Goal: Transaction & Acquisition: Purchase product/service

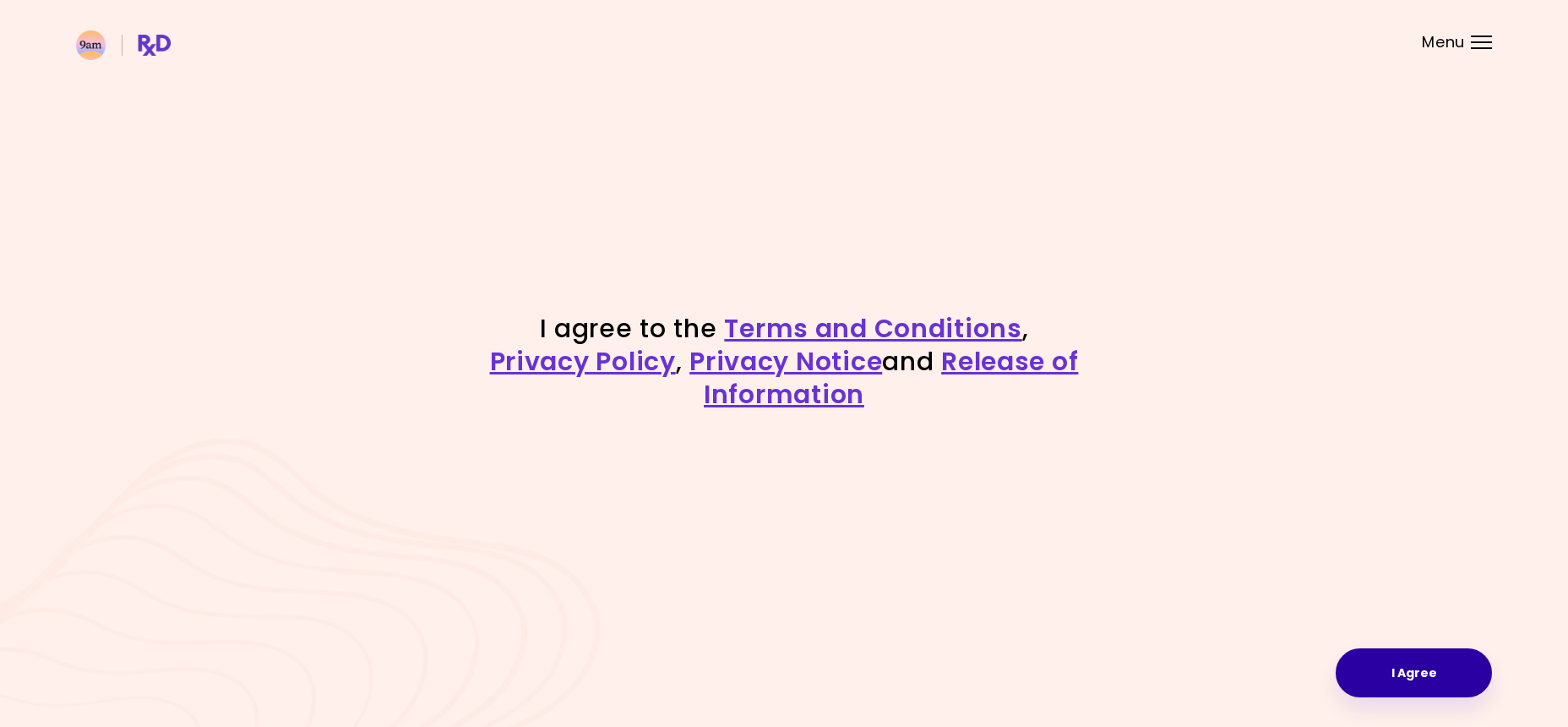
click at [1418, 686] on button "I Agree" at bounding box center [1413, 672] width 157 height 49
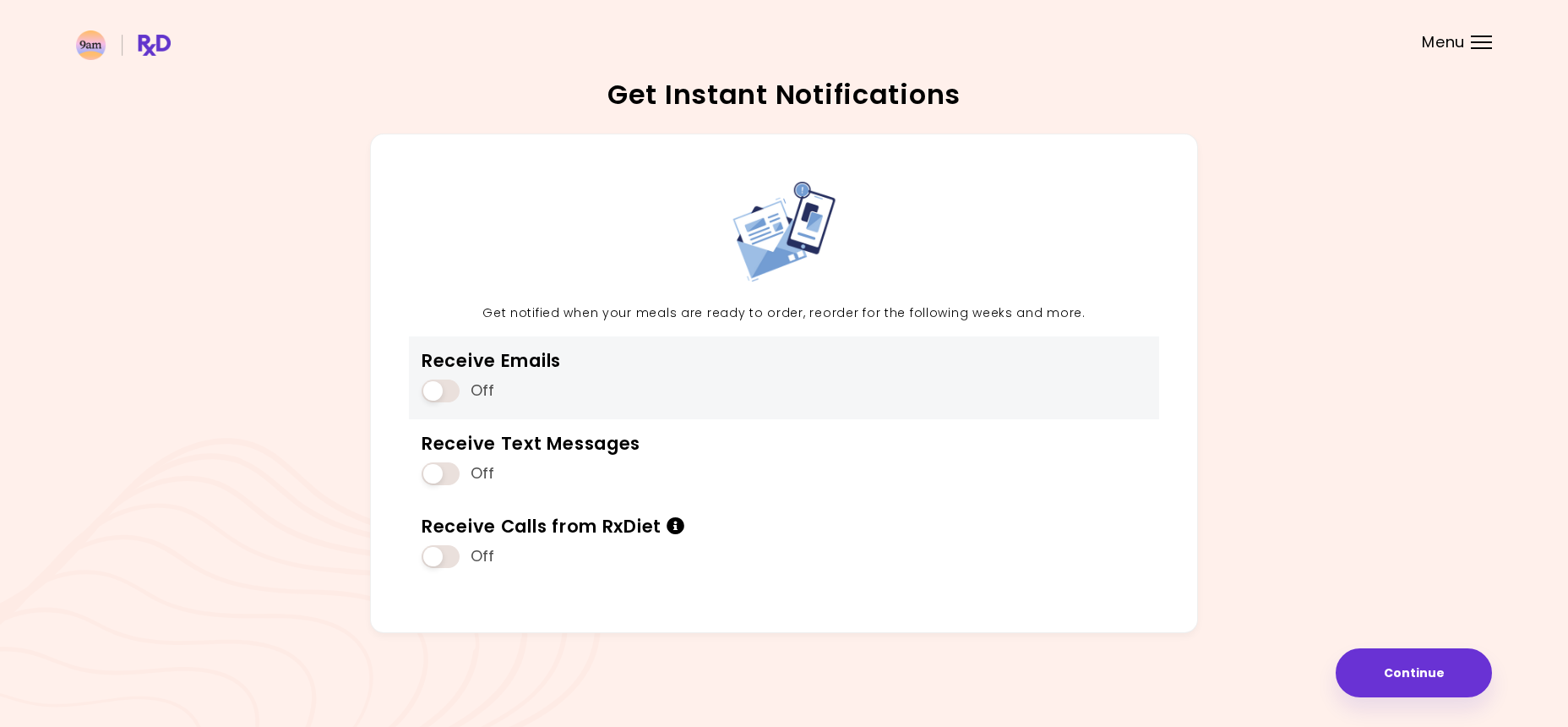
click at [450, 390] on span at bounding box center [440, 391] width 38 height 23
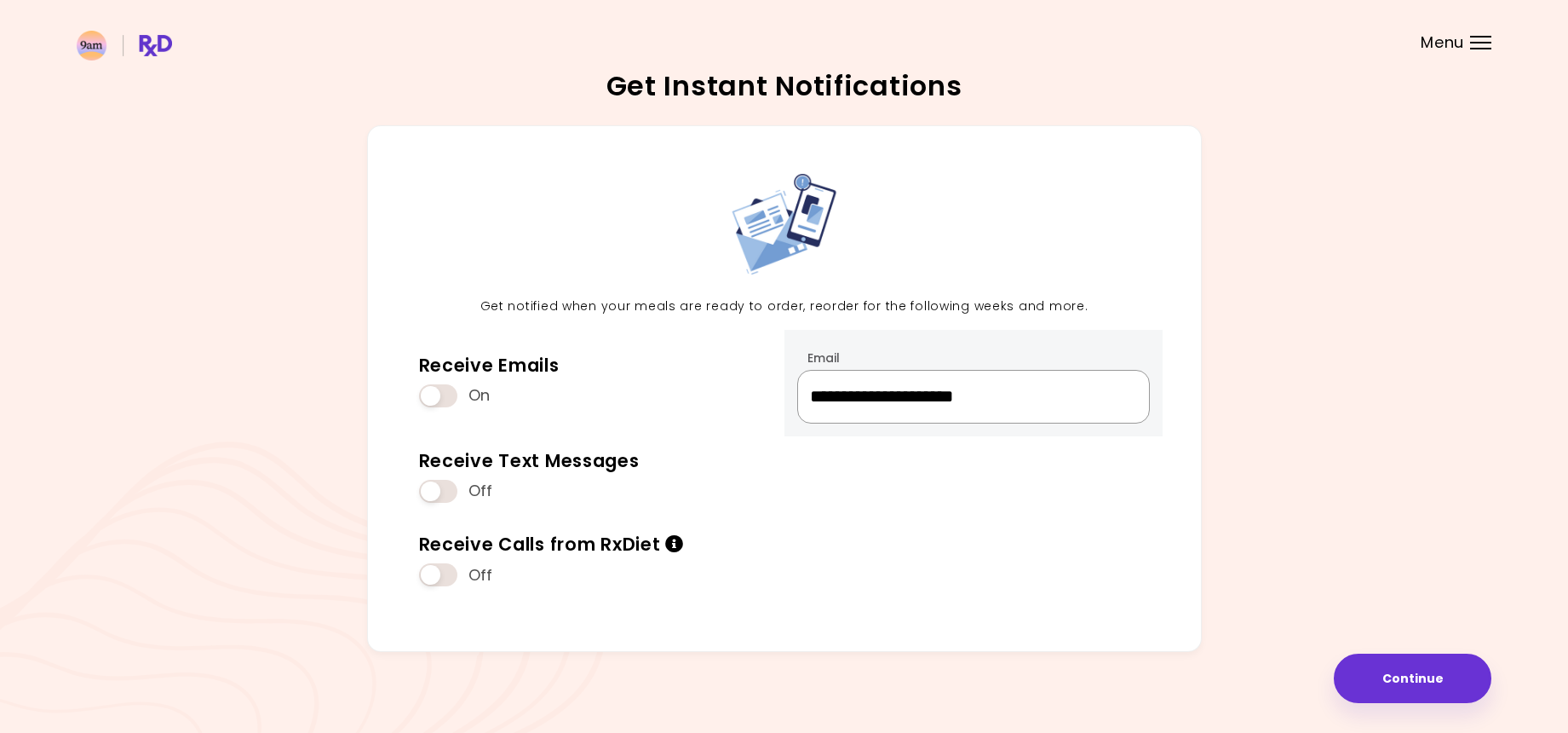
click at [1078, 387] on input "**********" at bounding box center [974, 396] width 353 height 53
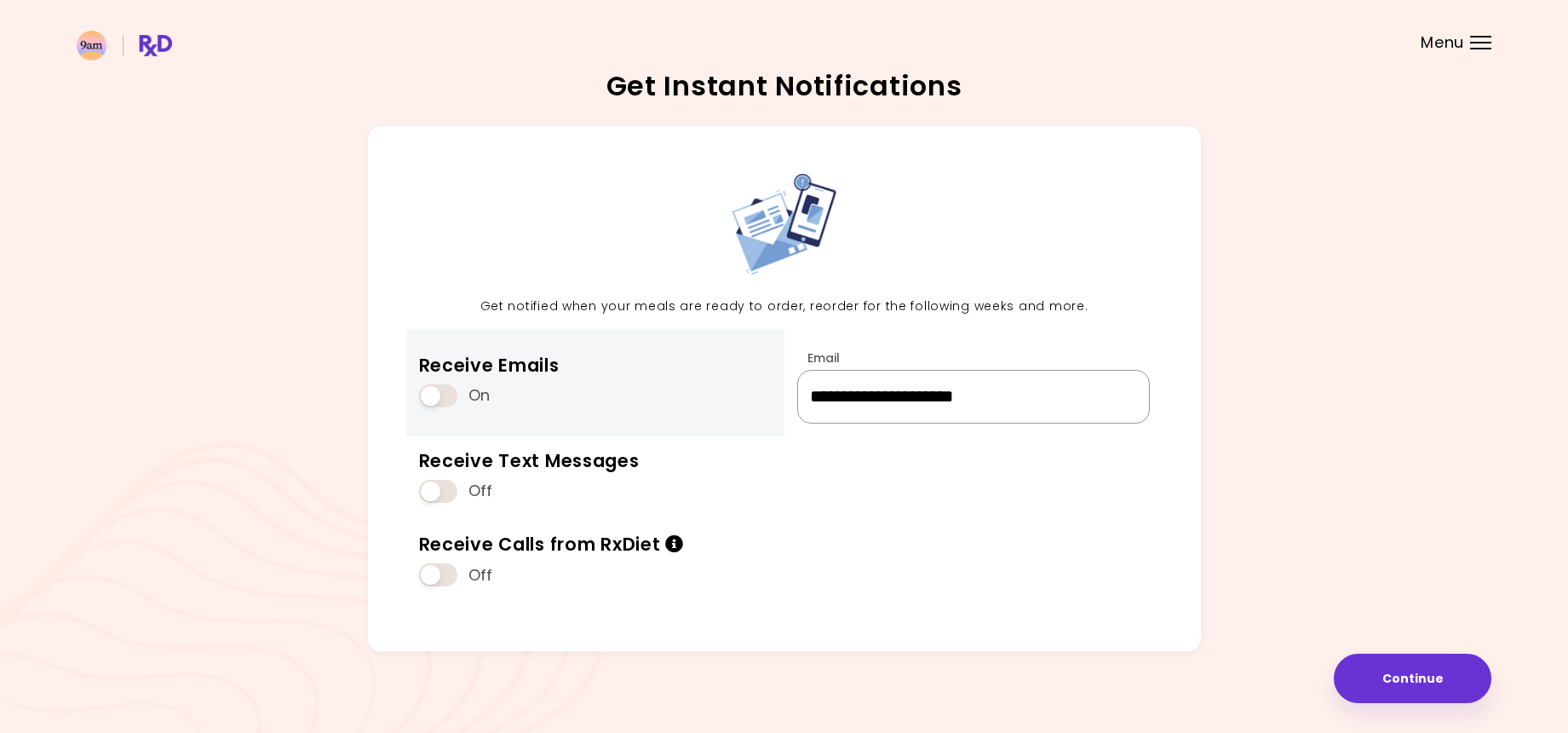
drag, startPoint x: 1077, startPoint y: 392, endPoint x: 664, endPoint y: 364, distance: 413.9
click at [664, 364] on div "**********" at bounding box center [784, 388] width 835 height 527
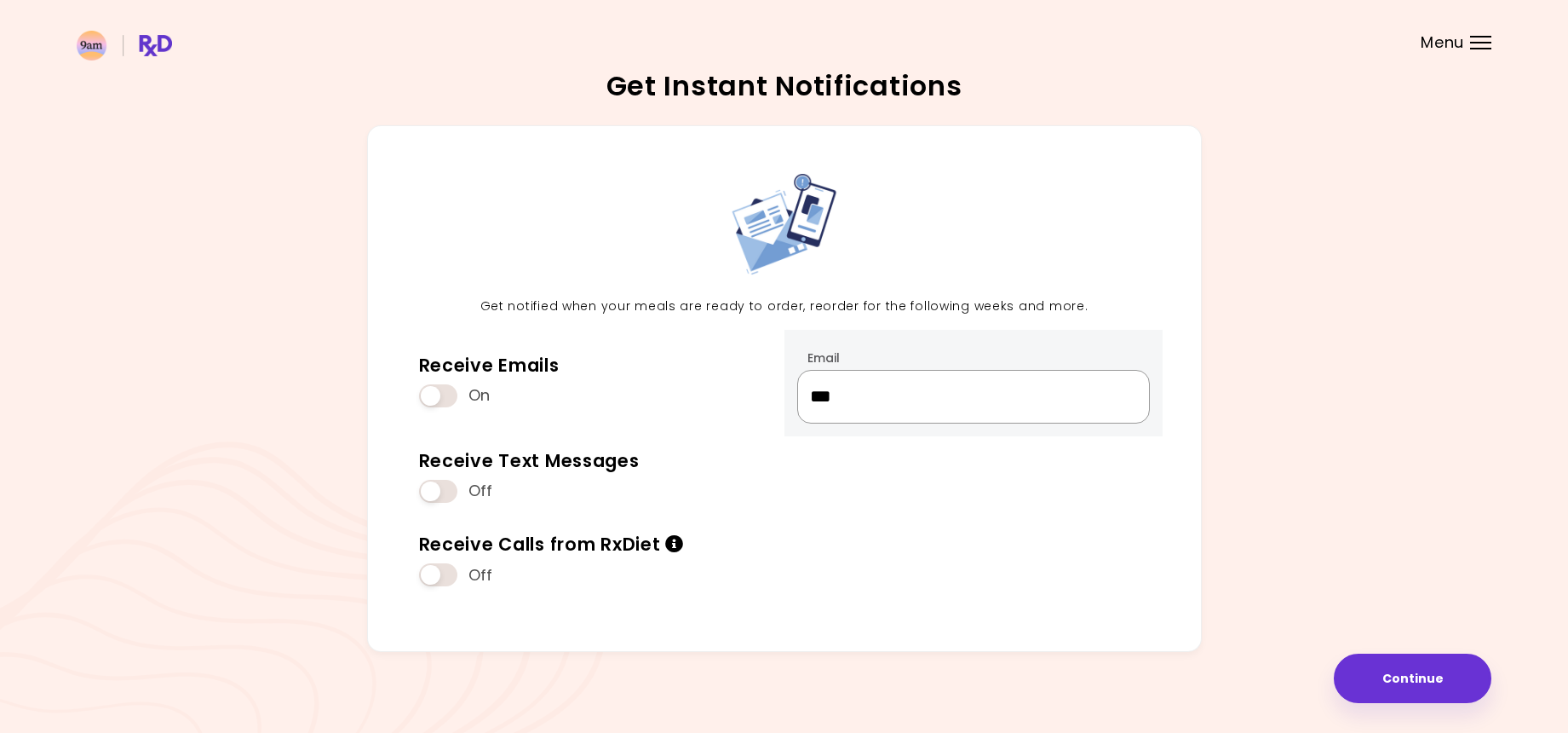
type input "**********"
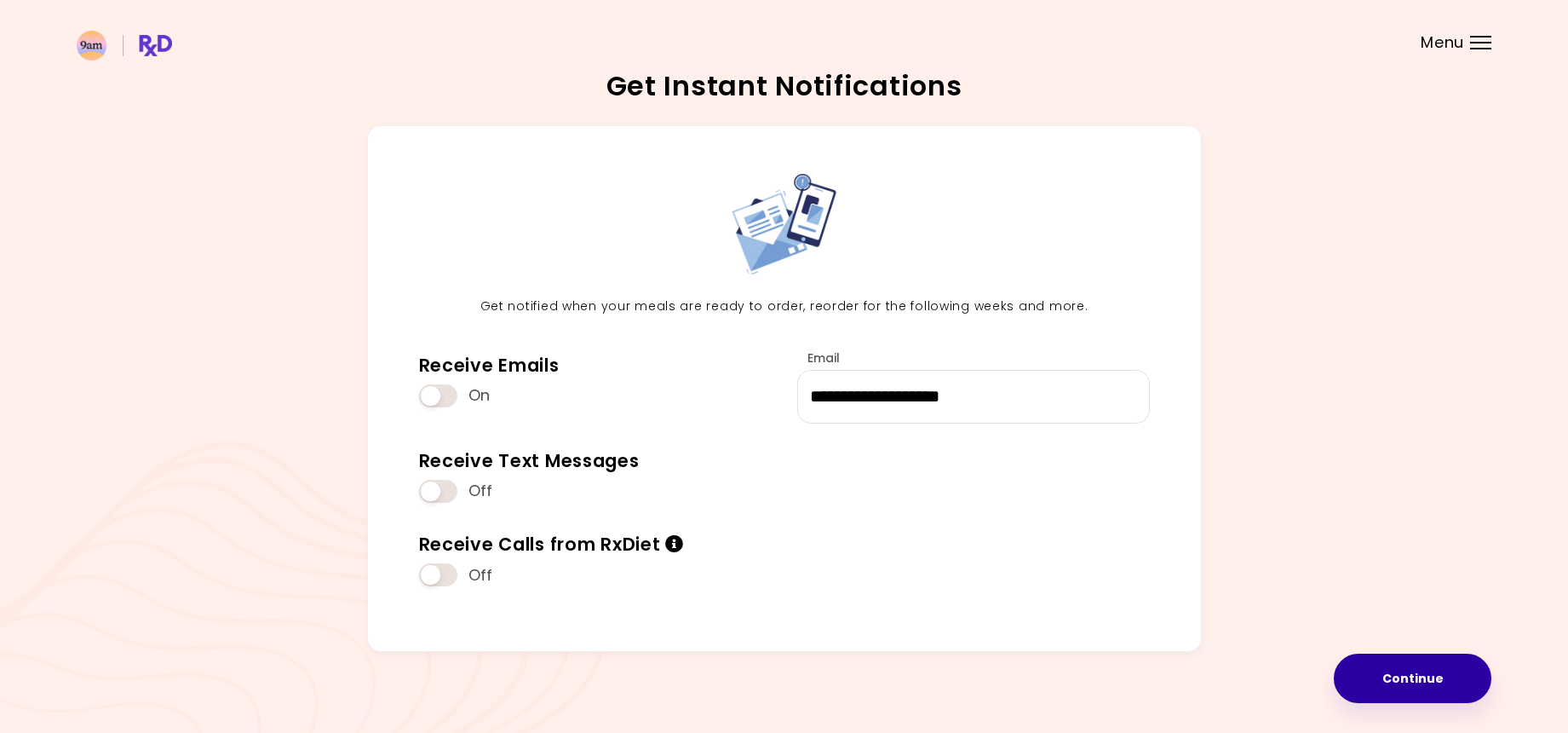
click at [1433, 670] on button "Continue" at bounding box center [1413, 678] width 158 height 49
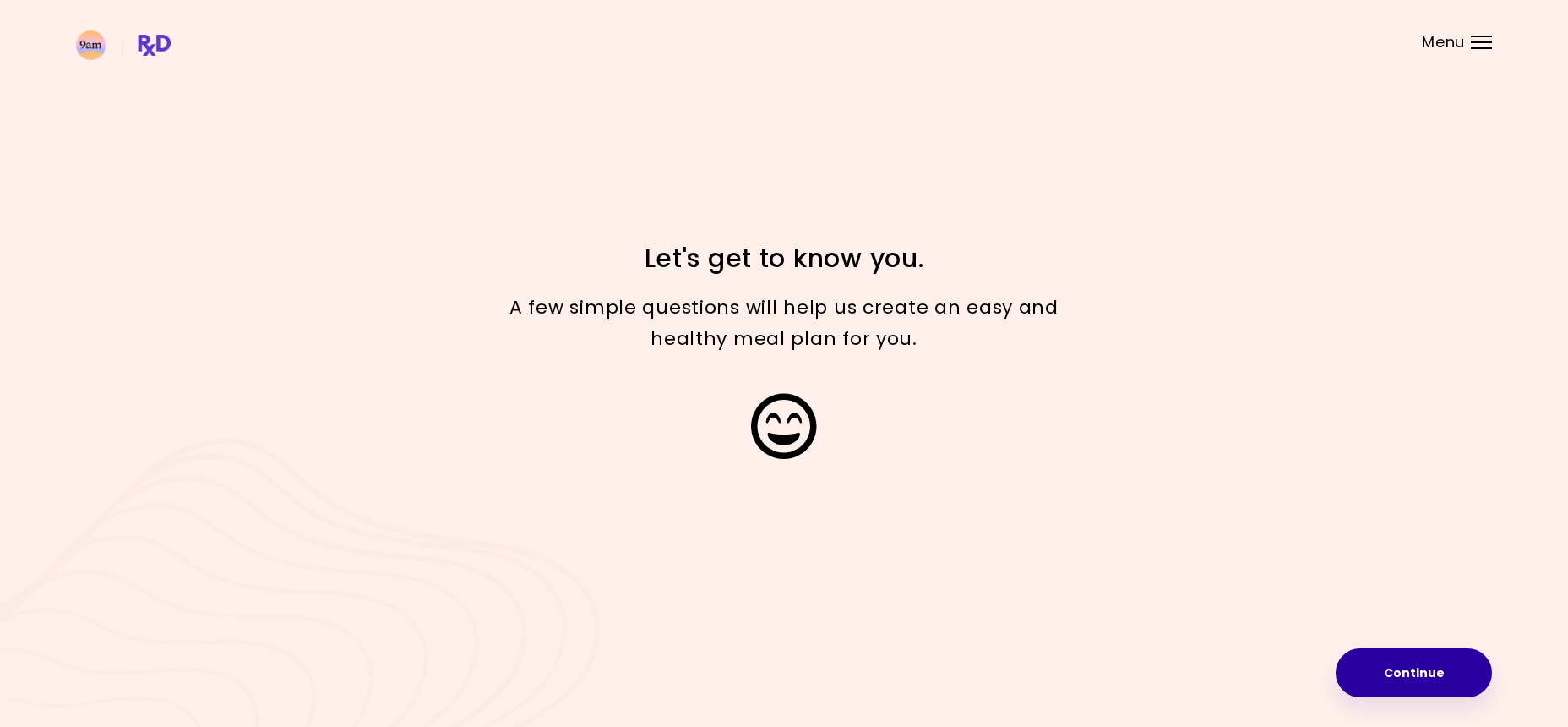
click at [1400, 670] on button "Continue" at bounding box center [1413, 672] width 157 height 49
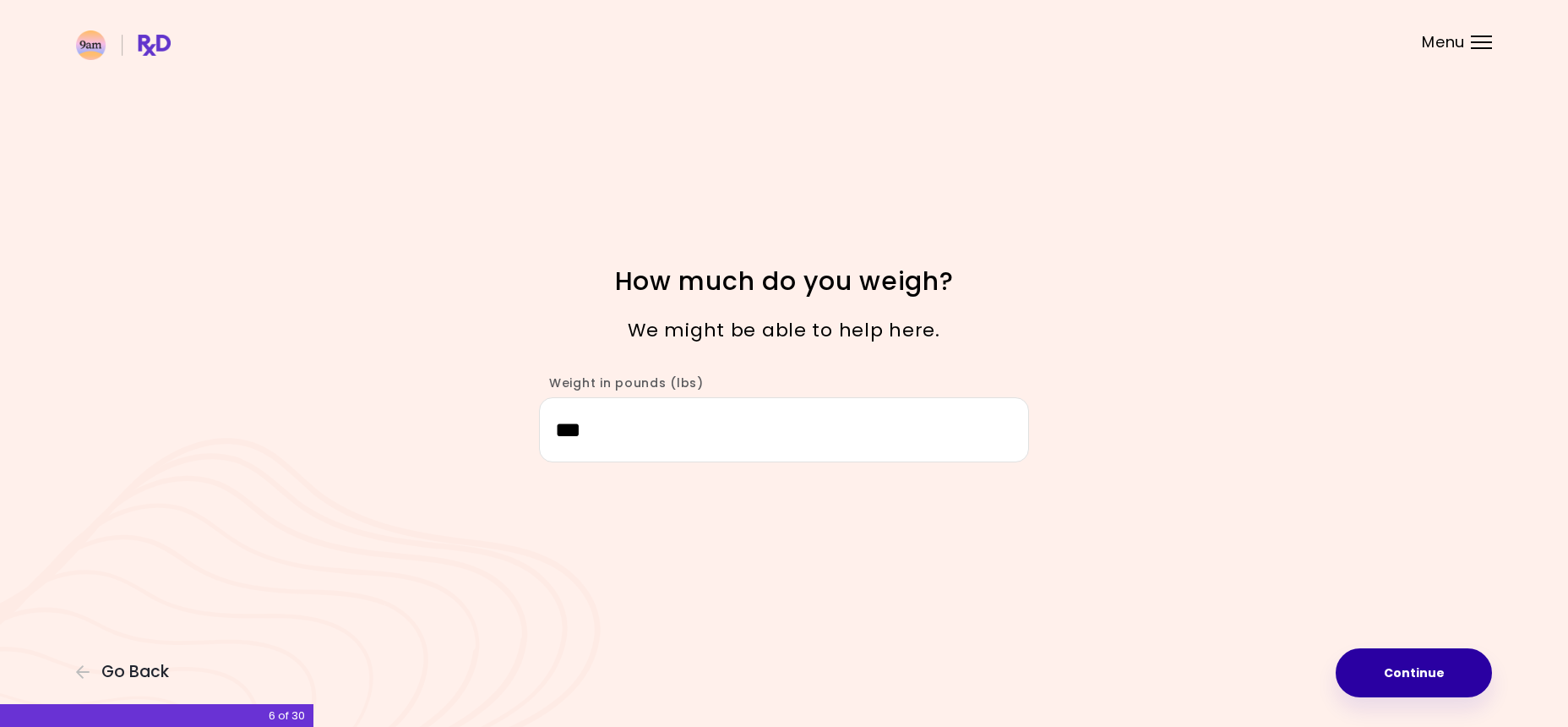
click at [1463, 688] on button "Continue" at bounding box center [1413, 672] width 157 height 49
select select "****"
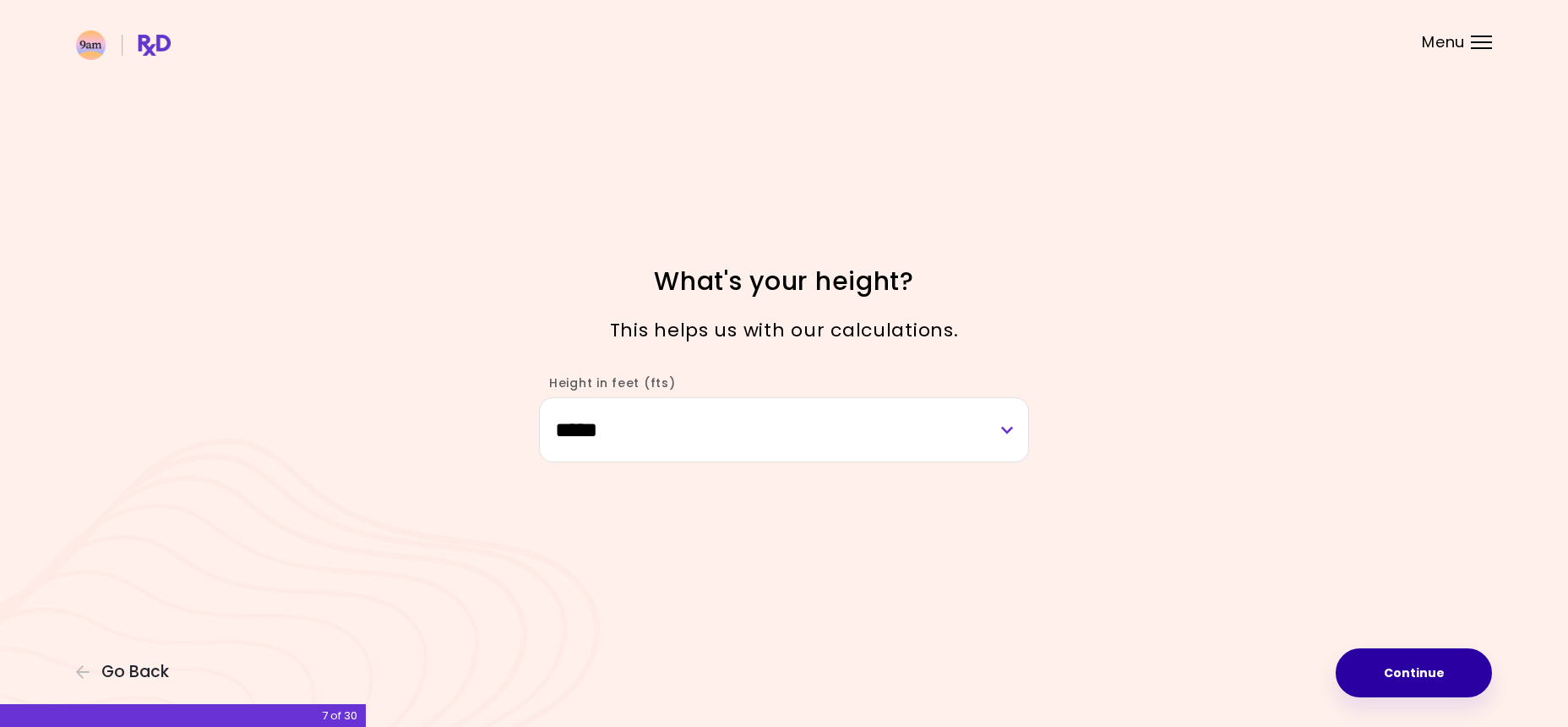
click at [1462, 688] on button "Continue" at bounding box center [1413, 672] width 157 height 49
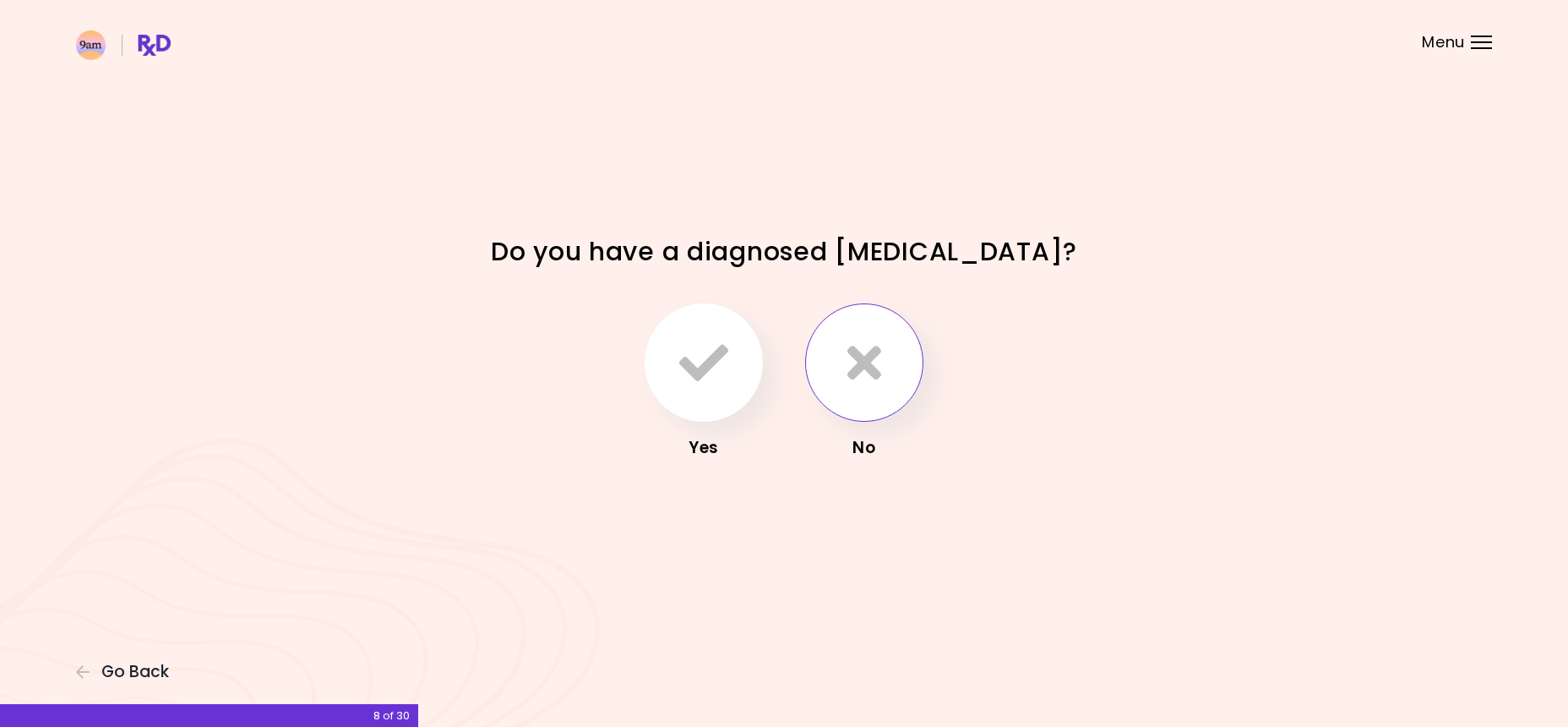
click at [881, 376] on button "button" at bounding box center [864, 363] width 119 height 119
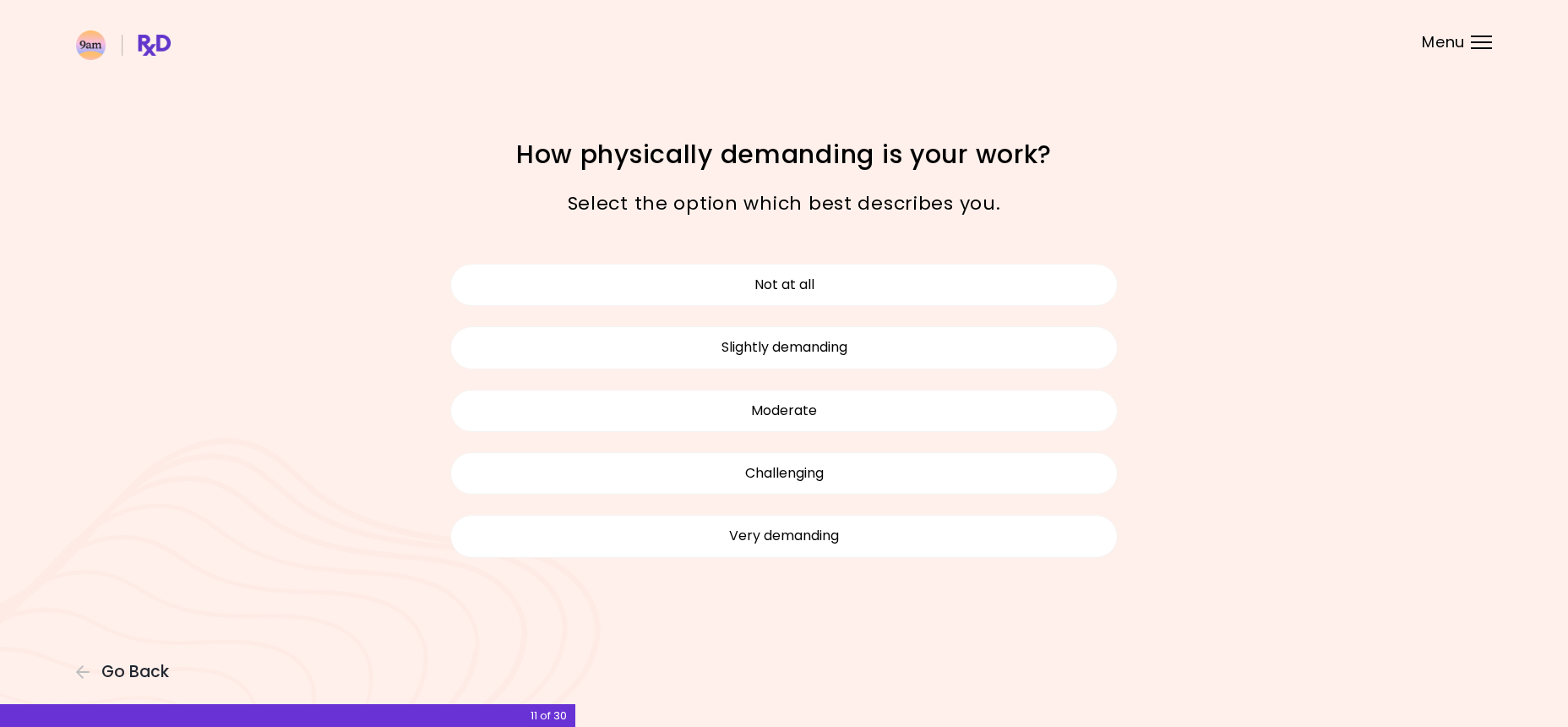
click at [765, 391] on button "Moderate" at bounding box center [784, 411] width 668 height 43
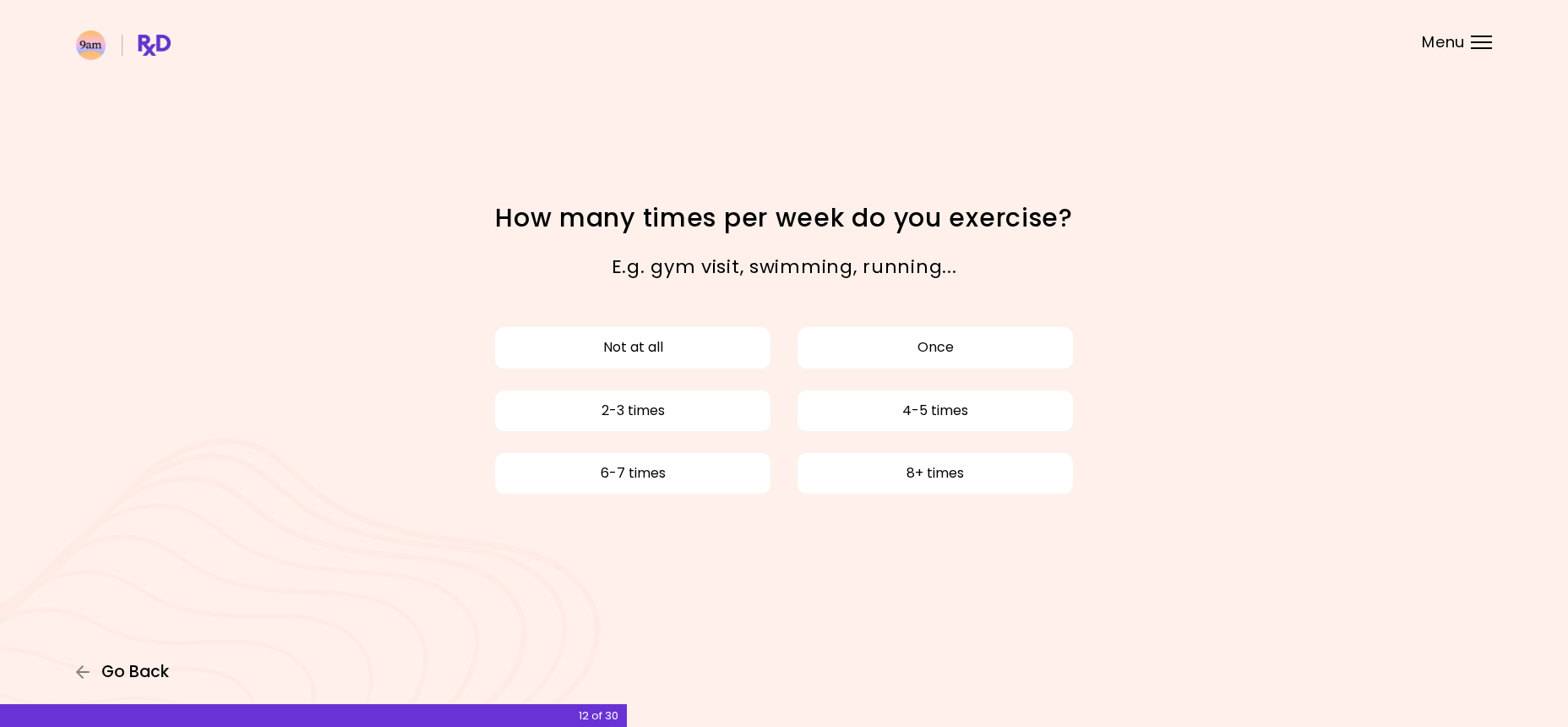
click at [80, 667] on icon "button" at bounding box center [83, 671] width 15 height 15
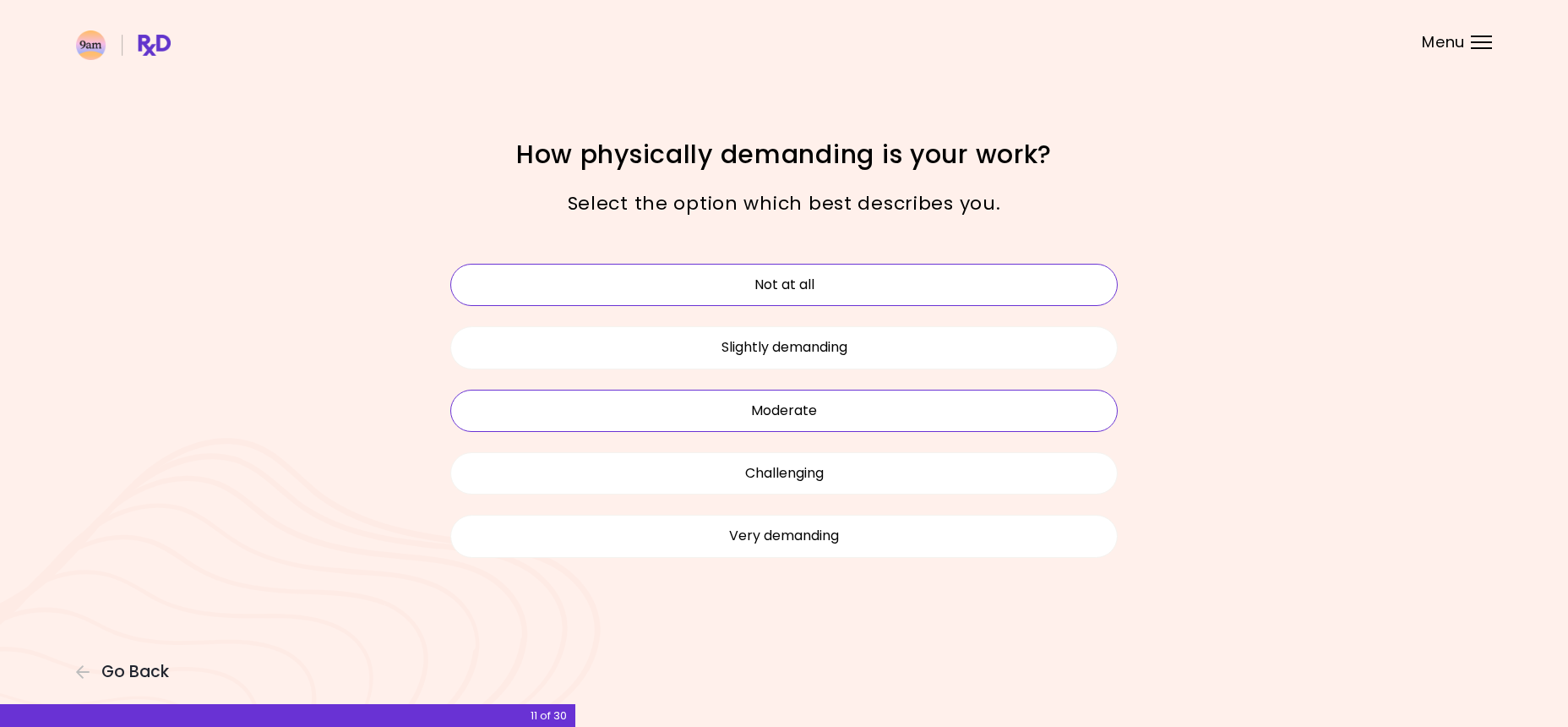
click at [854, 288] on button "Not at all" at bounding box center [784, 285] width 668 height 43
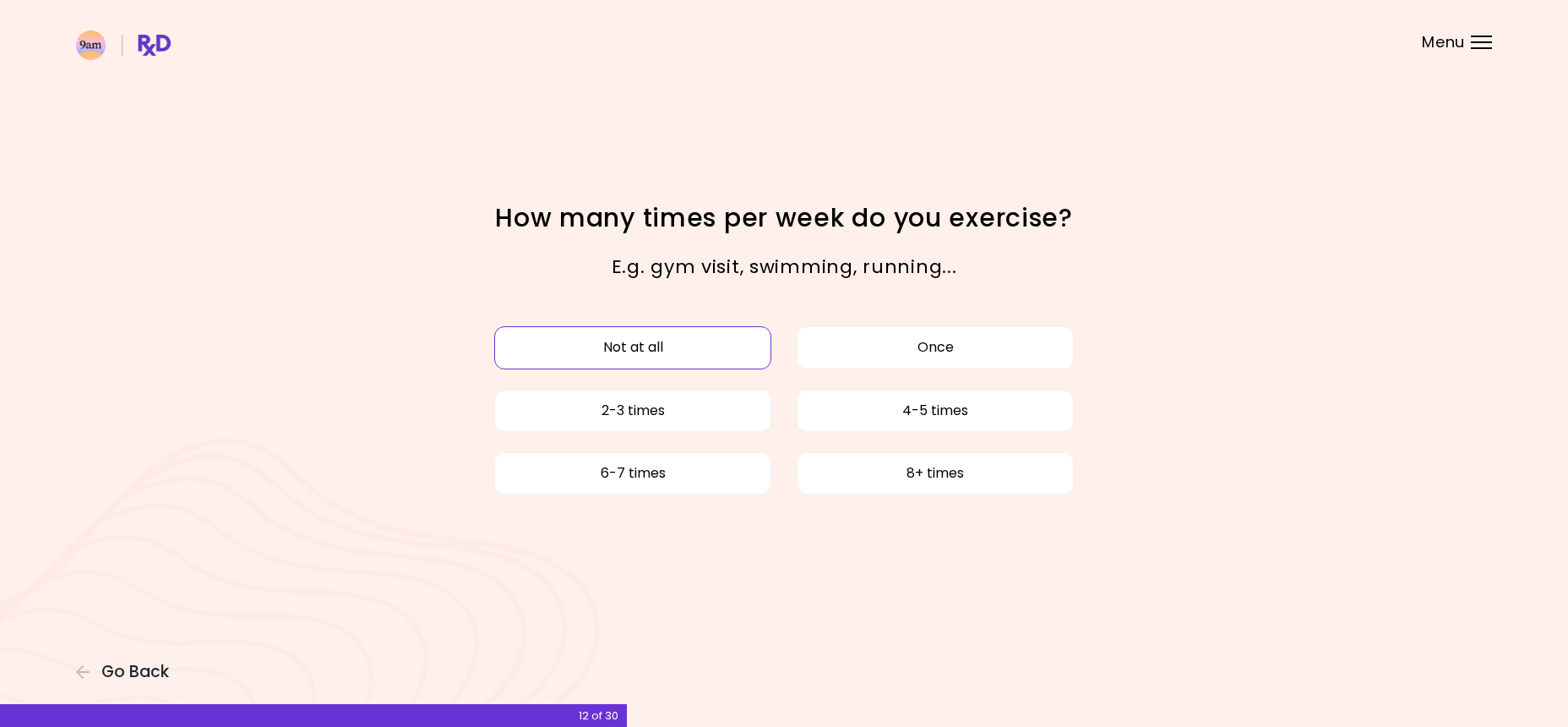
click at [725, 332] on button "Not at all" at bounding box center [633, 347] width 277 height 43
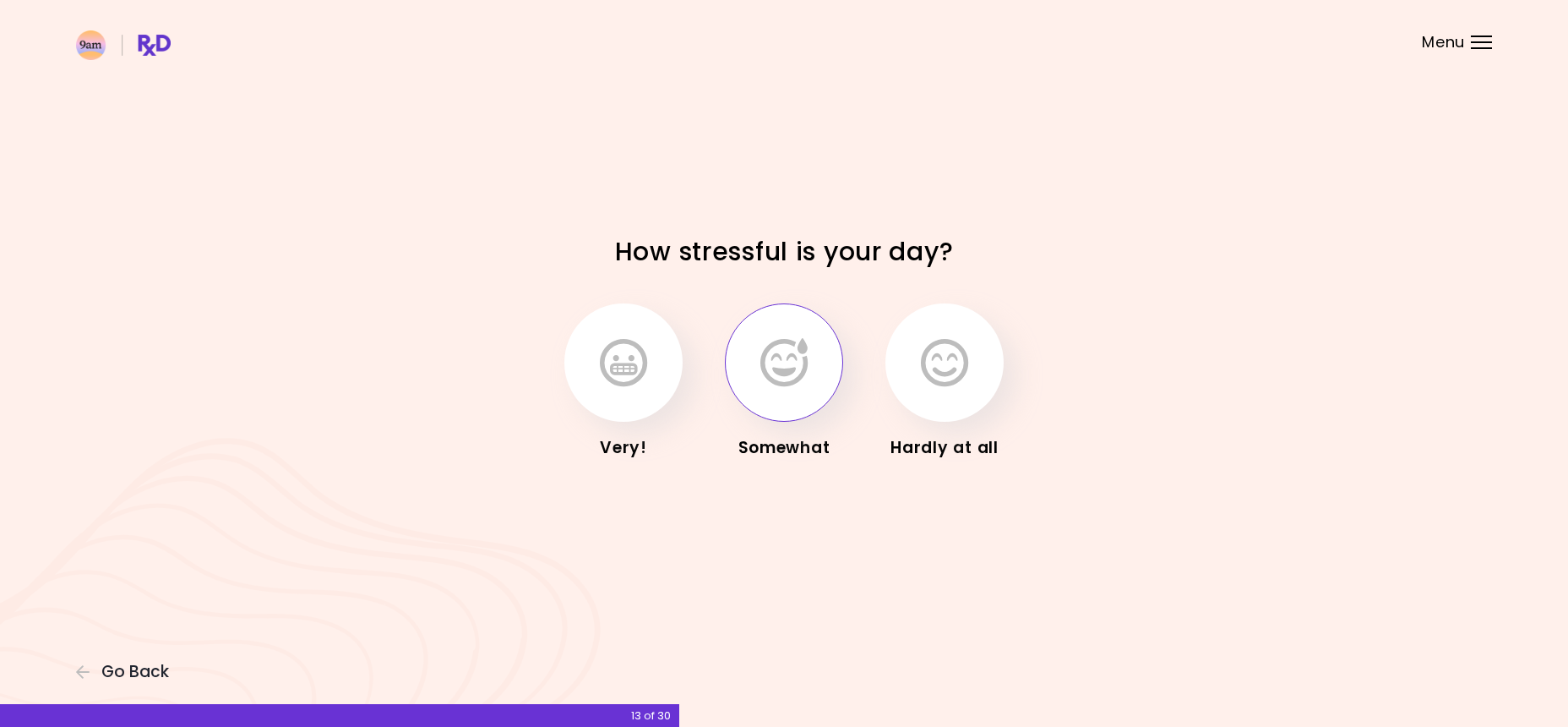
click at [803, 355] on icon "button" at bounding box center [784, 362] width 47 height 49
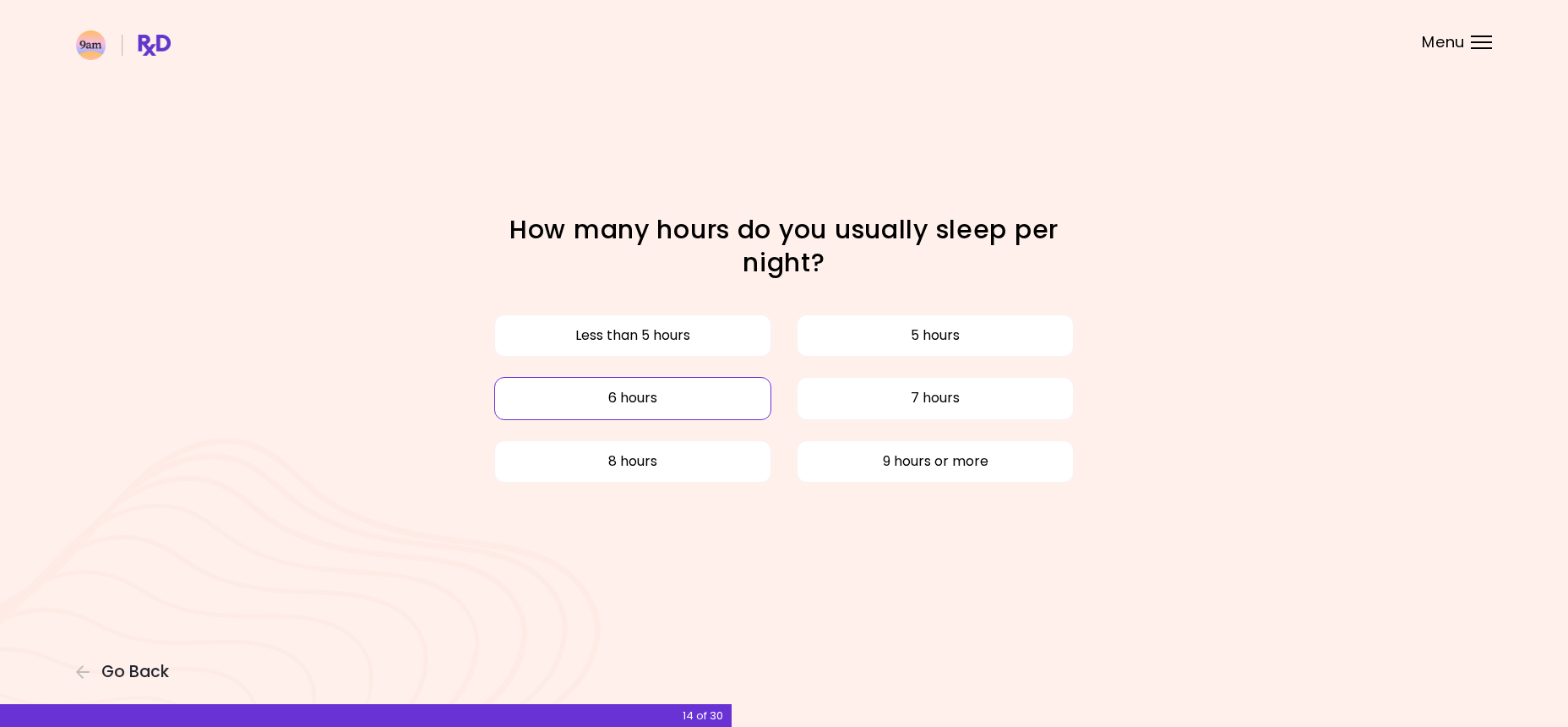
click at [718, 384] on button "6 hours" at bounding box center [633, 398] width 277 height 43
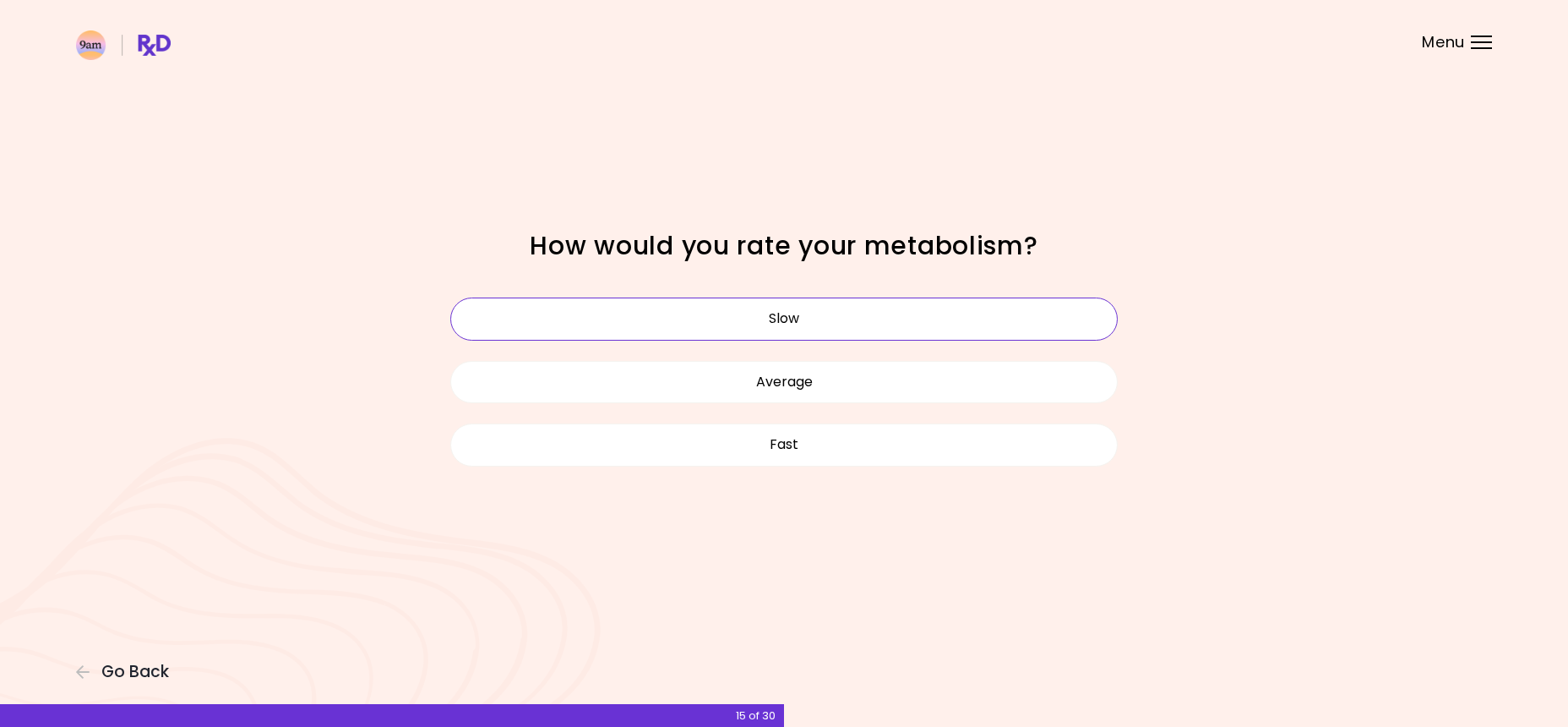
click at [797, 332] on button "Slow" at bounding box center [784, 319] width 668 height 43
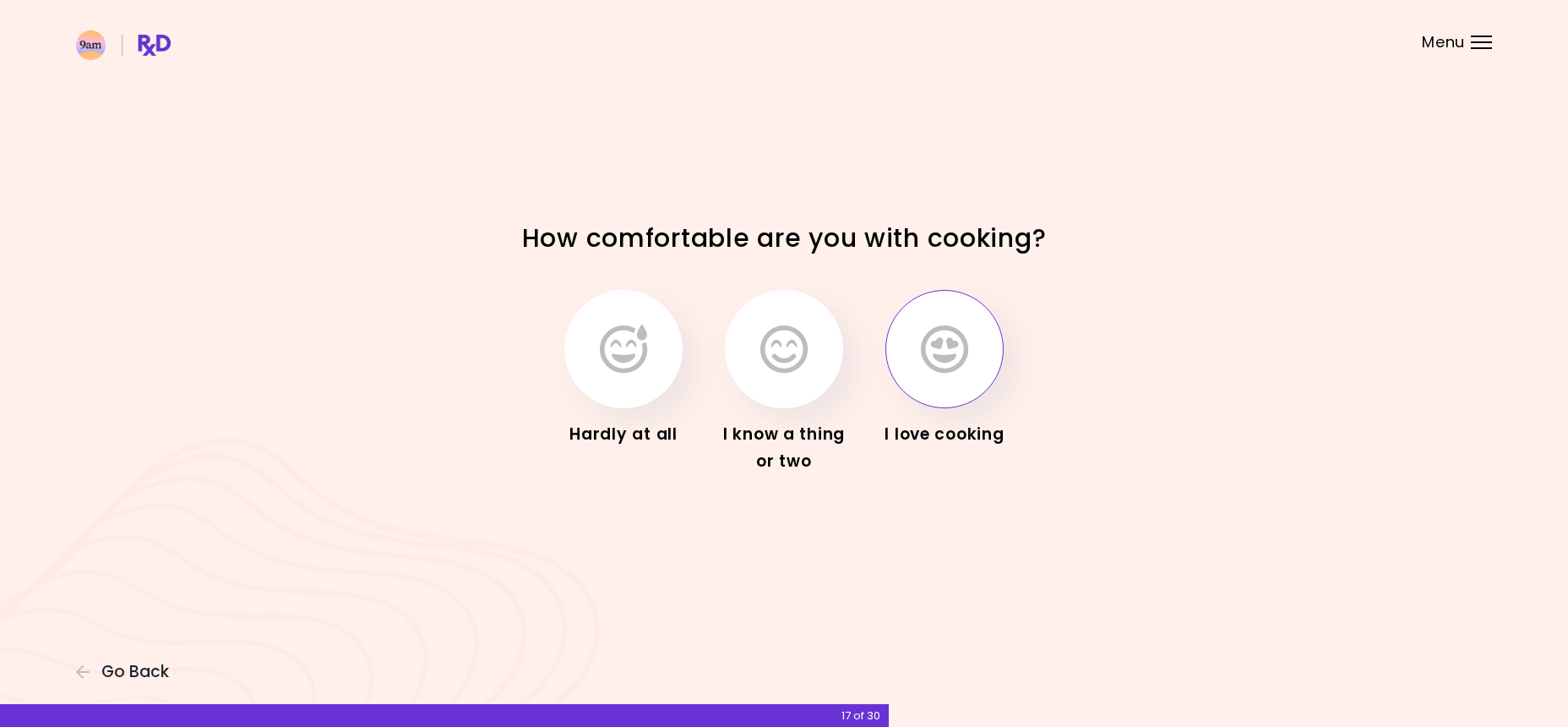
click at [946, 339] on icon "button" at bounding box center [944, 348] width 47 height 49
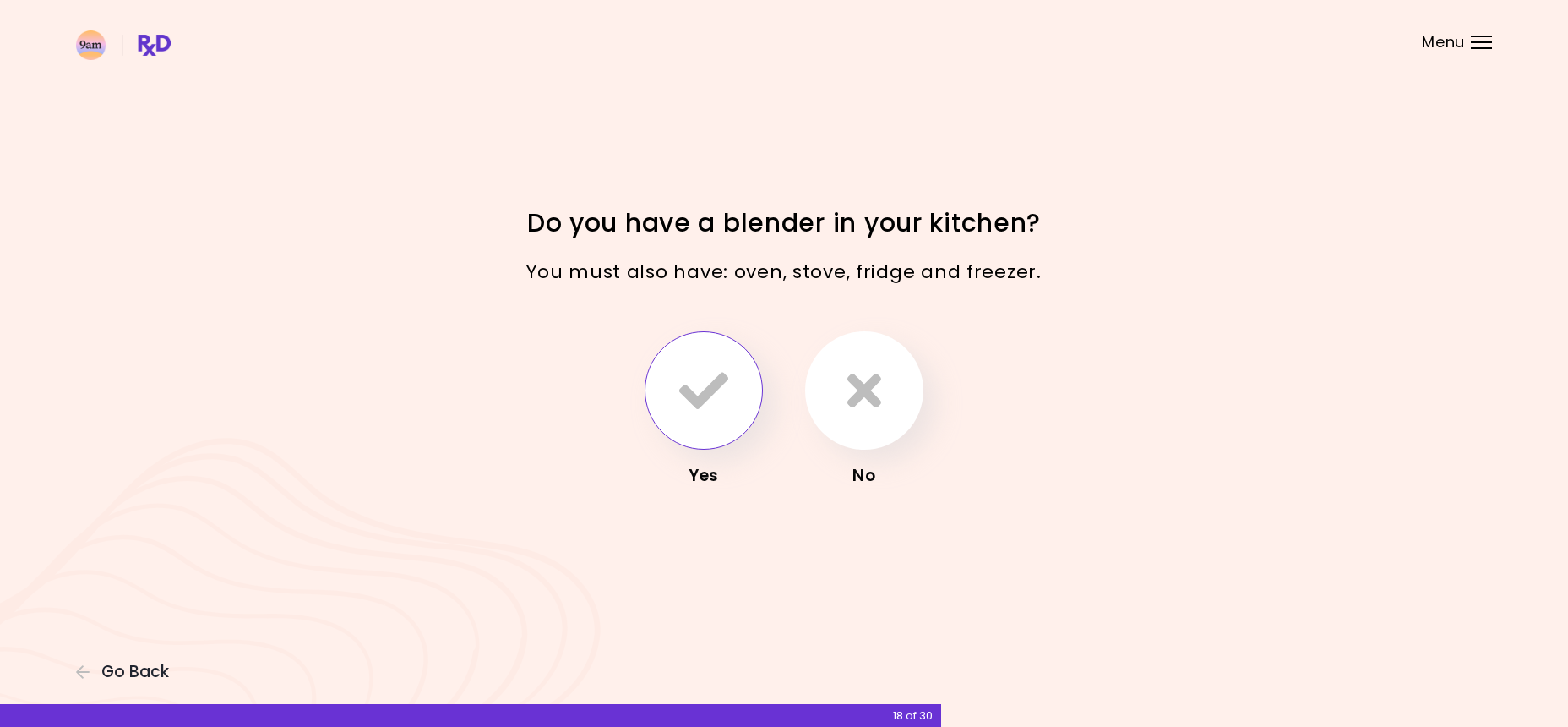
click at [728, 422] on button "button" at bounding box center [704, 391] width 119 height 119
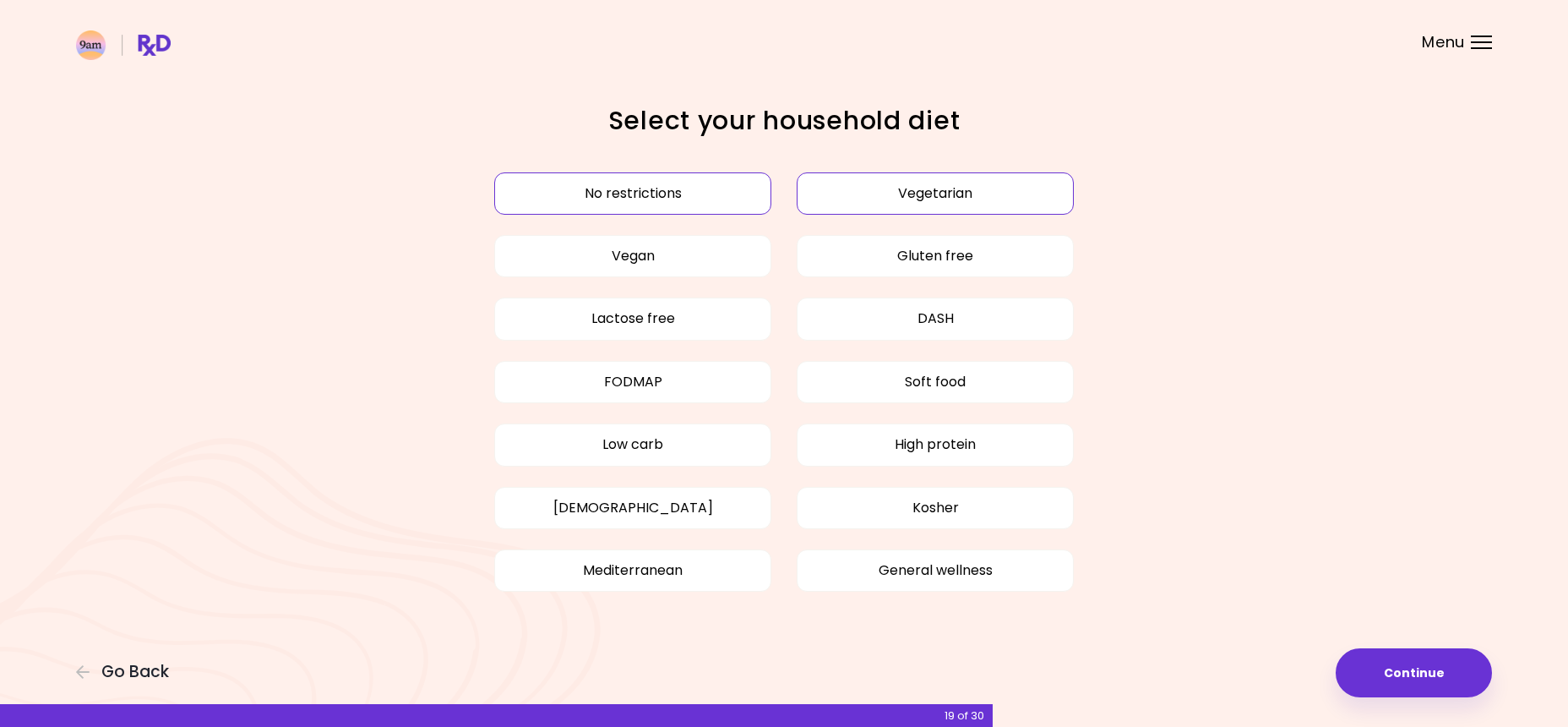
click at [927, 197] on button "Vegetarian" at bounding box center [935, 194] width 277 height 43
click at [664, 186] on button "No restrictions" at bounding box center [633, 194] width 277 height 43
click at [1439, 675] on button "Continue" at bounding box center [1413, 672] width 157 height 49
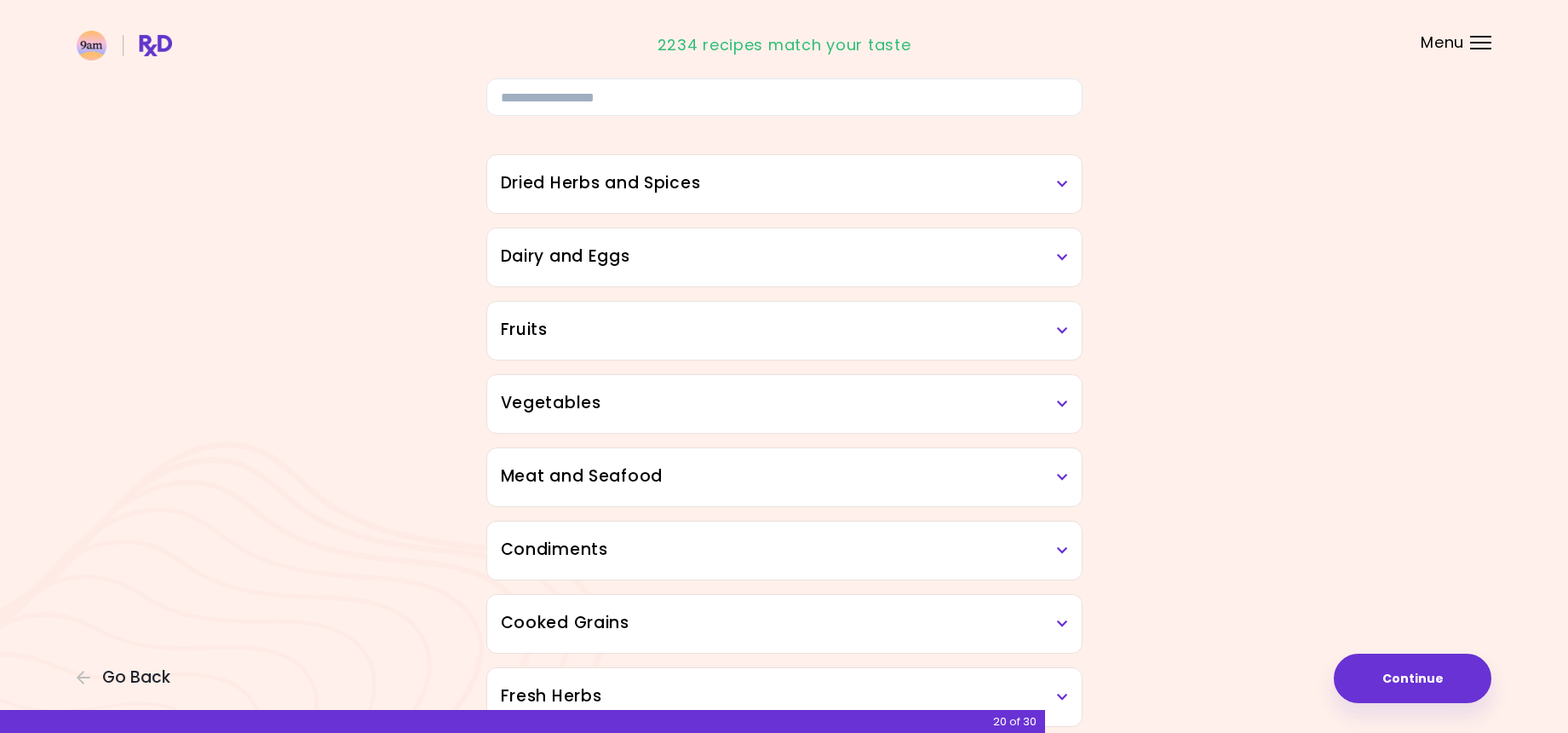
scroll to position [115, 0]
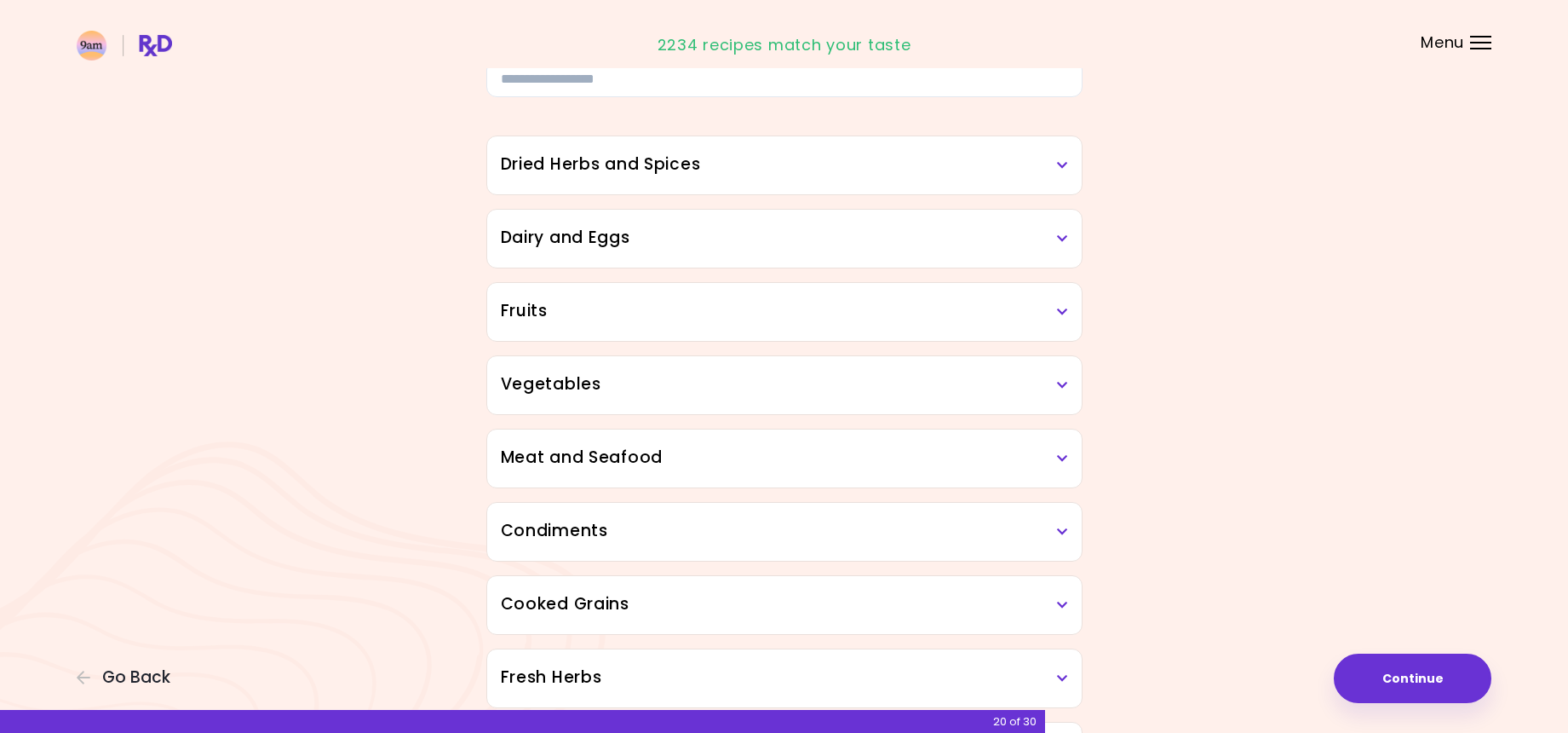
click at [1015, 463] on h3 "Meat and Seafood" at bounding box center [784, 458] width 568 height 24
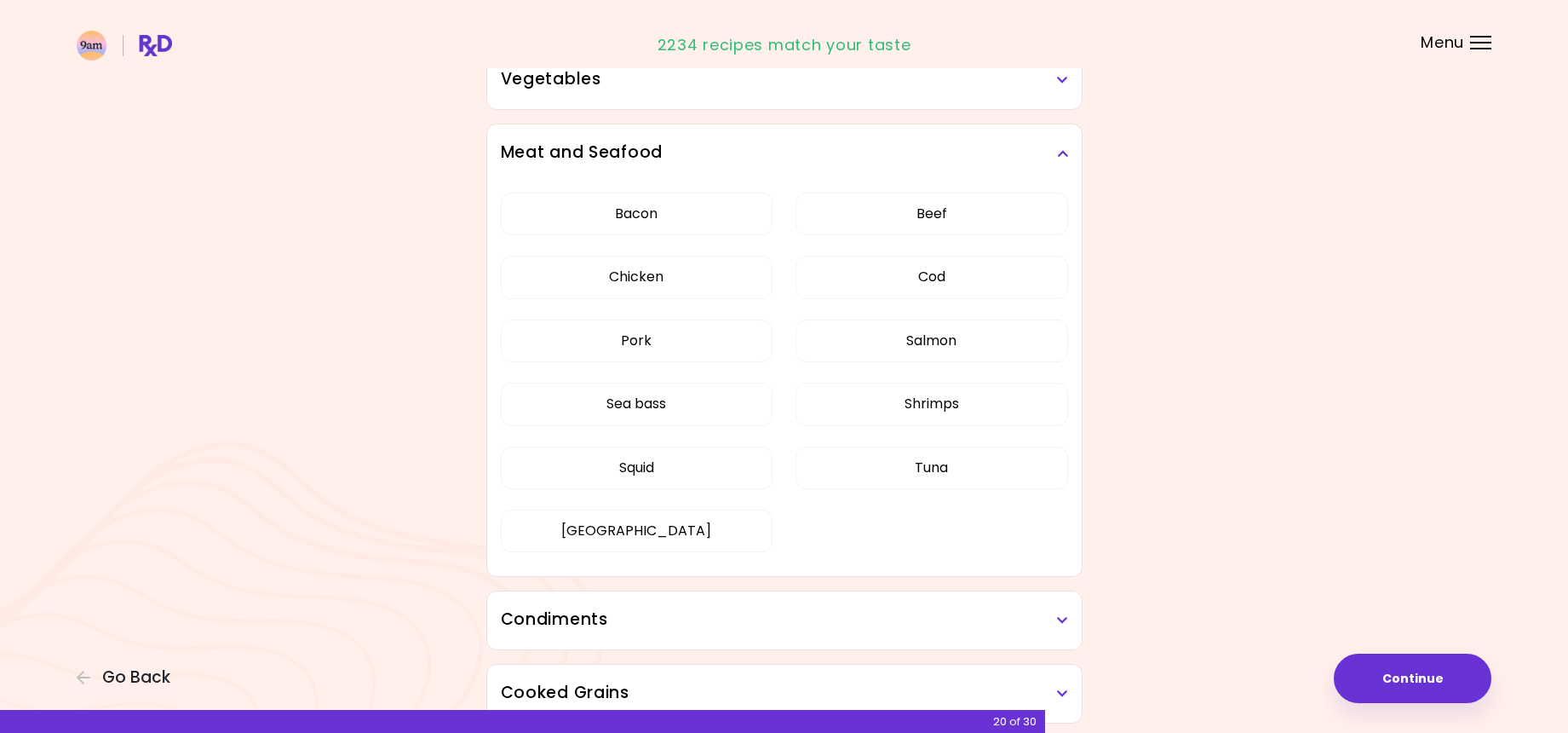
scroll to position [440, 0]
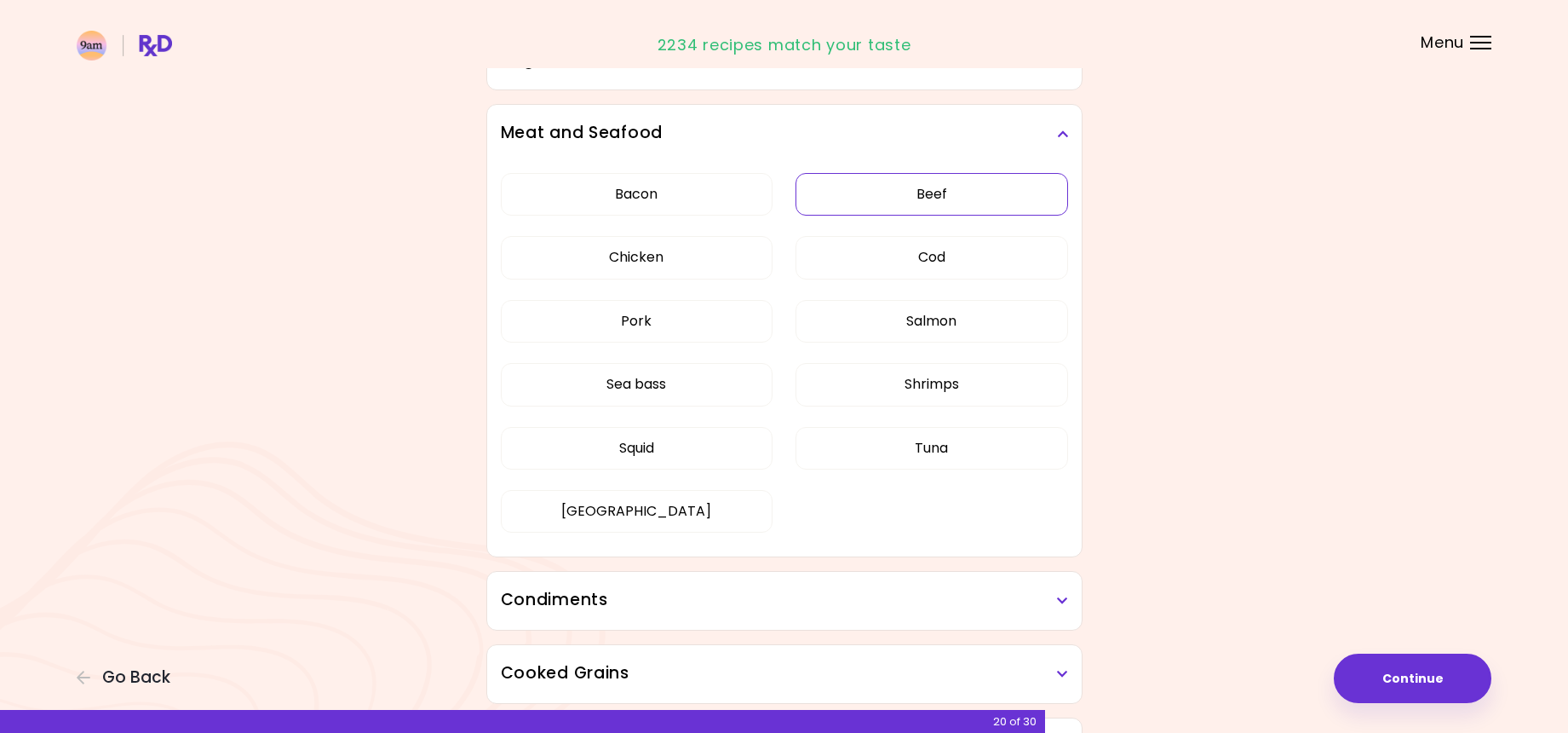
click at [988, 190] on button "Beef" at bounding box center [932, 194] width 273 height 43
click at [708, 197] on button "Bacon" at bounding box center [637, 194] width 273 height 43
click at [744, 313] on button "Pork" at bounding box center [637, 321] width 273 height 43
click at [945, 444] on button "Tuna" at bounding box center [932, 448] width 273 height 43
click at [672, 495] on button "[GEOGRAPHIC_DATA]" at bounding box center [637, 512] width 273 height 43
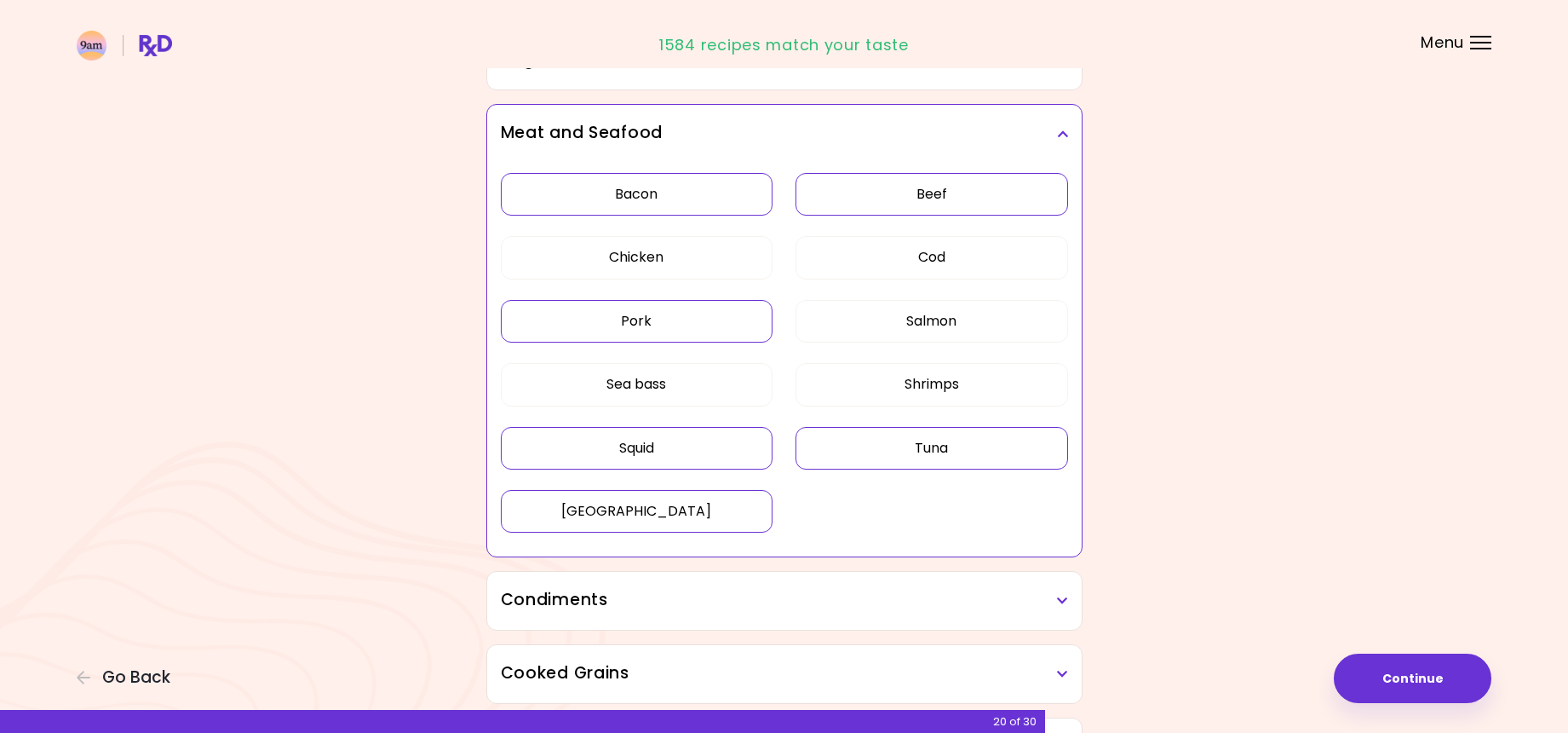
click at [690, 435] on button "Squid" at bounding box center [637, 448] width 273 height 43
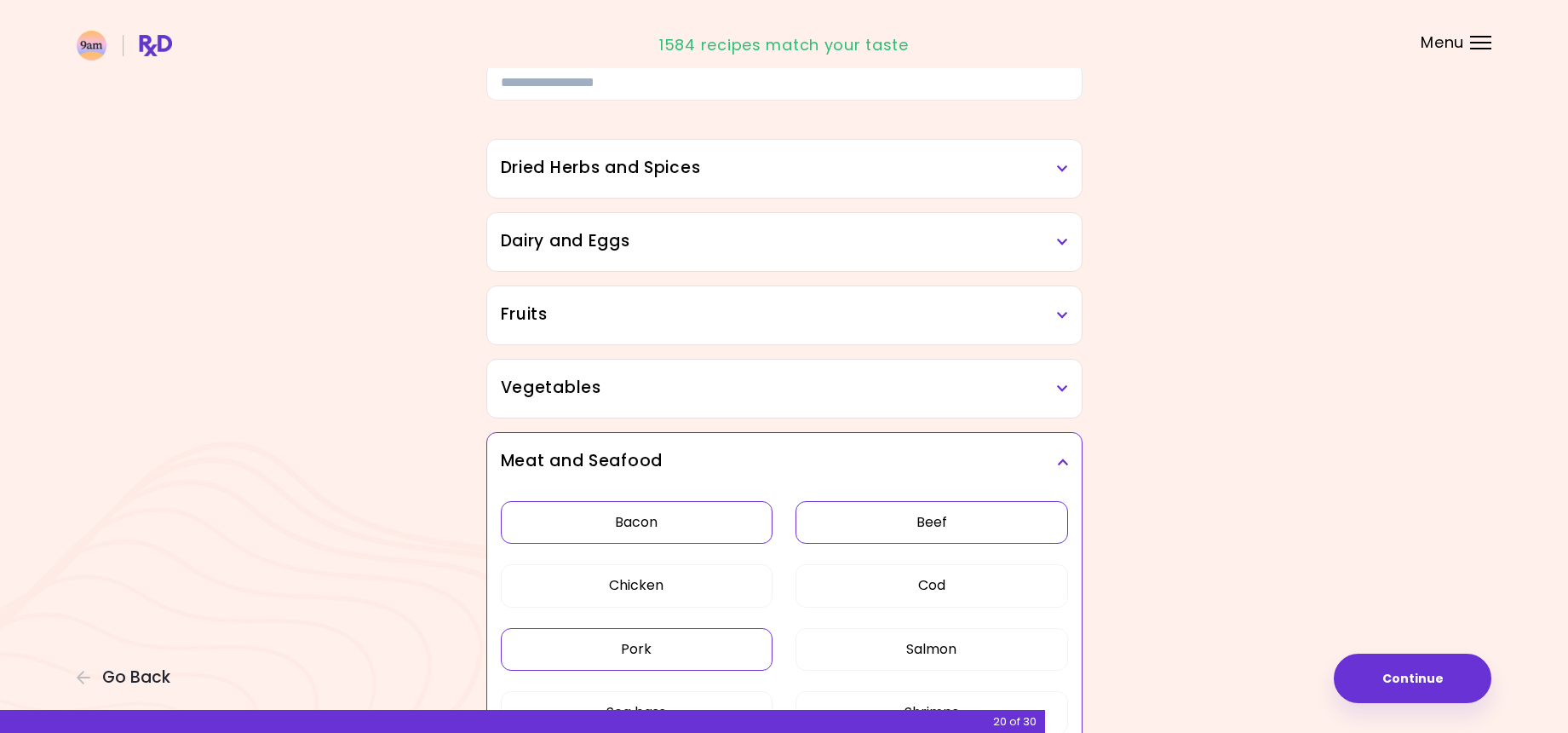
scroll to position [60, 0]
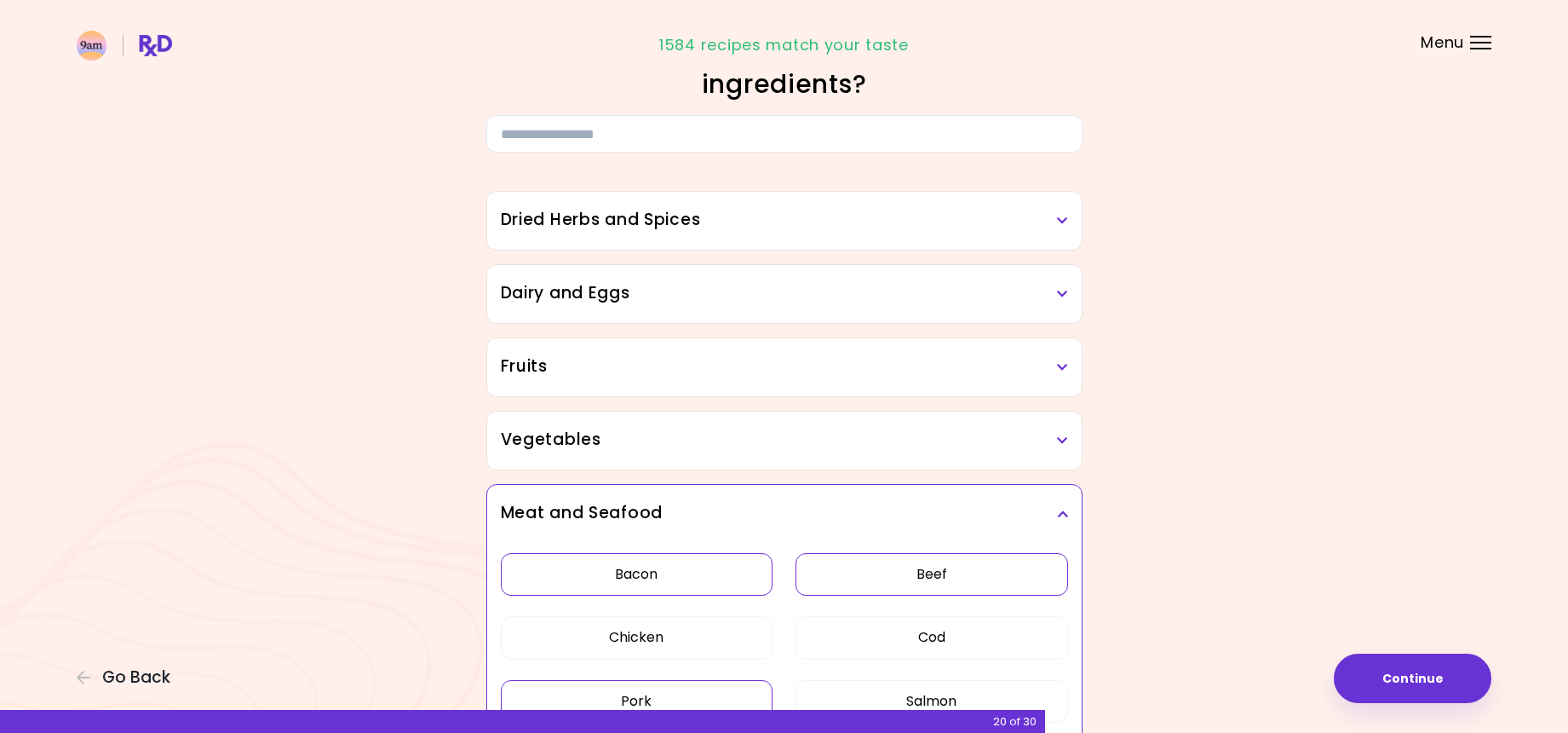
click at [792, 299] on h3 "Dairy and Eggs" at bounding box center [784, 293] width 568 height 24
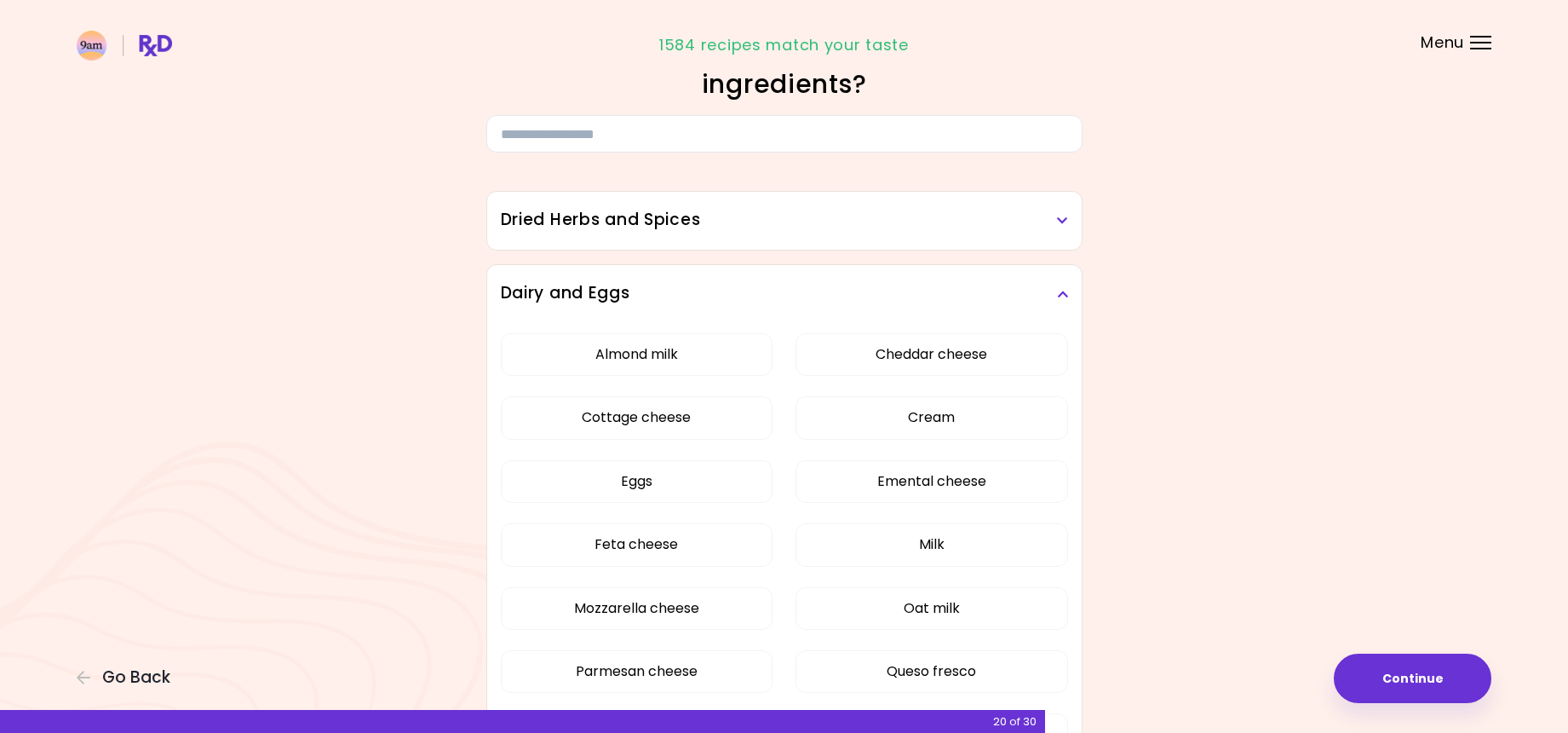
click at [792, 299] on h3 "Dairy and Eggs" at bounding box center [784, 293] width 568 height 24
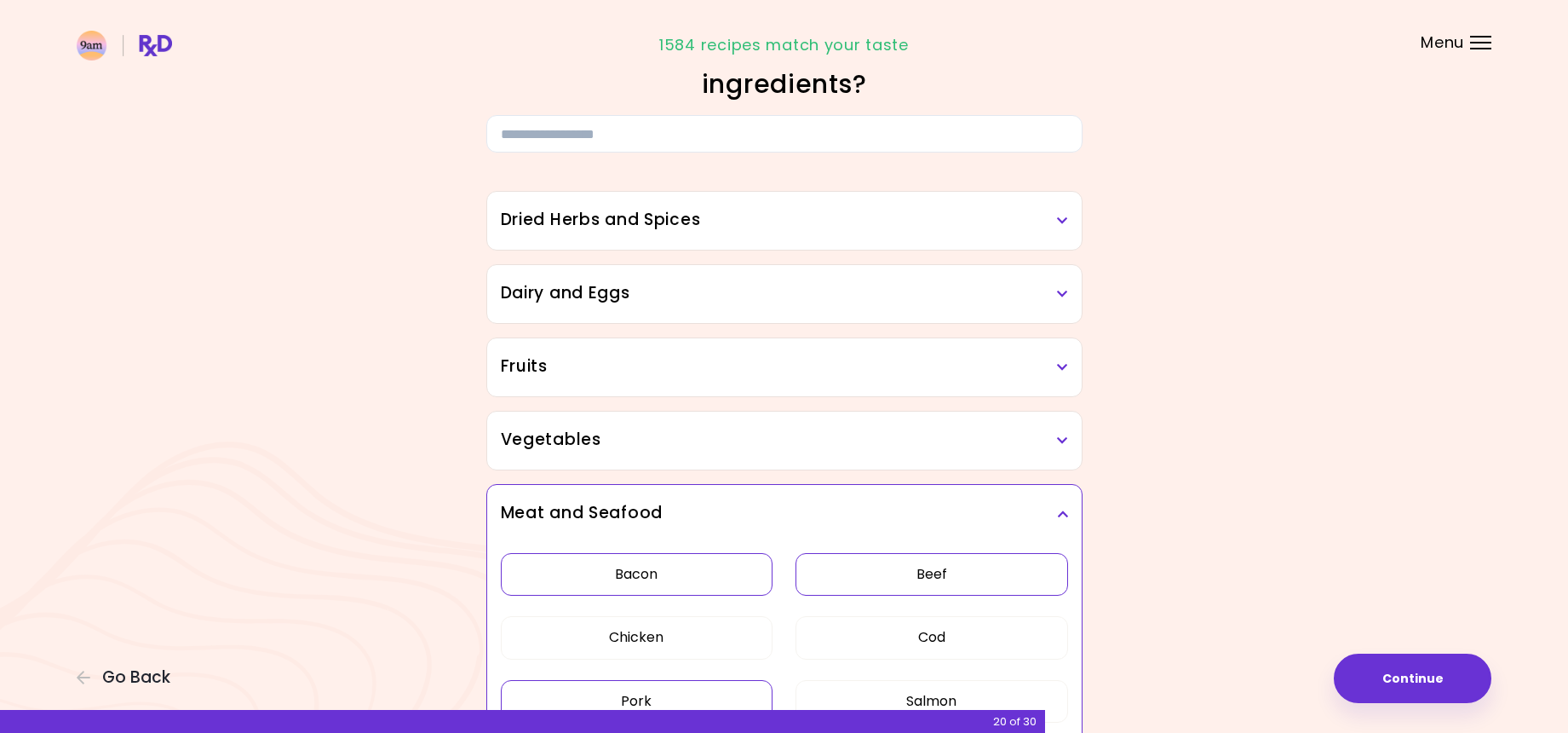
click at [789, 222] on h3 "Dried Herbs and Spices" at bounding box center [784, 220] width 568 height 24
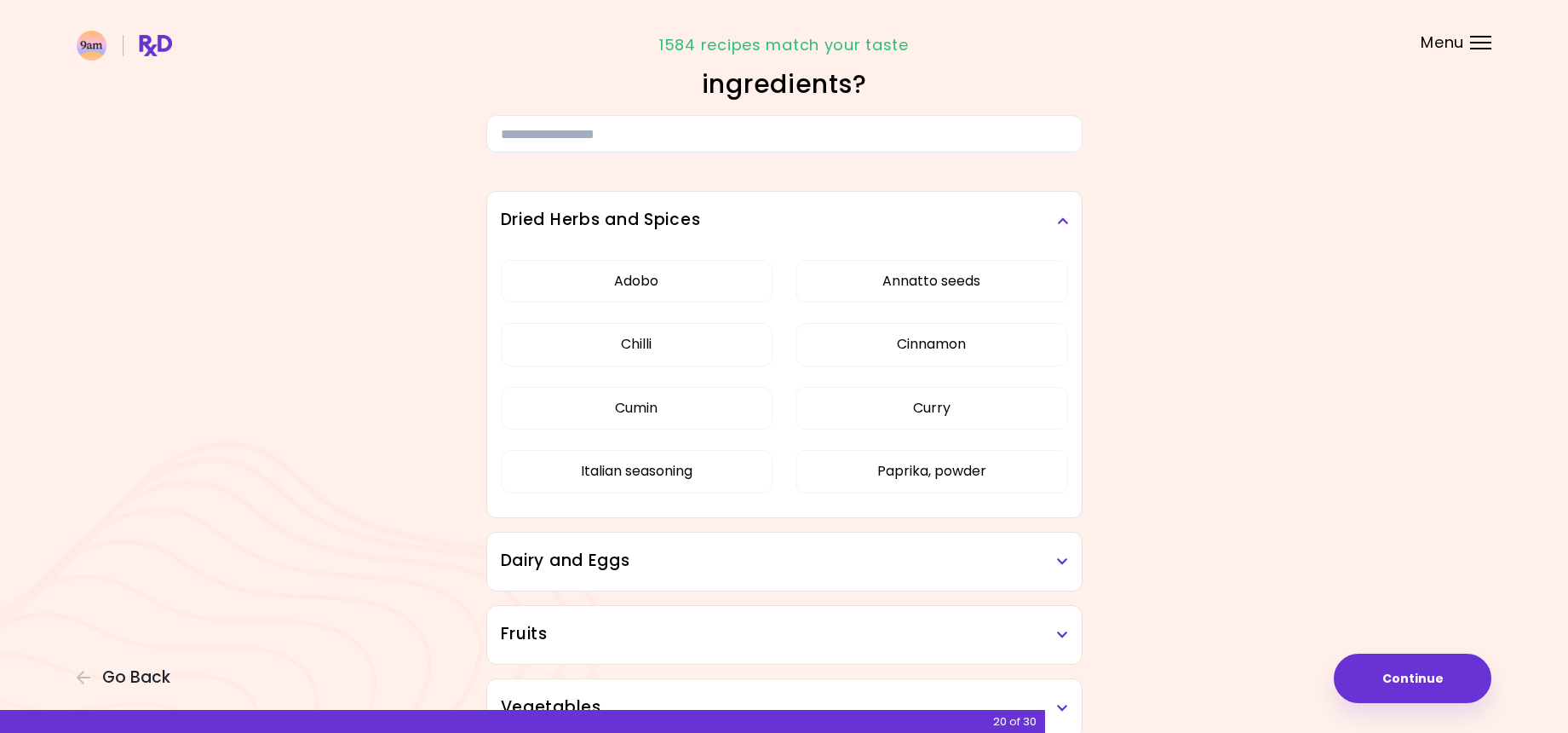
click at [789, 223] on h3 "Dried Herbs and Spices" at bounding box center [784, 220] width 568 height 24
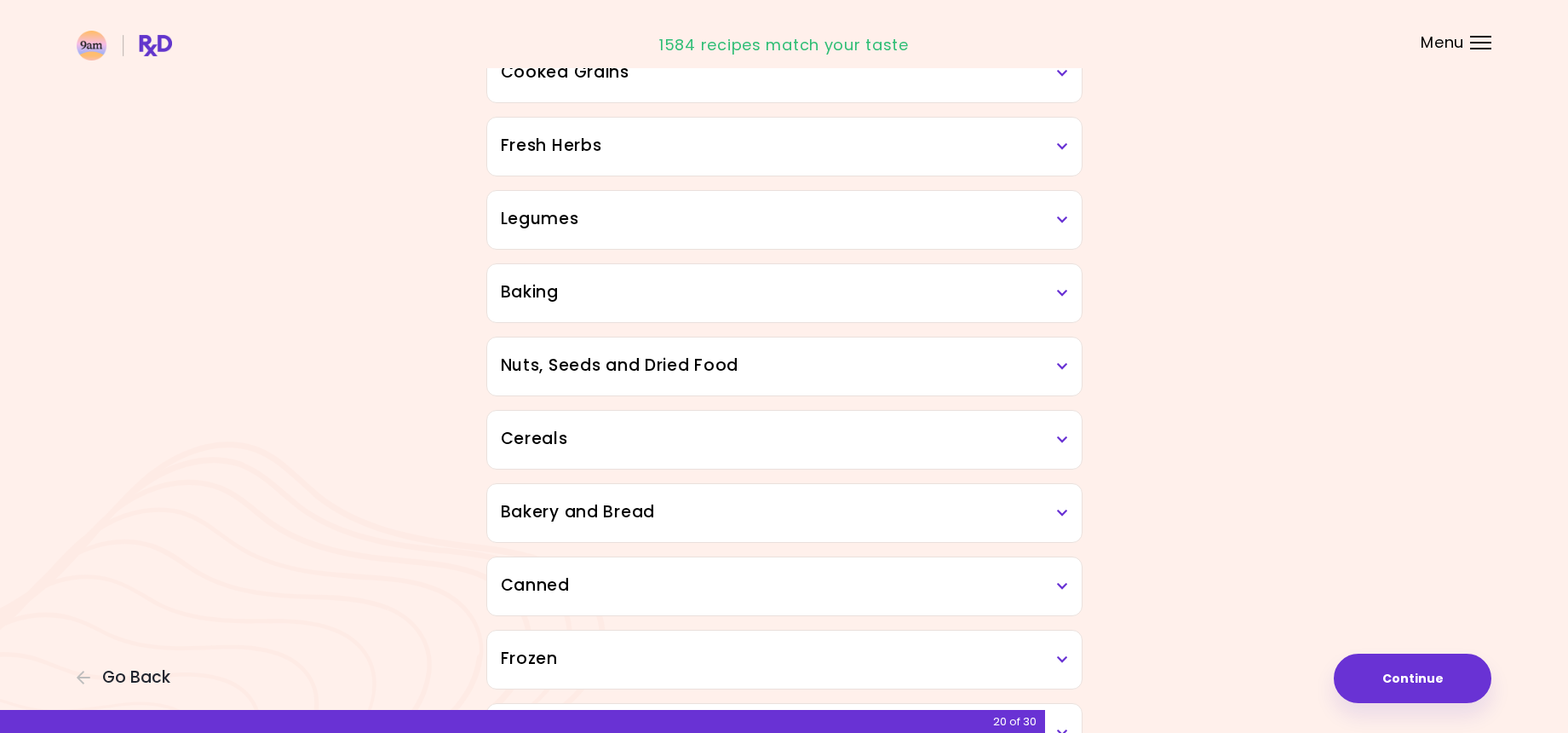
scroll to position [1163, 0]
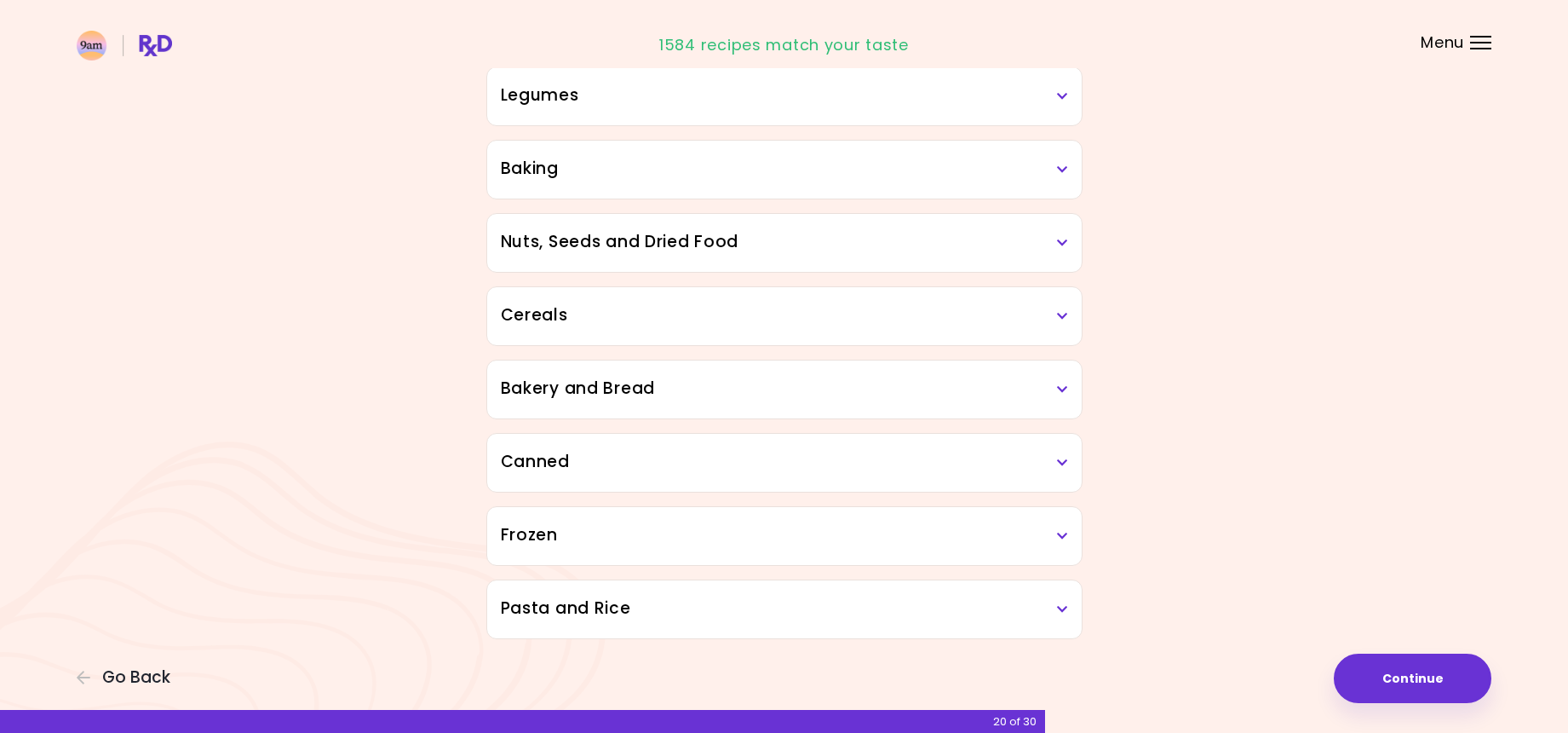
click at [841, 484] on div "Canned" at bounding box center [784, 462] width 595 height 58
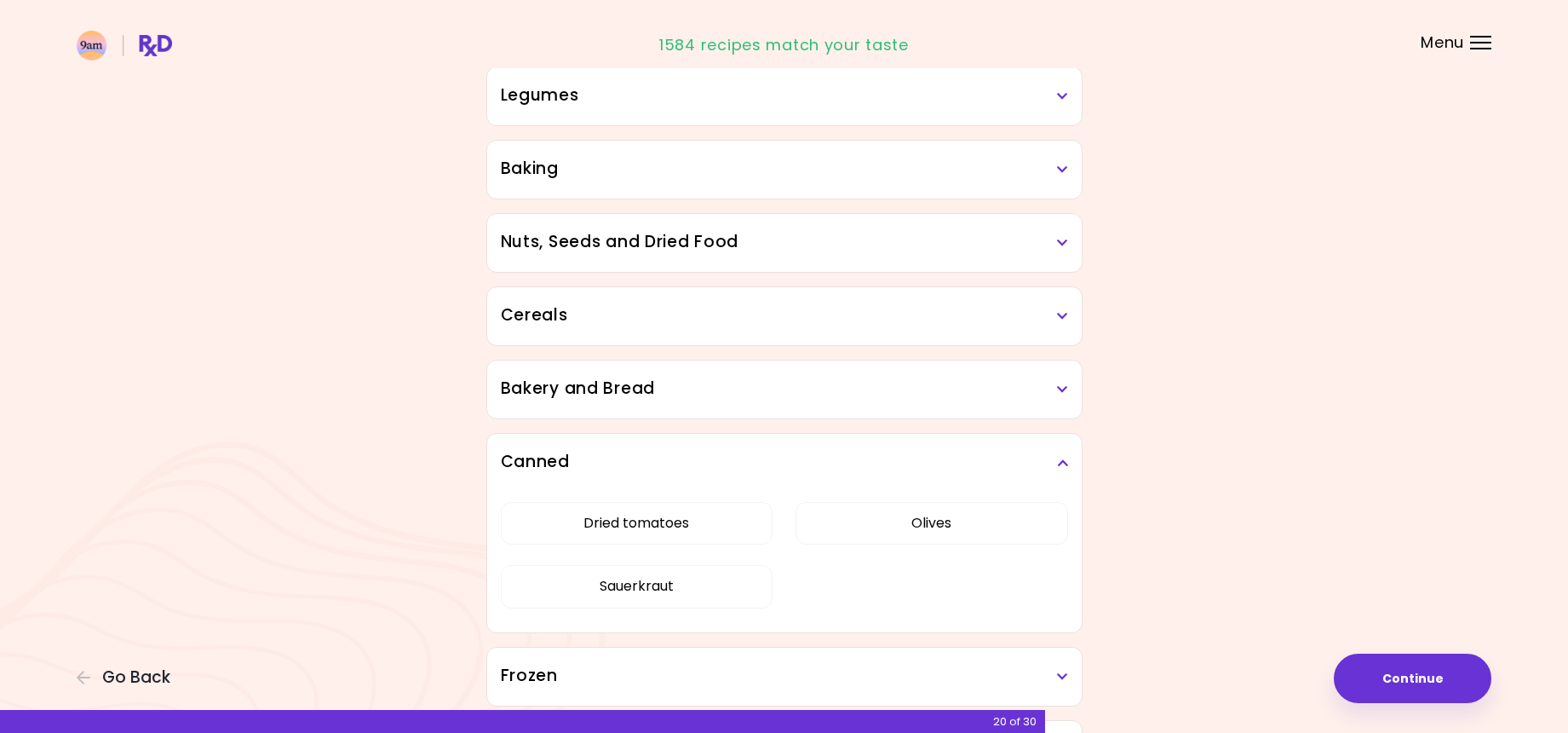
click at [843, 478] on div "Canned" at bounding box center [784, 462] width 595 height 58
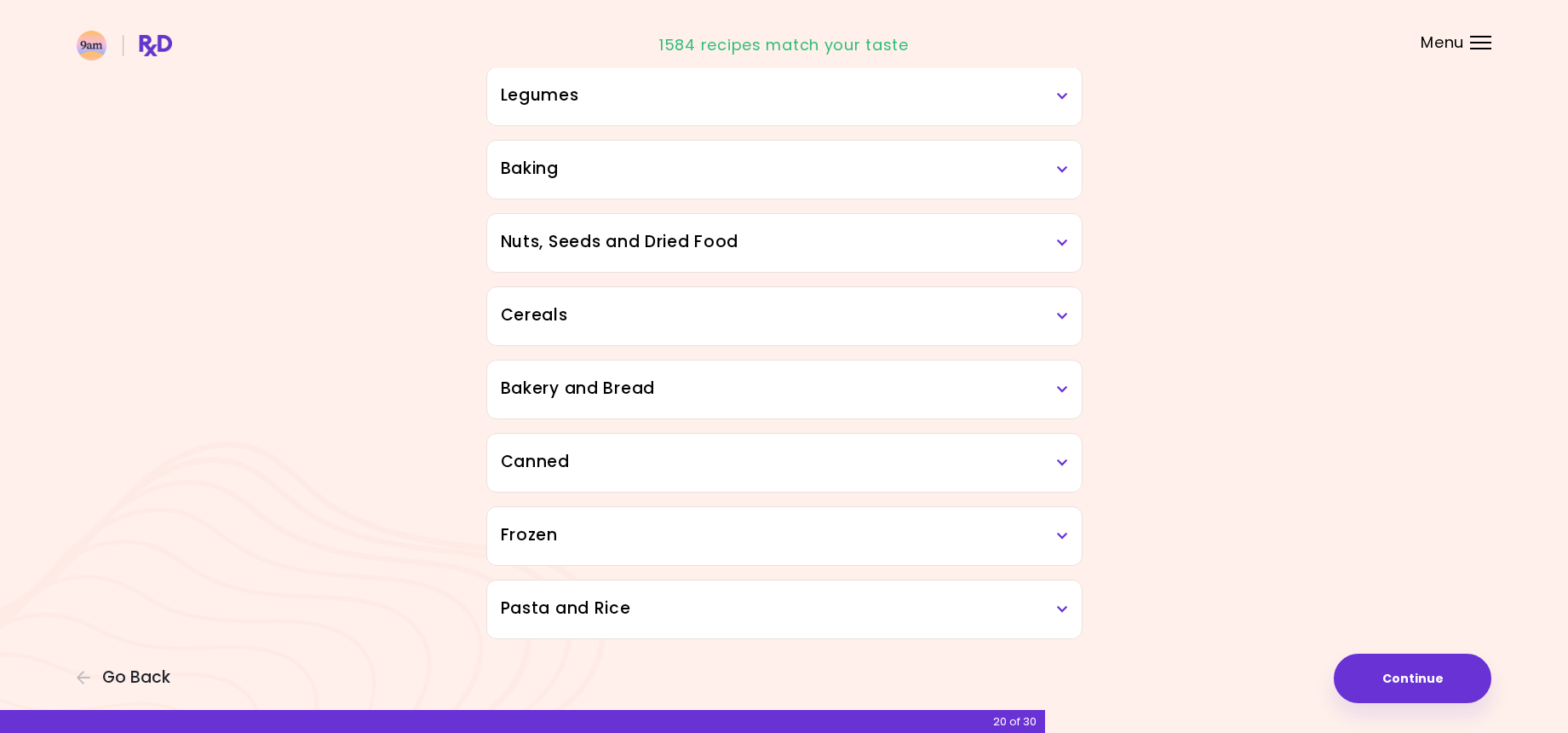
click at [860, 548] on div "Frozen" at bounding box center [784, 536] width 595 height 58
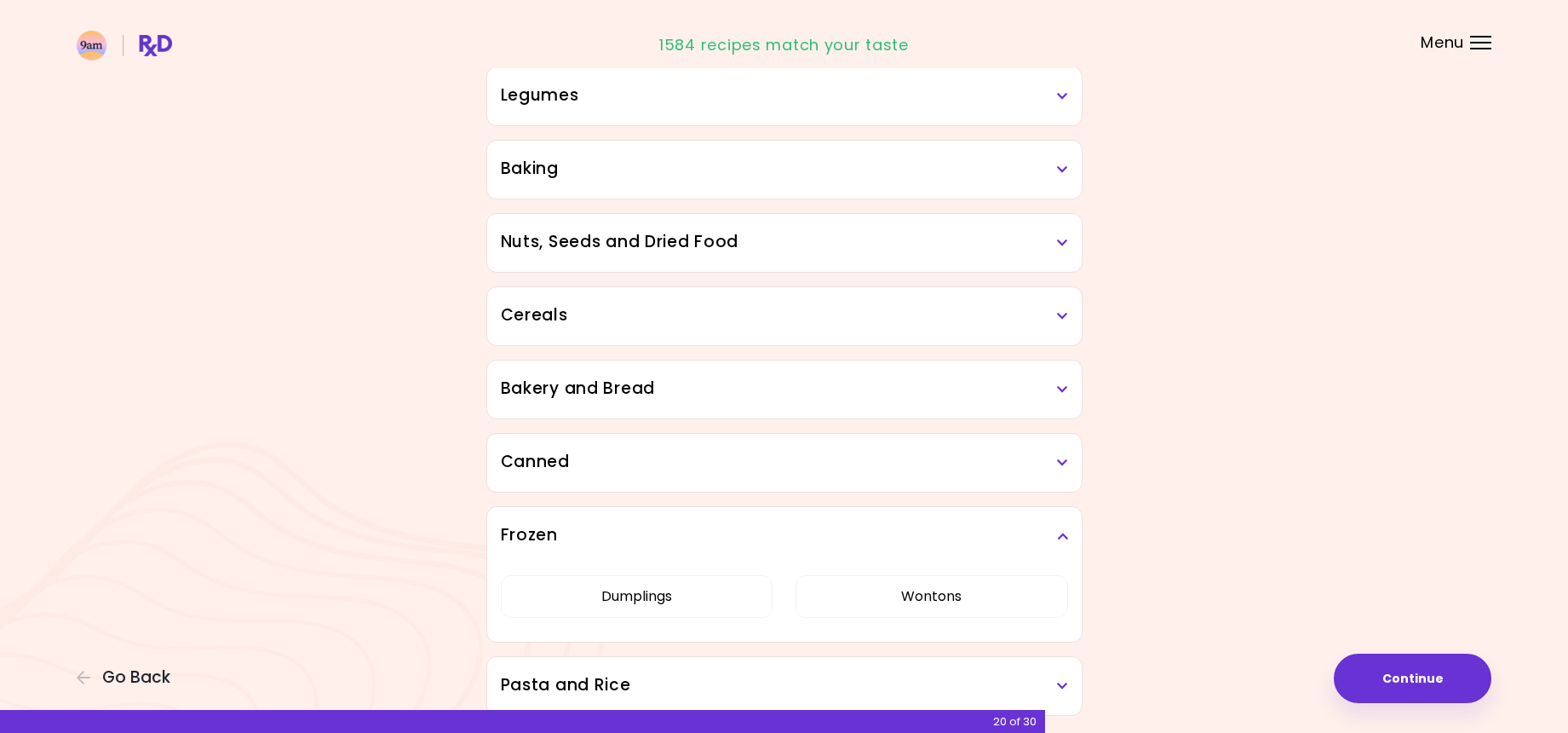
click at [860, 548] on div "Frozen" at bounding box center [784, 536] width 595 height 58
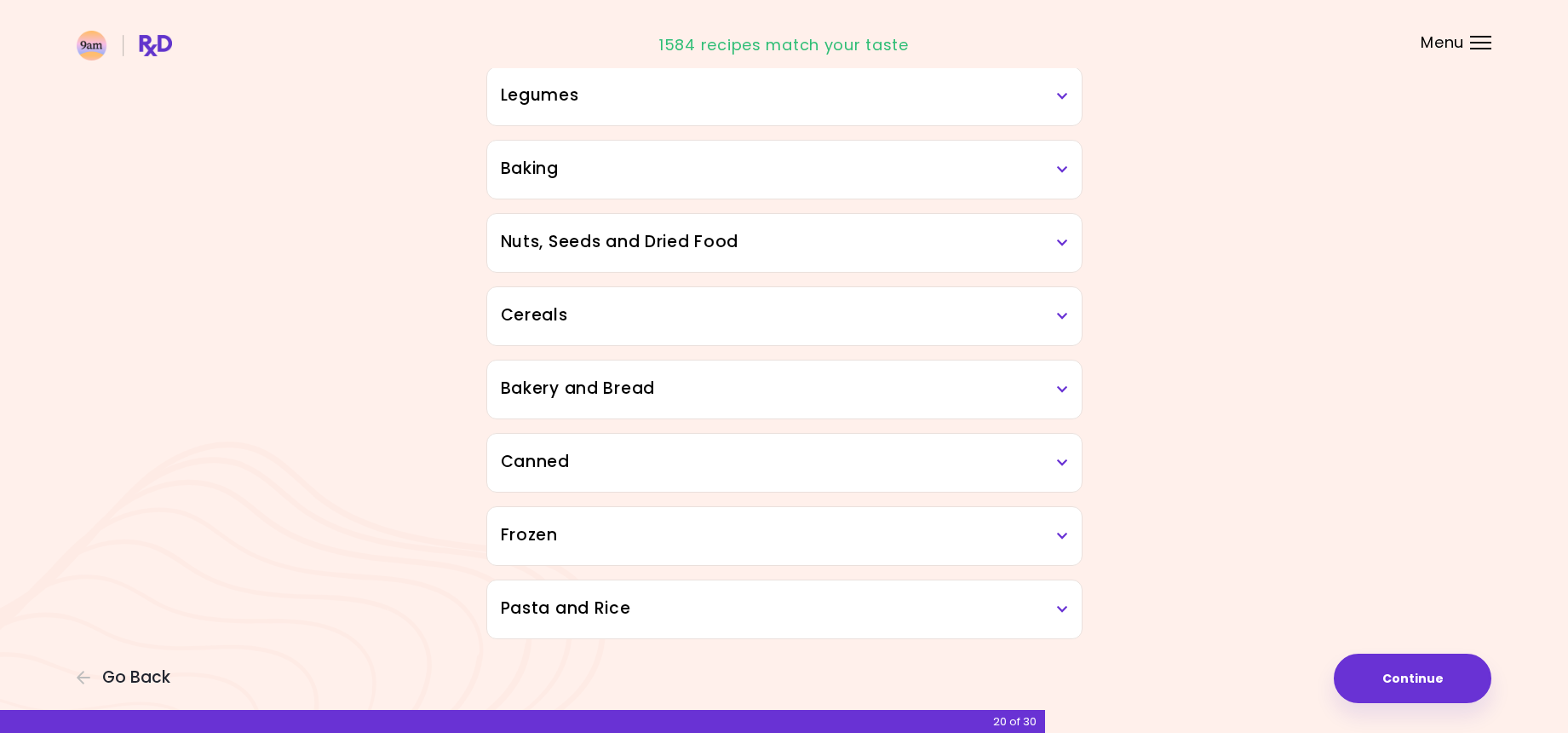
click at [854, 599] on h3 "Pasta and Rice" at bounding box center [784, 609] width 568 height 24
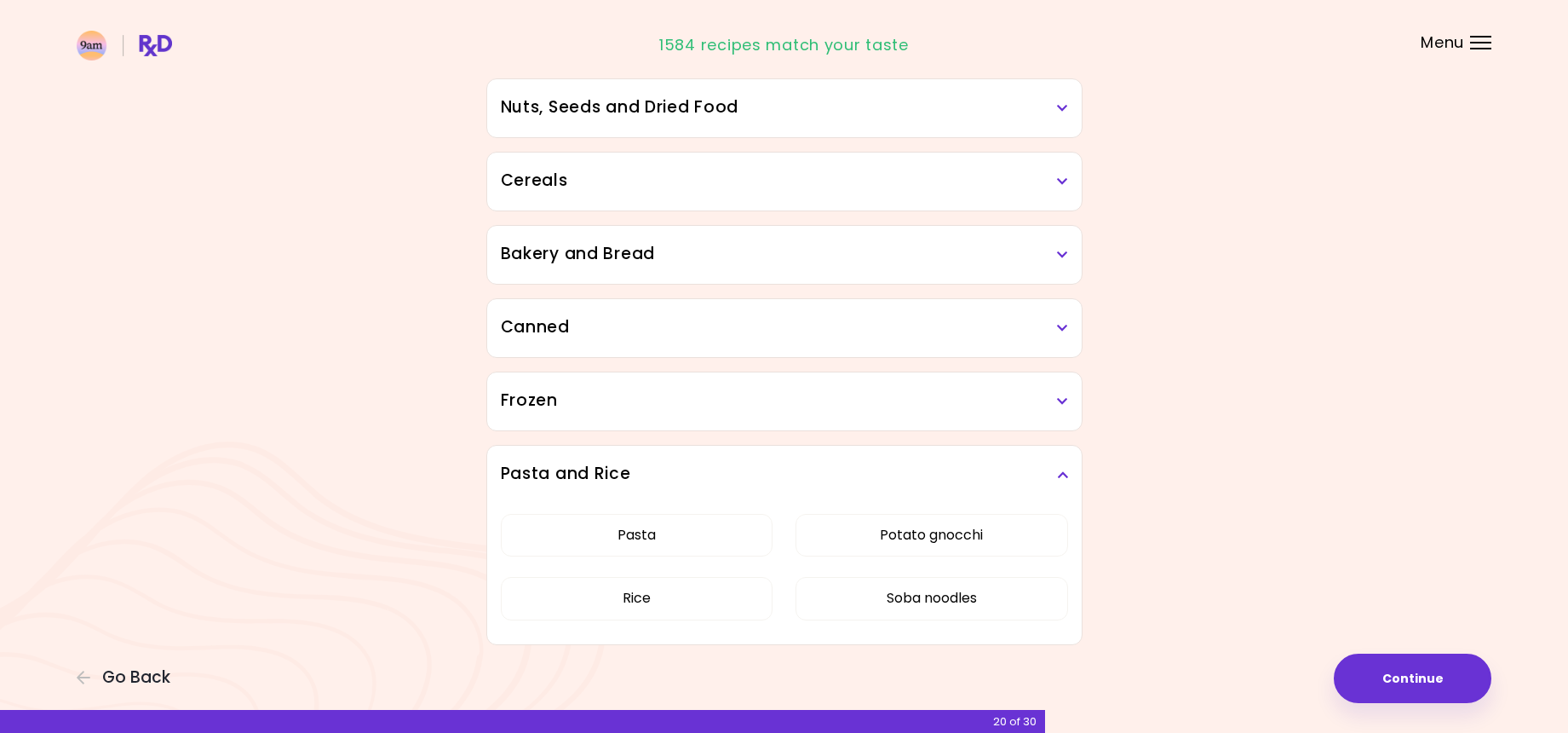
scroll to position [1304, 0]
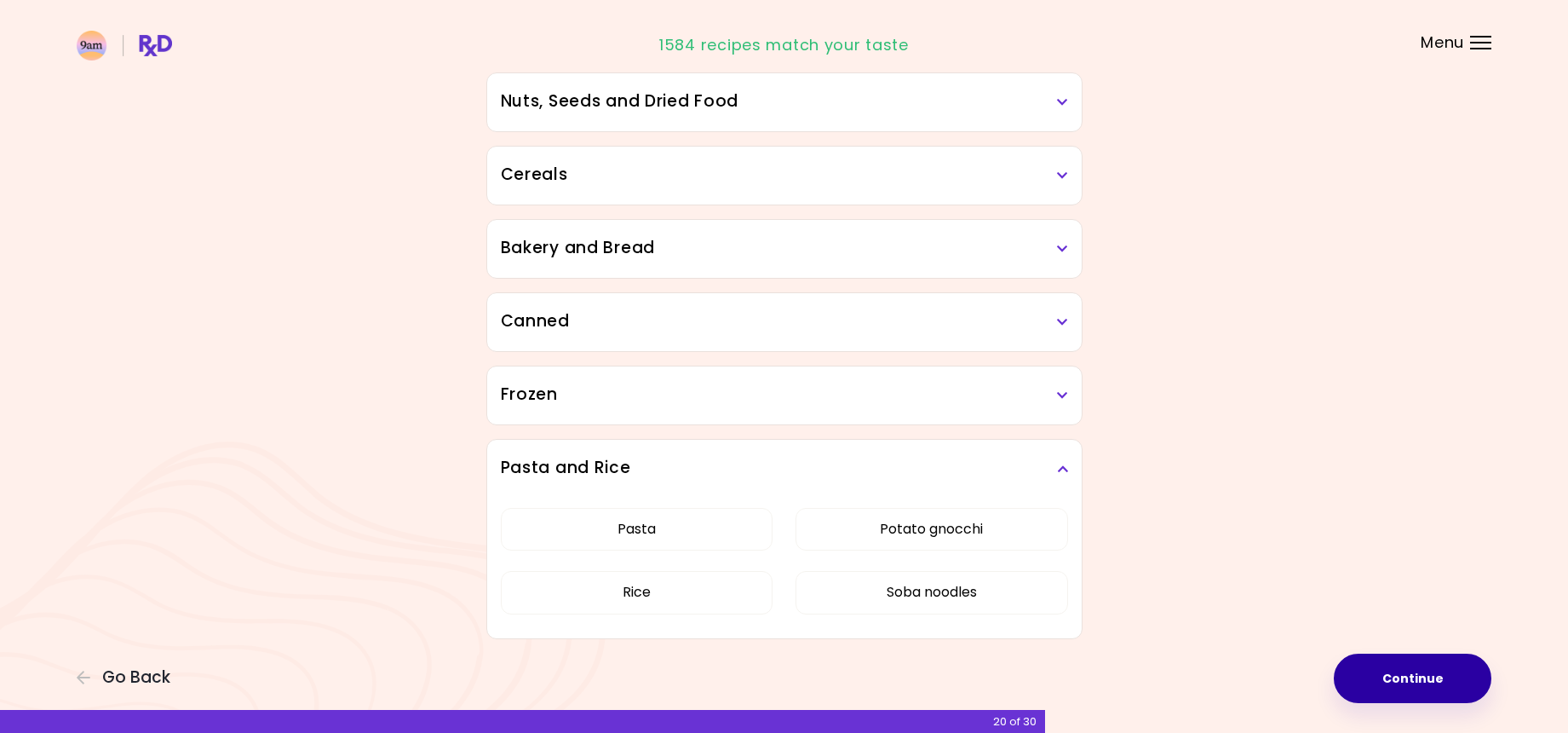
click at [1403, 674] on button "Continue" at bounding box center [1413, 678] width 158 height 49
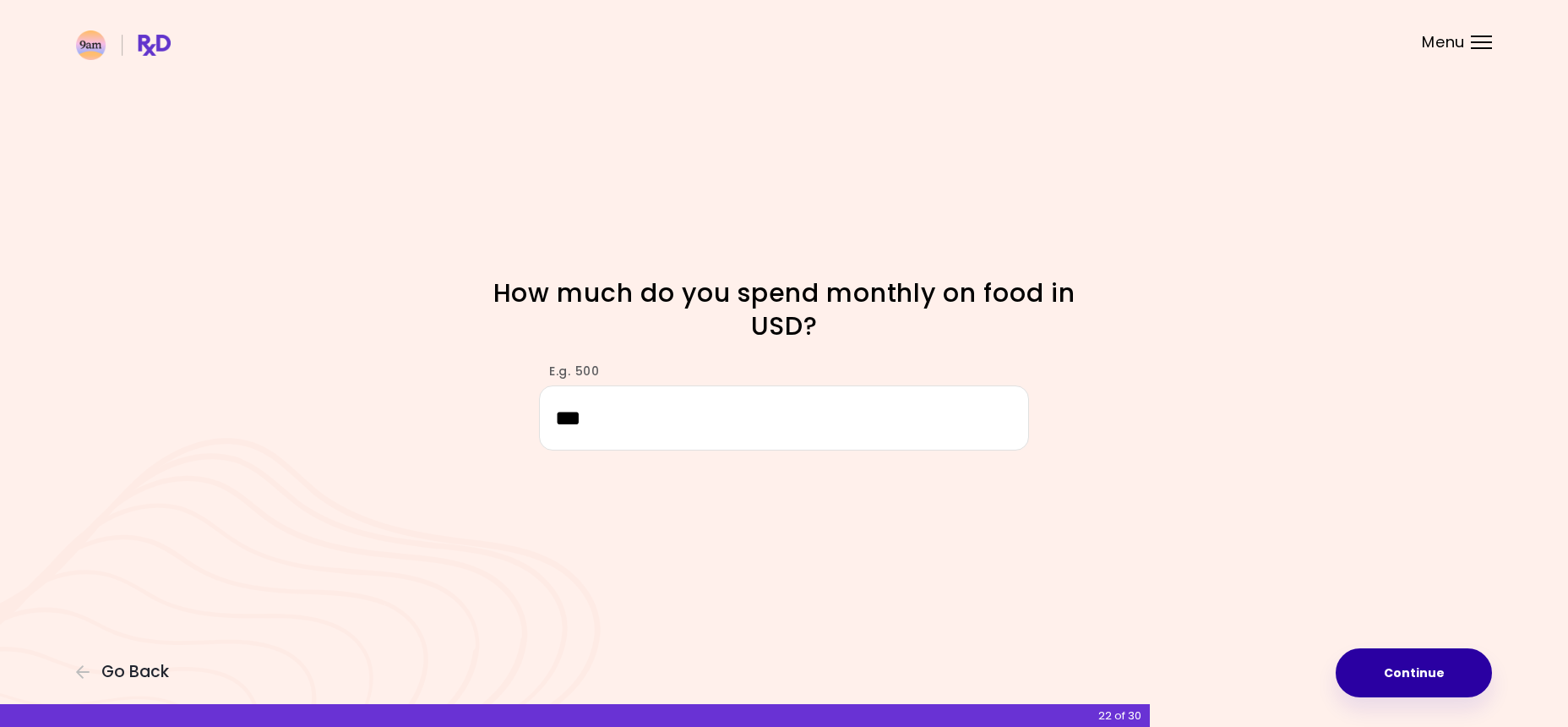
type input "***"
click at [1423, 652] on button "Continue" at bounding box center [1413, 672] width 157 height 49
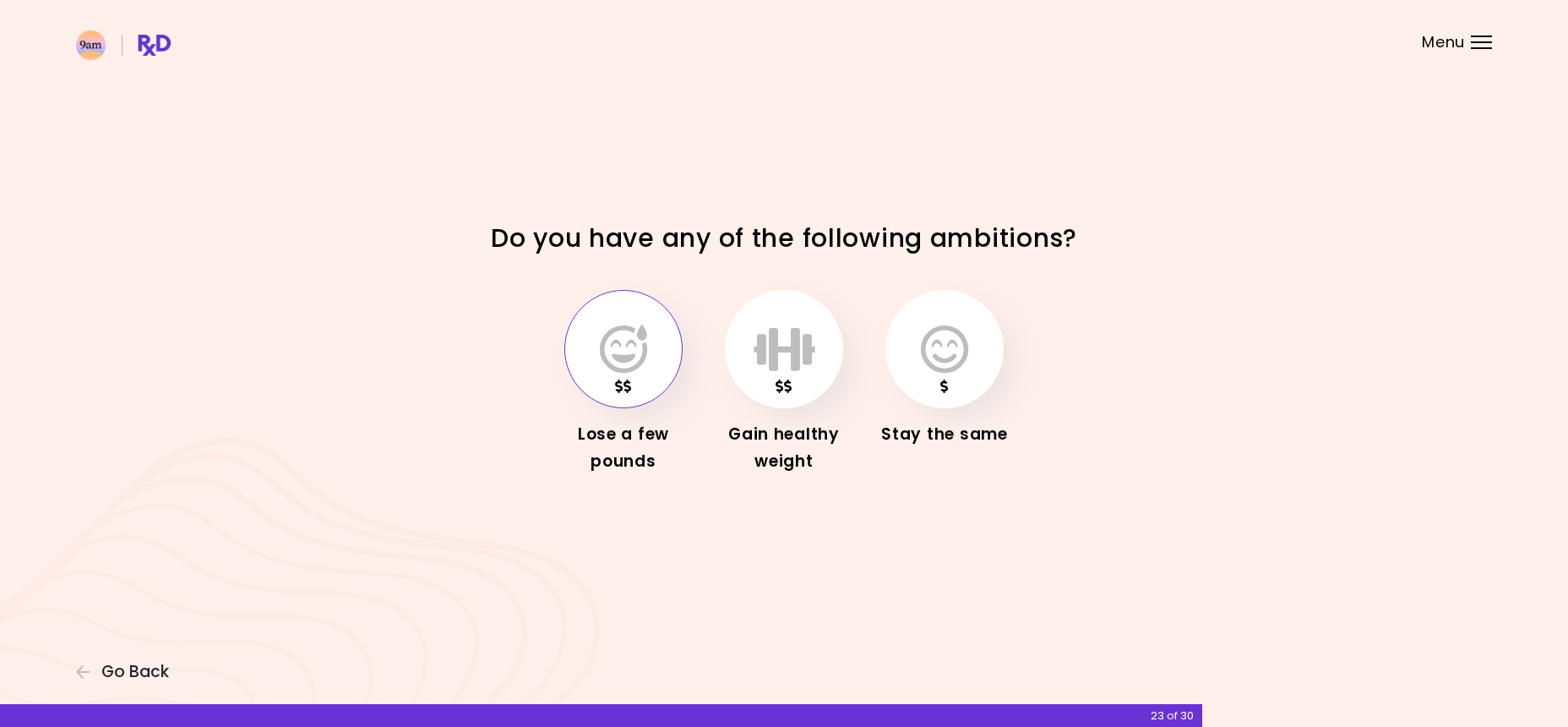
click at [622, 328] on icon "button" at bounding box center [623, 348] width 47 height 49
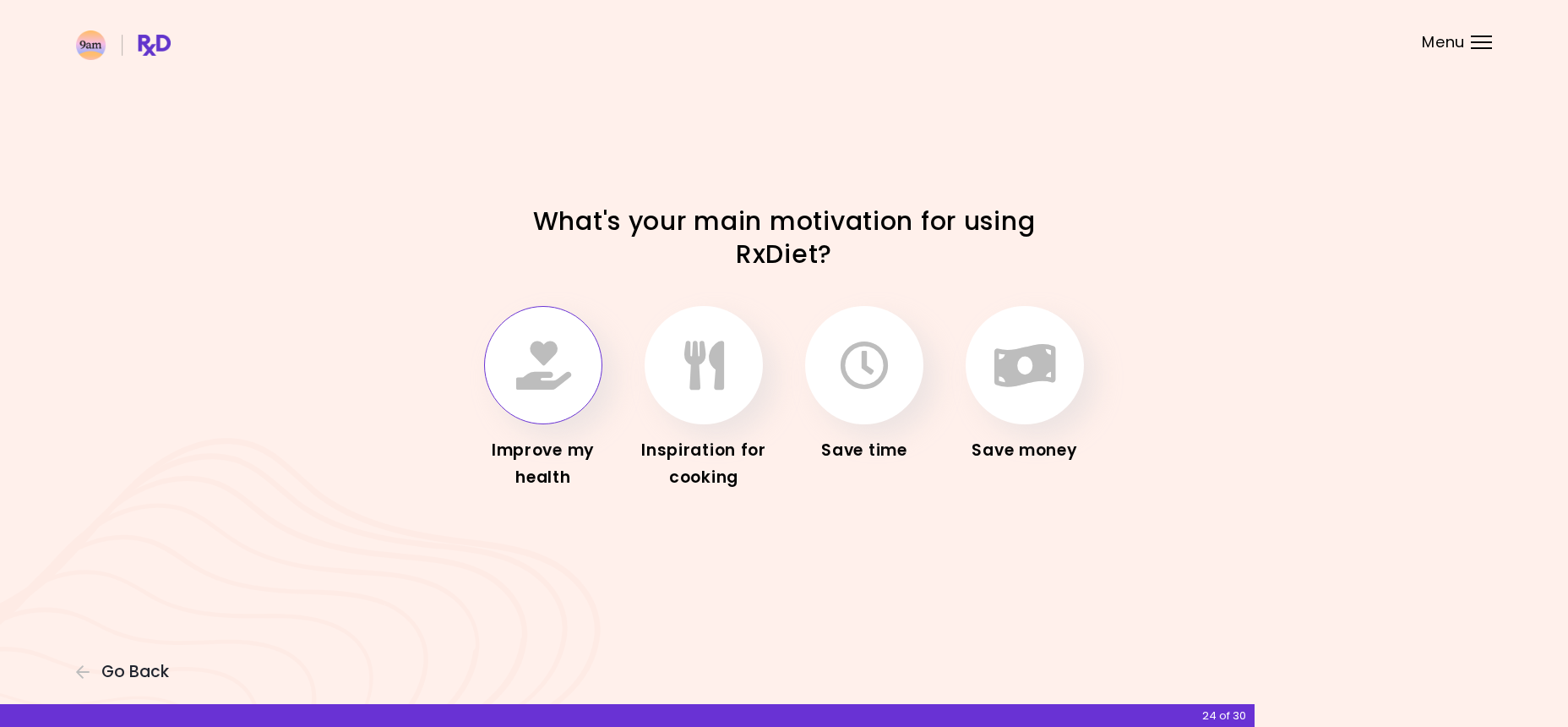
click at [554, 341] on icon "button" at bounding box center [543, 365] width 55 height 49
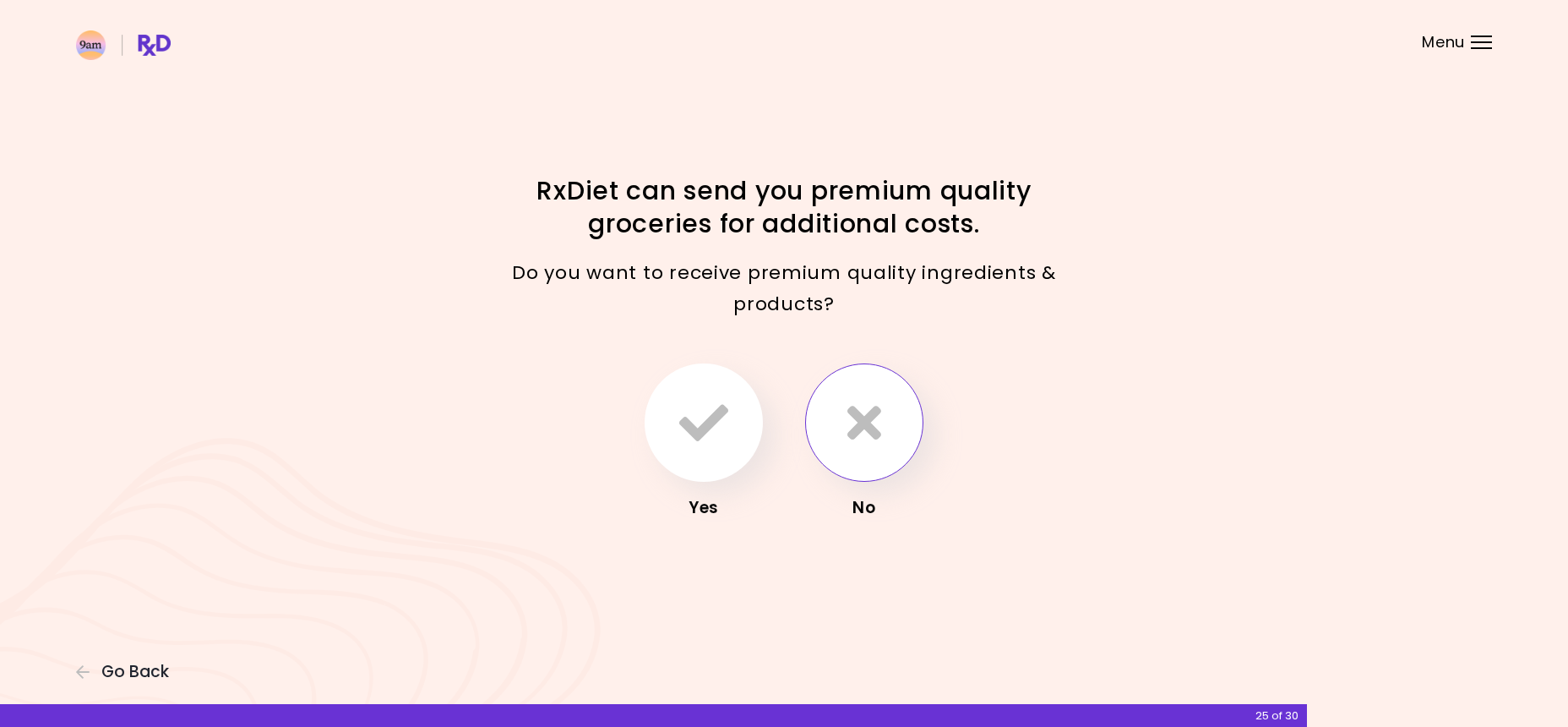
click at [886, 445] on button "button" at bounding box center [864, 422] width 119 height 119
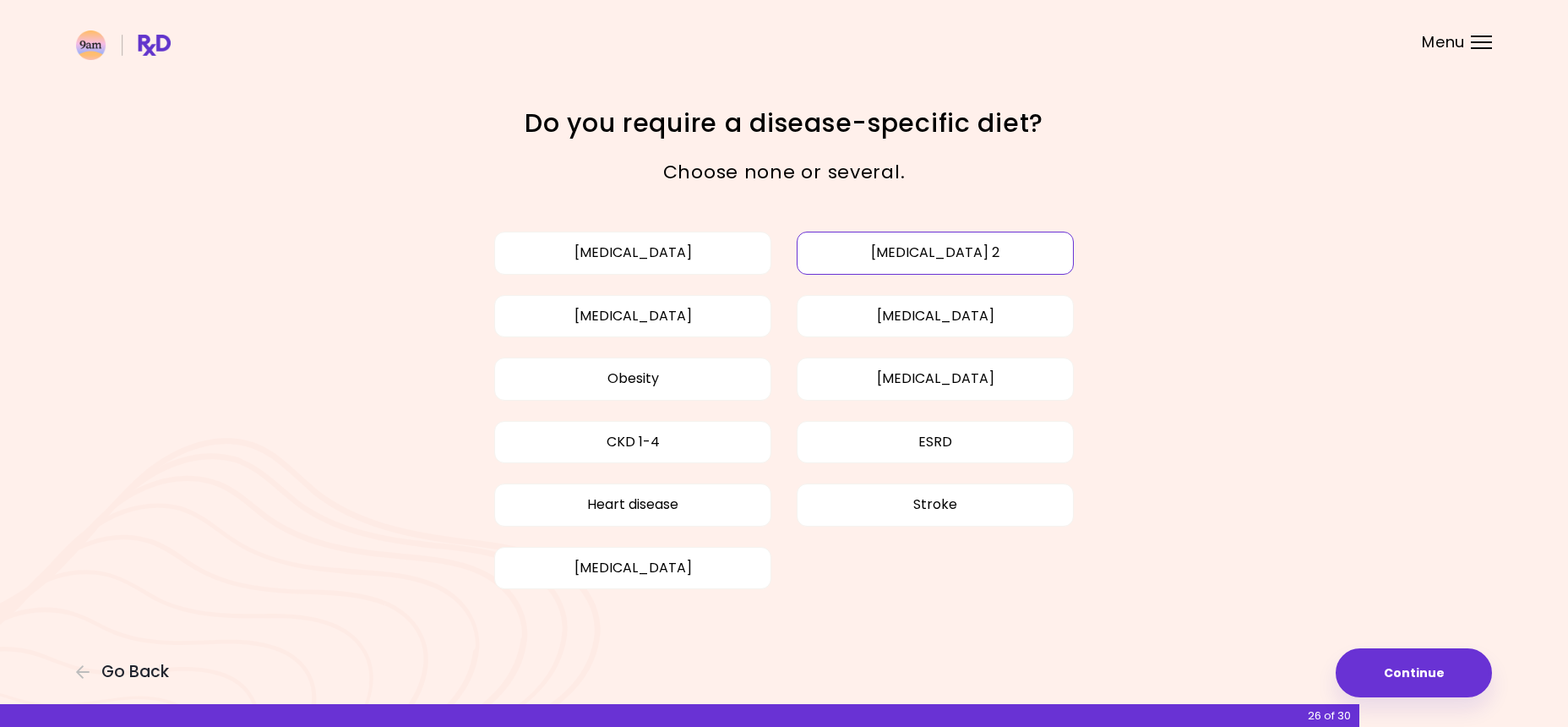
click at [889, 252] on button "[MEDICAL_DATA] 2" at bounding box center [935, 253] width 277 height 43
click at [650, 310] on button "[MEDICAL_DATA]" at bounding box center [633, 316] width 277 height 43
click at [938, 308] on button "[MEDICAL_DATA]" at bounding box center [935, 316] width 277 height 43
click at [700, 506] on button "Heart disease" at bounding box center [633, 505] width 277 height 43
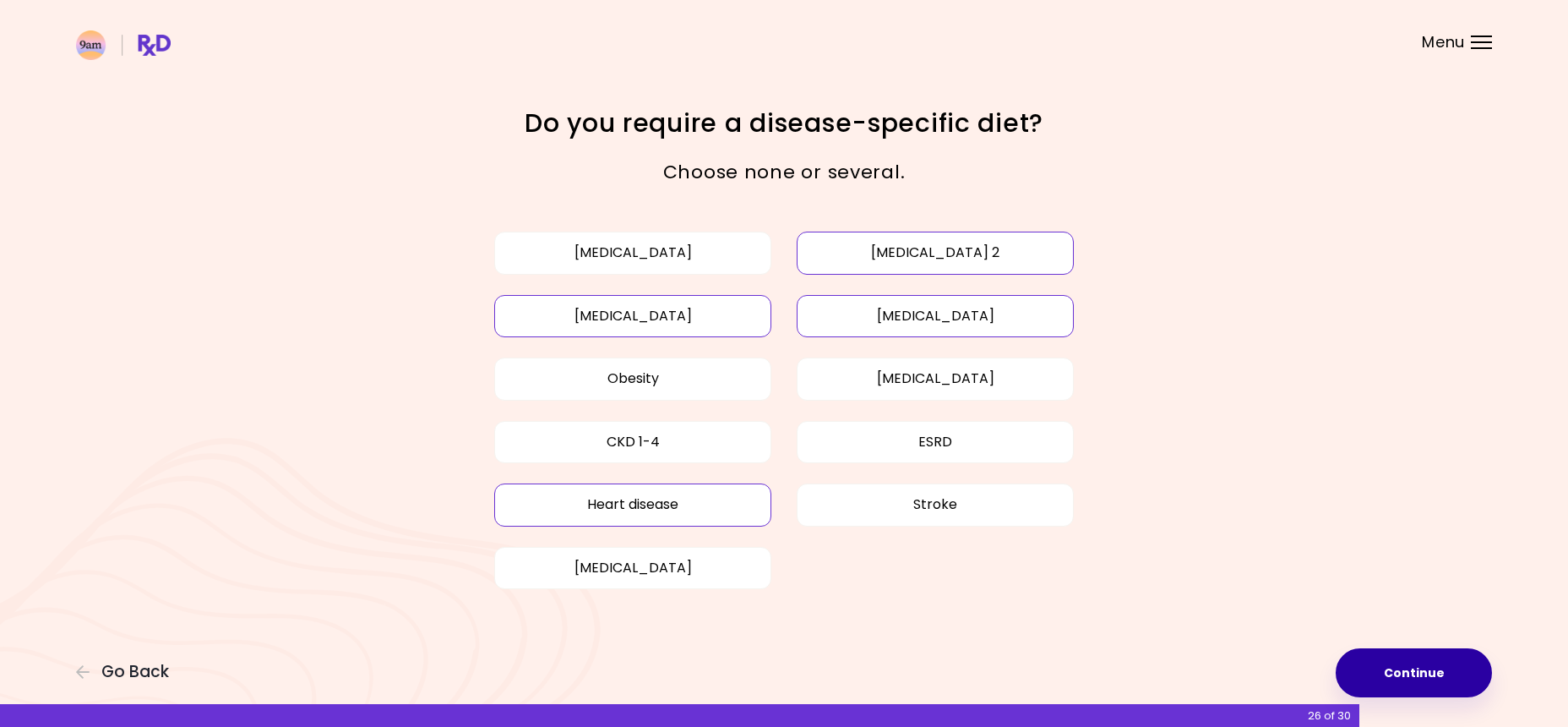
click at [1450, 668] on button "Continue" at bounding box center [1413, 672] width 157 height 49
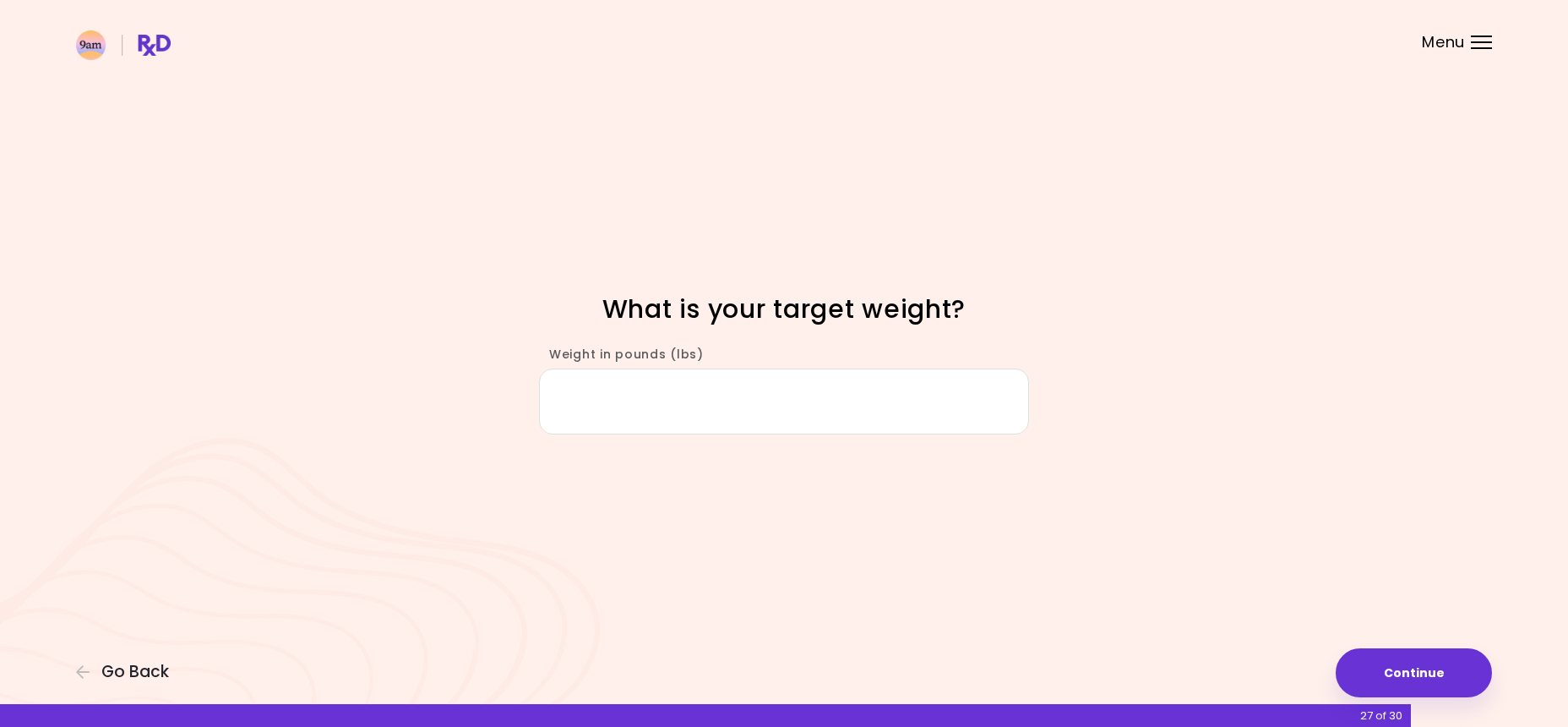
click at [895, 379] on input "Weight in pounds (lbs)" at bounding box center [784, 401] width 490 height 65
type input "***"
click at [1399, 668] on button "Continue" at bounding box center [1413, 672] width 157 height 49
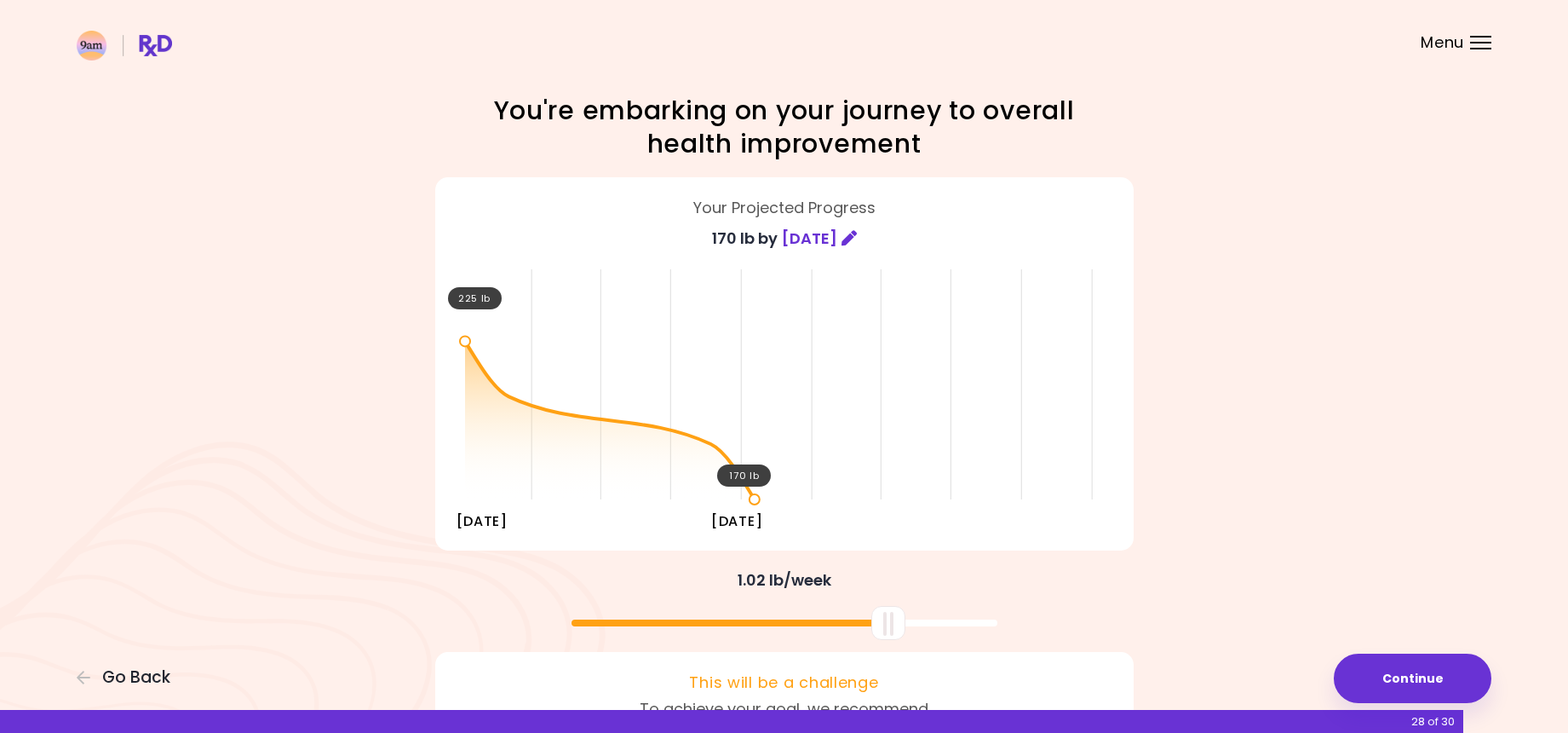
drag, startPoint x: 795, startPoint y: 624, endPoint x: 898, endPoint y: 629, distance: 103.1
click at [898, 629] on div at bounding box center [888, 623] width 34 height 34
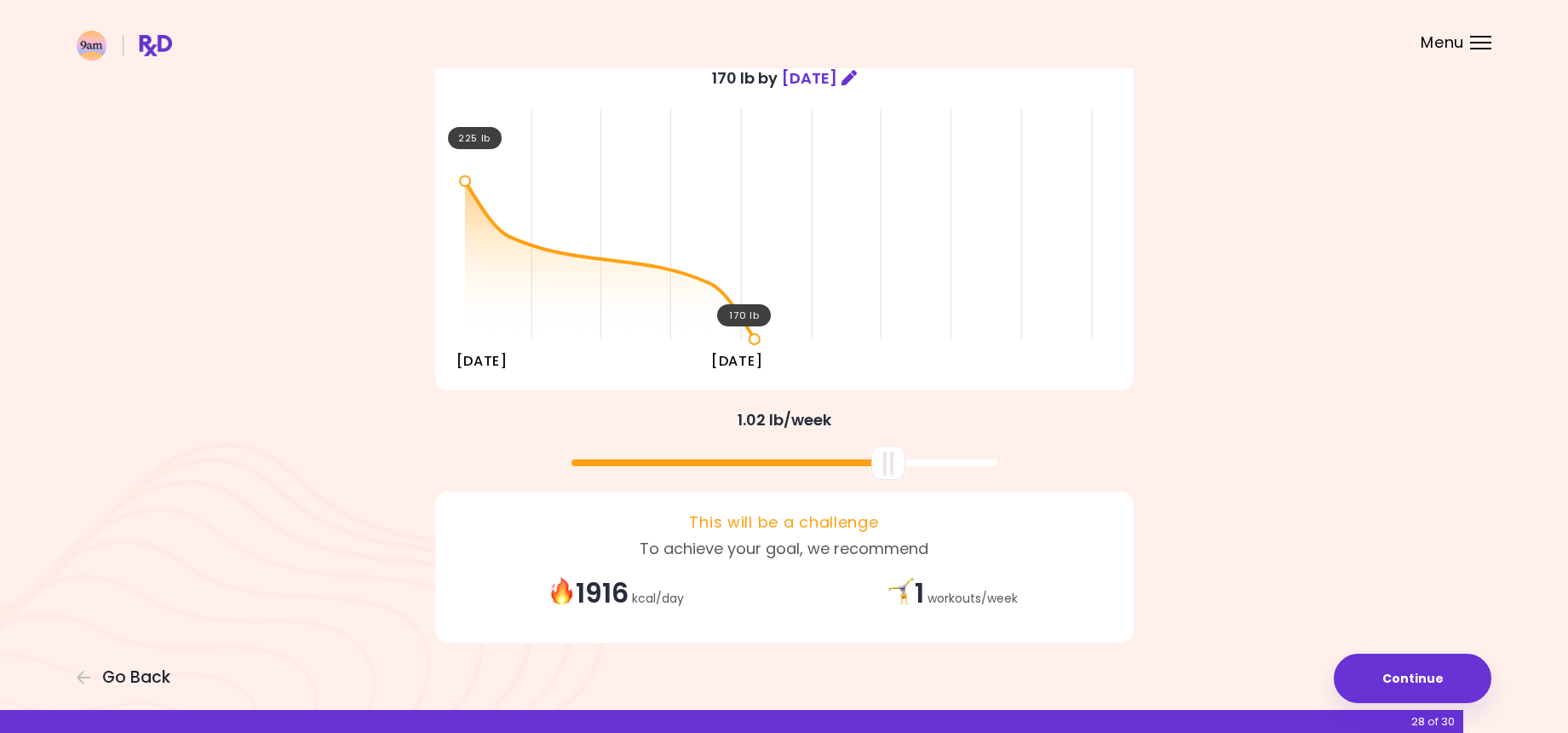
scroll to position [176, 0]
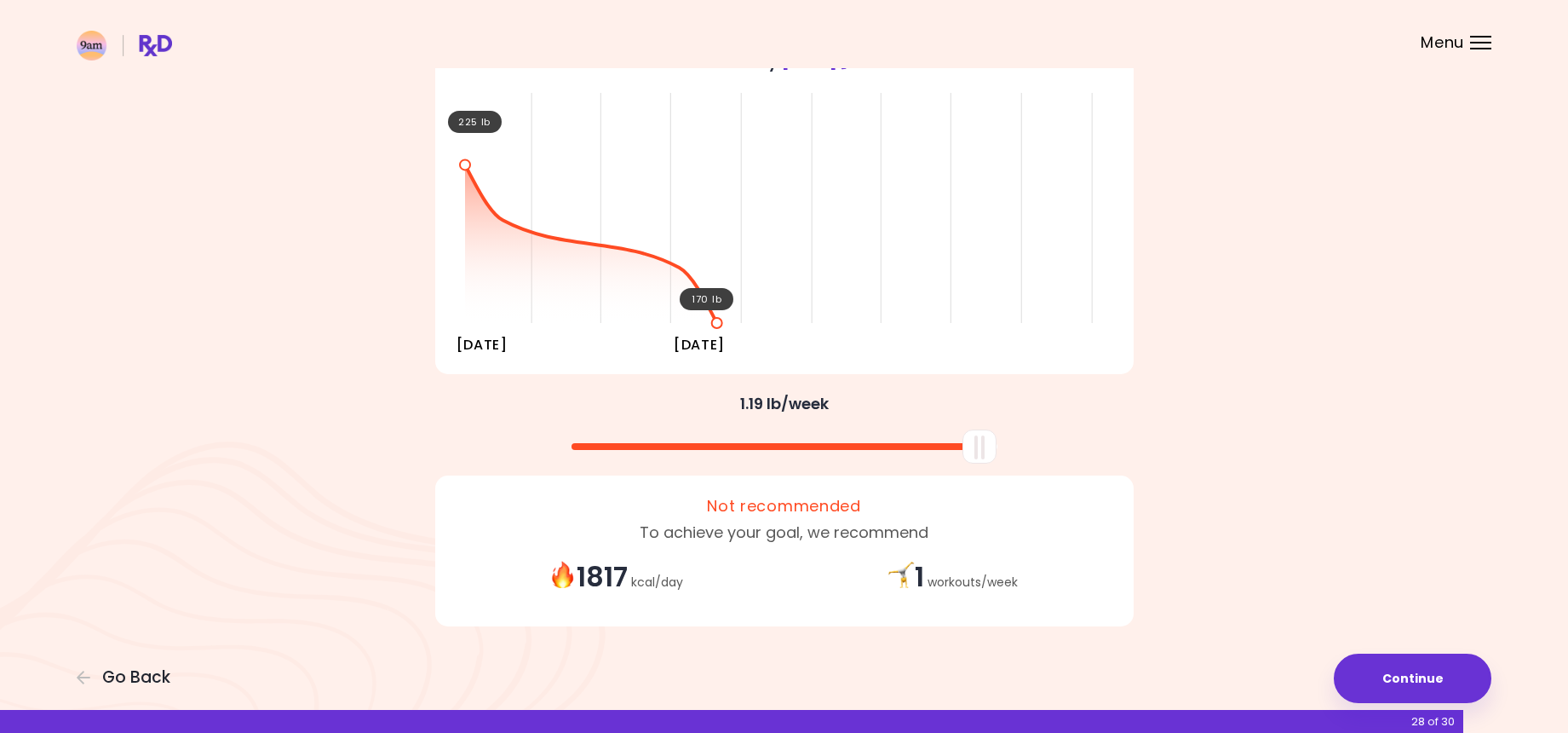
drag, startPoint x: 897, startPoint y: 444, endPoint x: 1020, endPoint y: 458, distance: 123.8
click at [1020, 458] on div at bounding box center [784, 440] width 715 height 45
drag, startPoint x: 990, startPoint y: 445, endPoint x: 928, endPoint y: 442, distance: 62.1
click at [928, 442] on div at bounding box center [918, 446] width 34 height 34
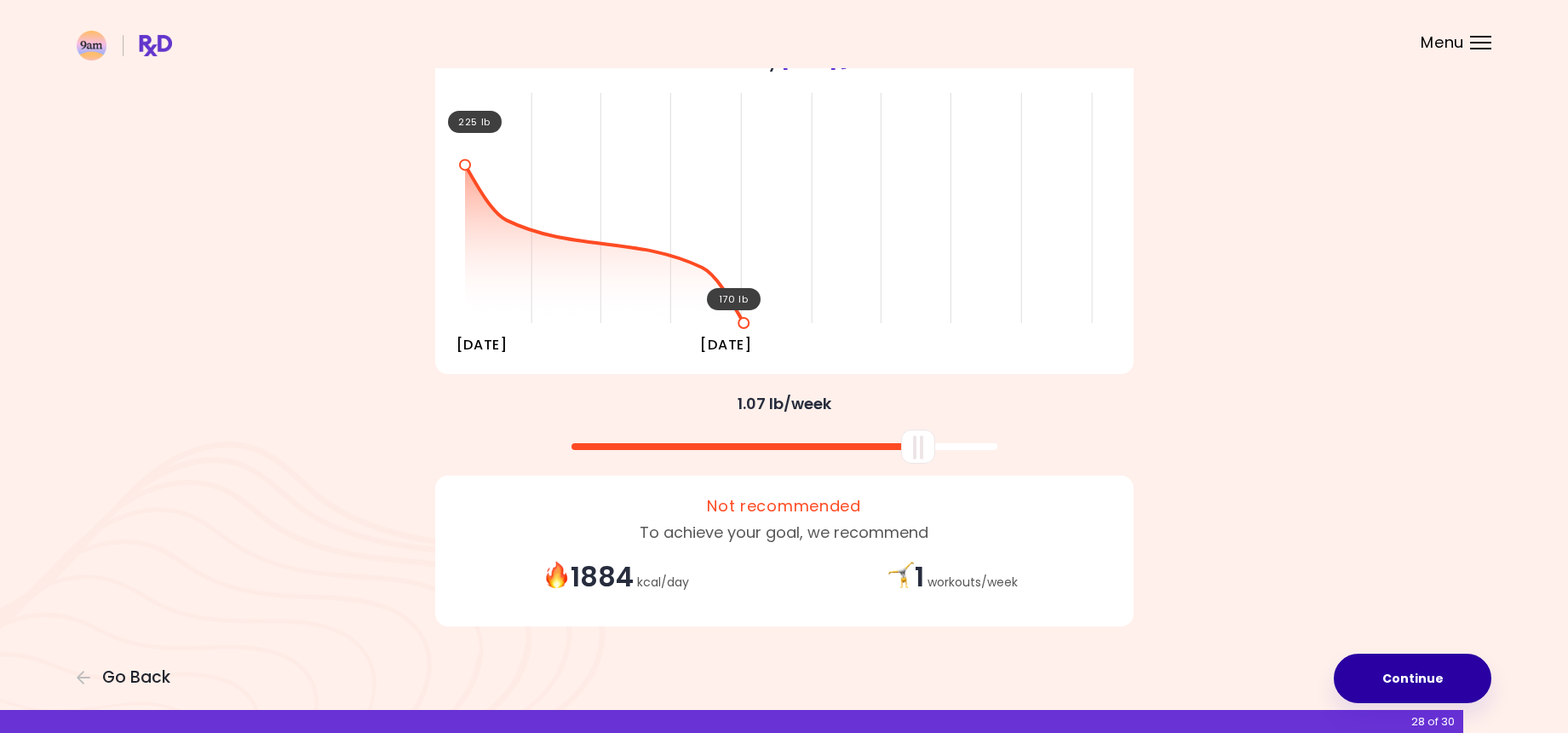
click at [1422, 686] on button "Continue" at bounding box center [1413, 678] width 158 height 49
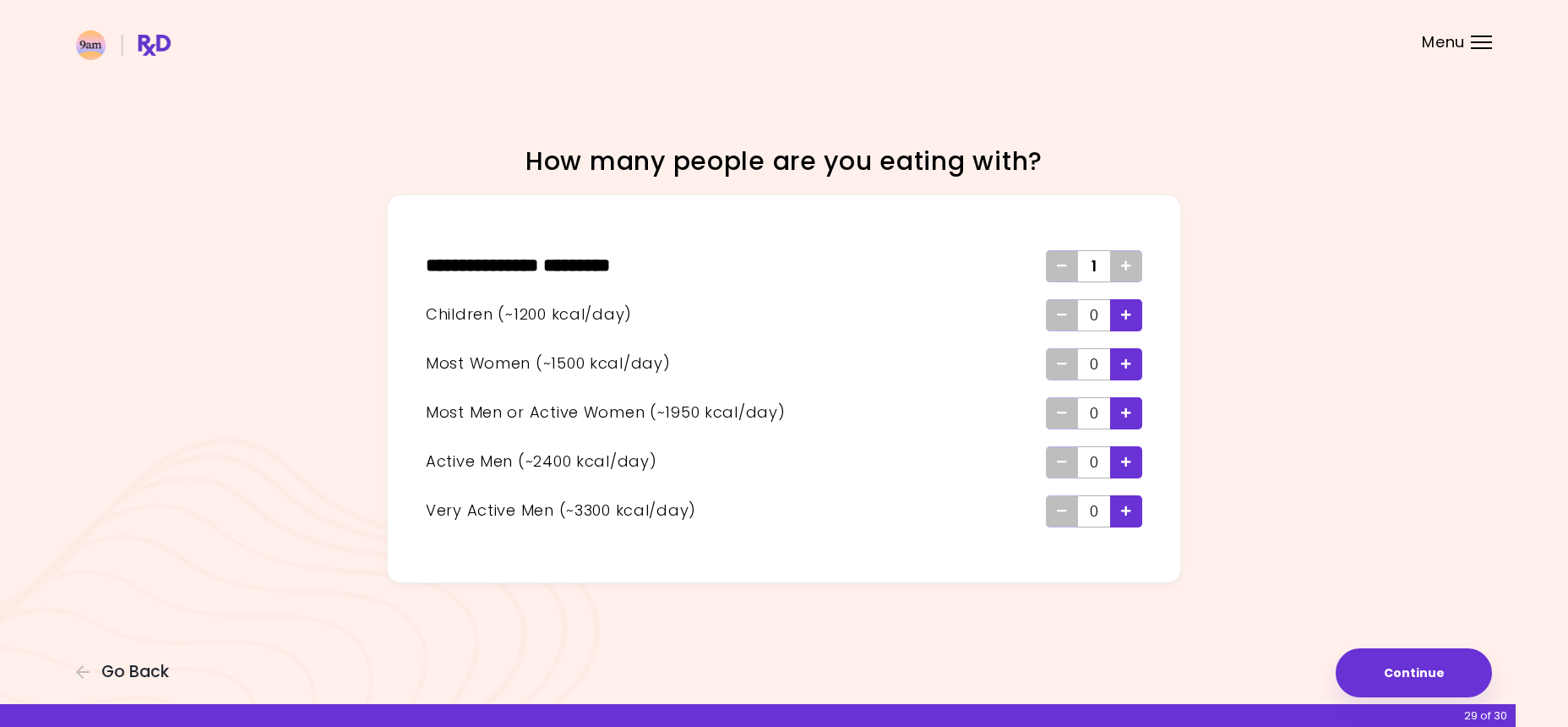
click at [1128, 315] on icon "Add - Child" at bounding box center [1126, 315] width 10 height 11
click at [1132, 373] on div "Add - Woman" at bounding box center [1126, 364] width 32 height 32
click at [1409, 658] on button "Continue" at bounding box center [1413, 672] width 157 height 49
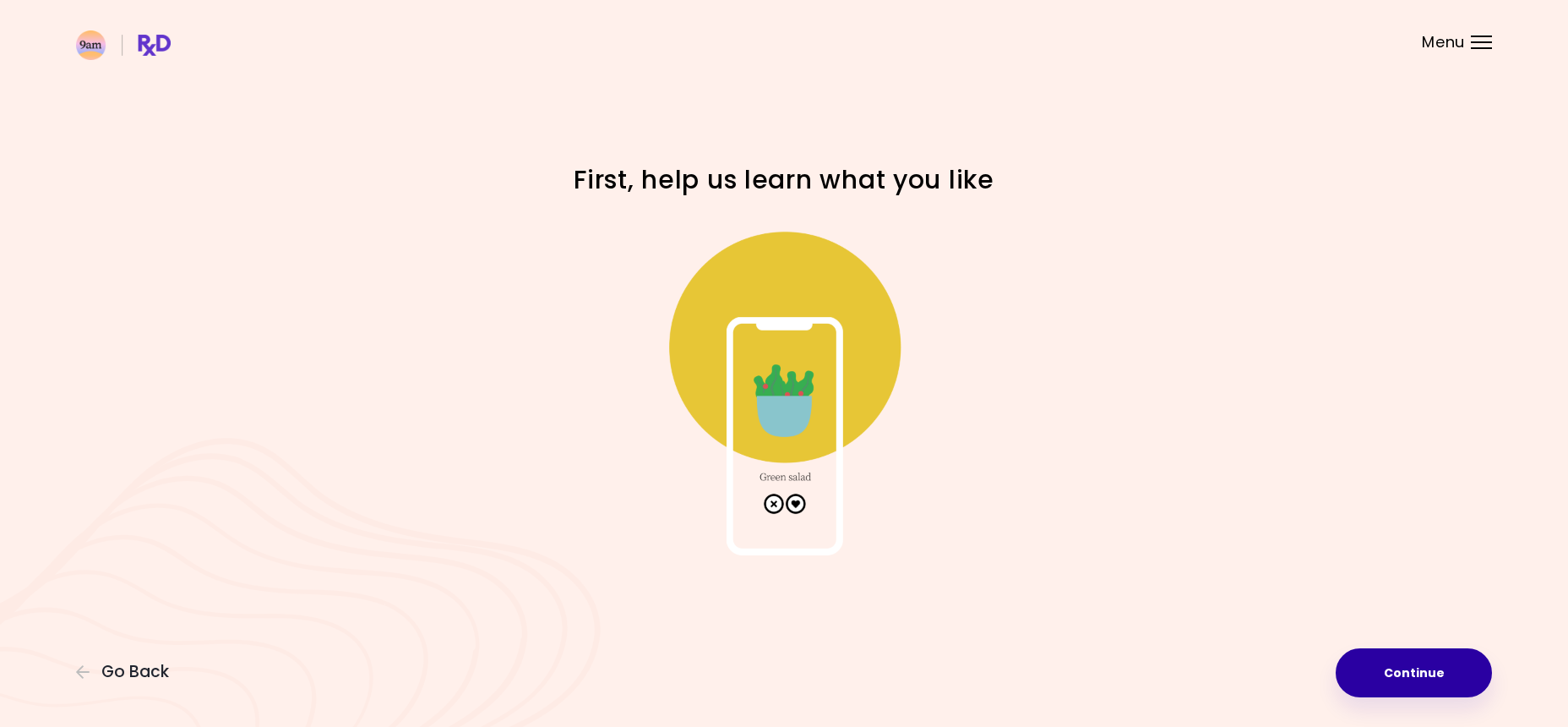
click at [1382, 673] on button "Continue" at bounding box center [1413, 672] width 157 height 49
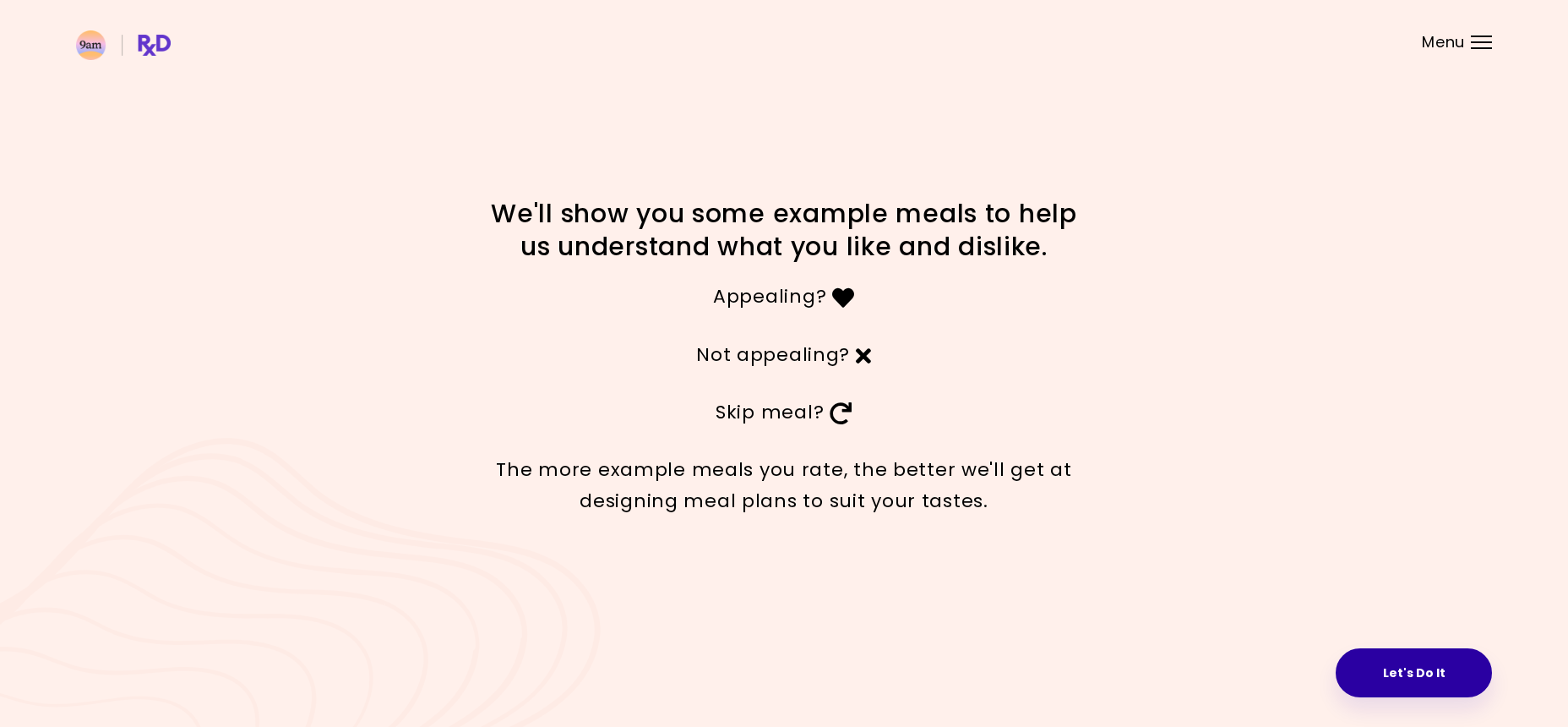
click at [1423, 669] on button "Let's Do It" at bounding box center [1413, 672] width 157 height 49
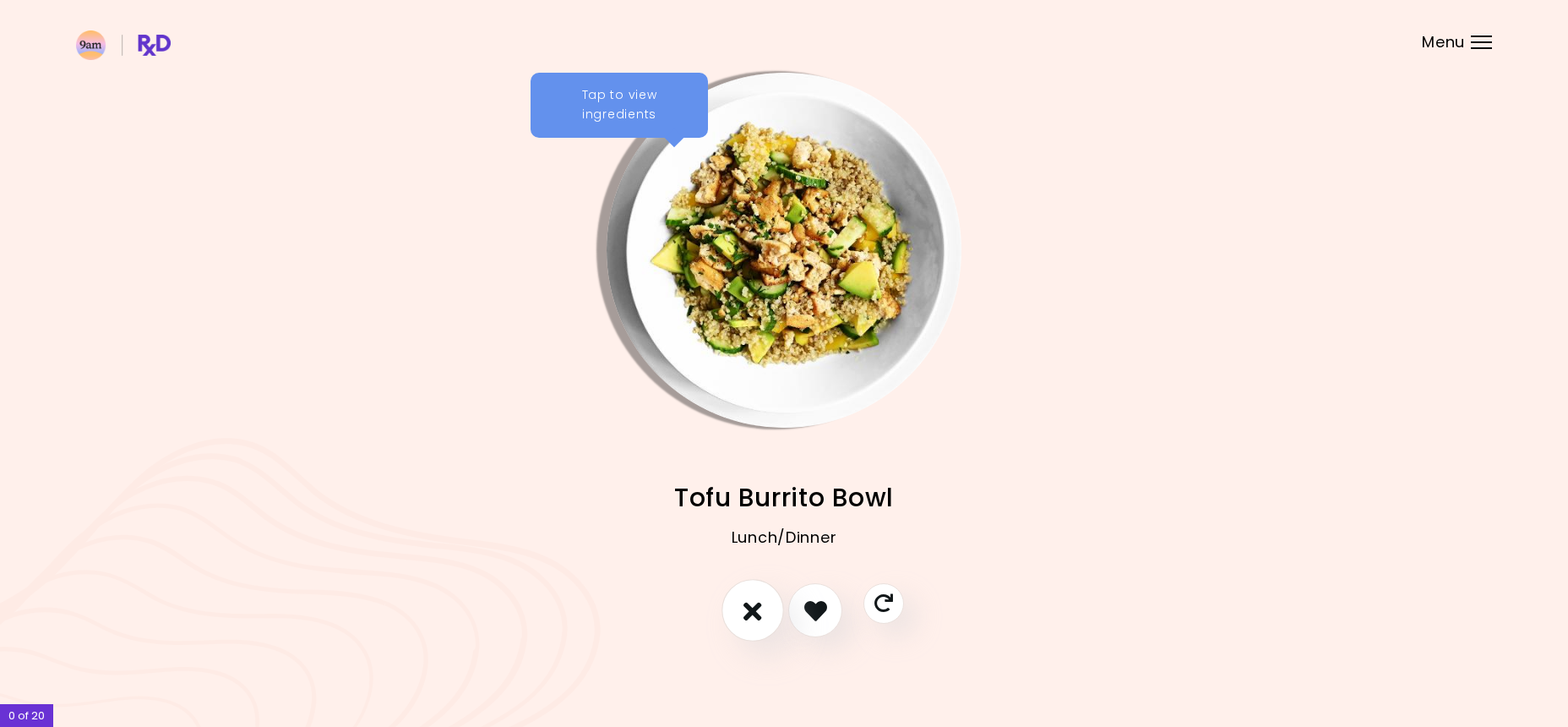
click at [751, 605] on icon "I don't like this recipe" at bounding box center [753, 610] width 19 height 26
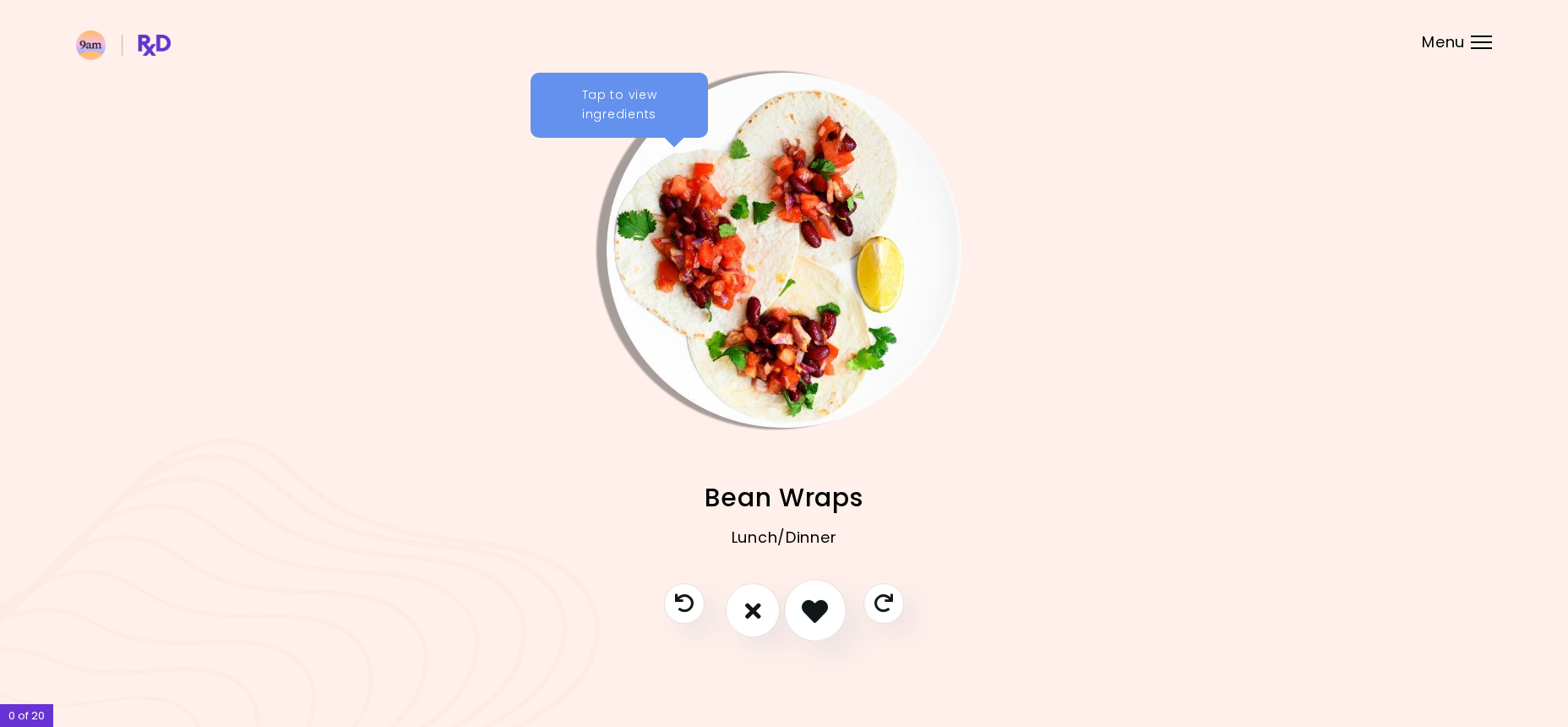
click at [818, 608] on icon "I like this recipe" at bounding box center [815, 610] width 26 height 26
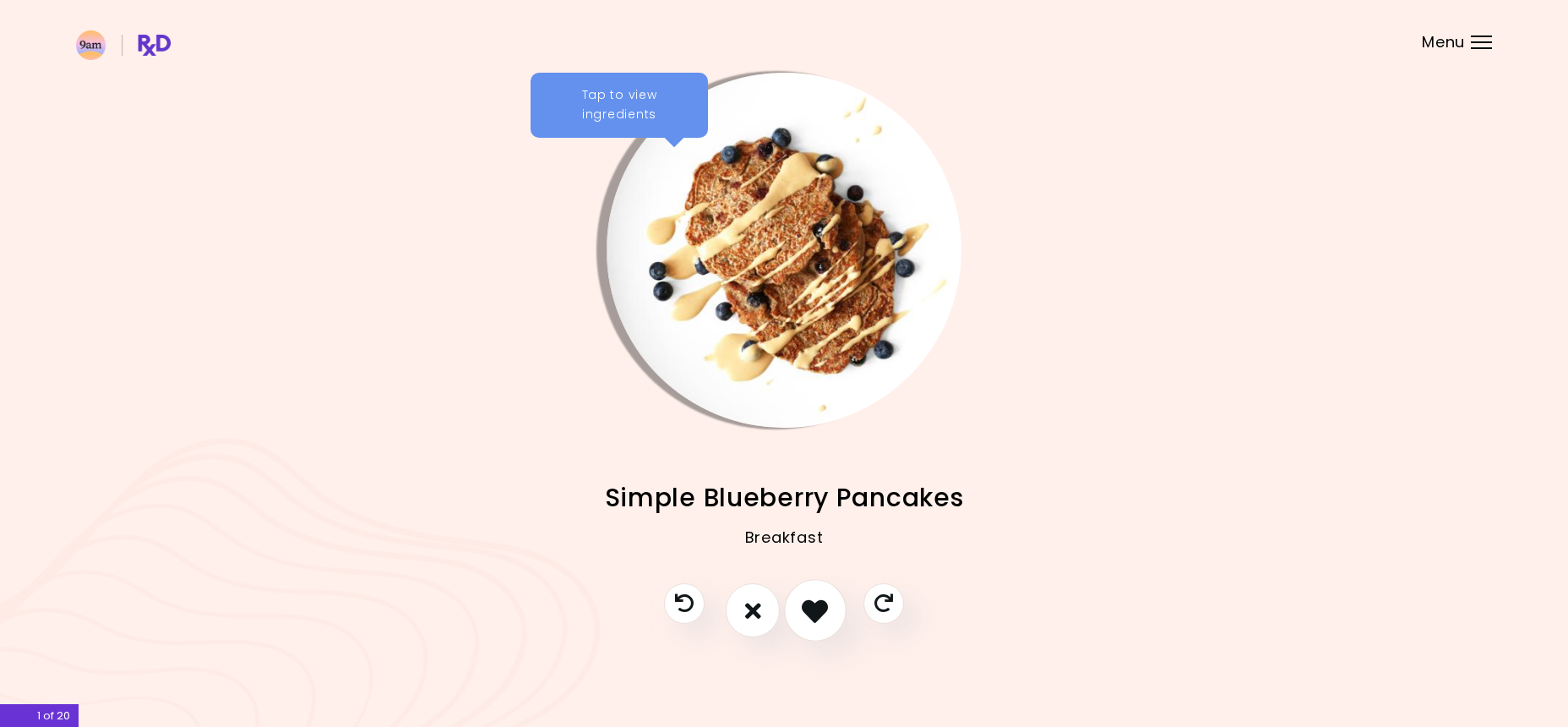
click at [837, 608] on button "I like this recipe" at bounding box center [816, 611] width 63 height 63
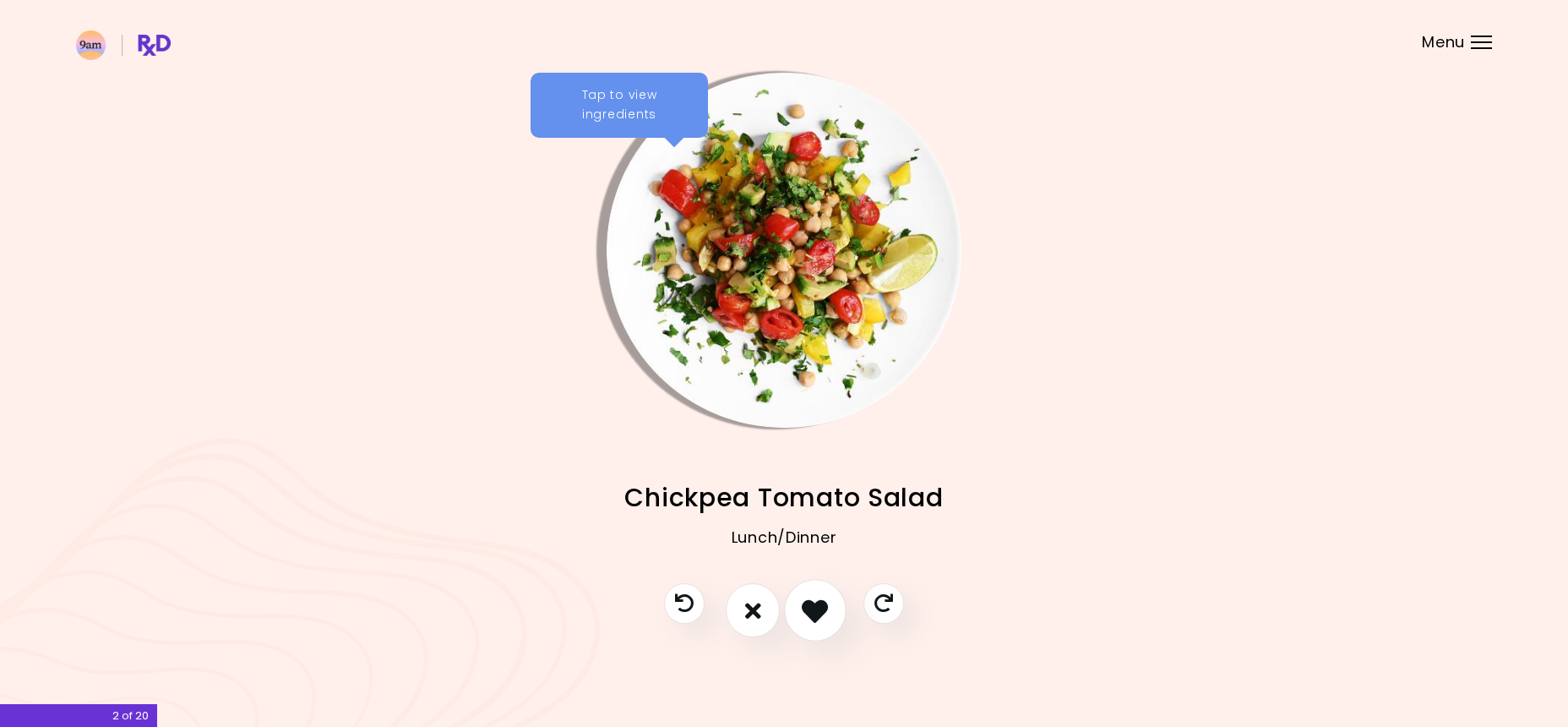
click at [831, 605] on button "I like this recipe" at bounding box center [816, 611] width 63 height 63
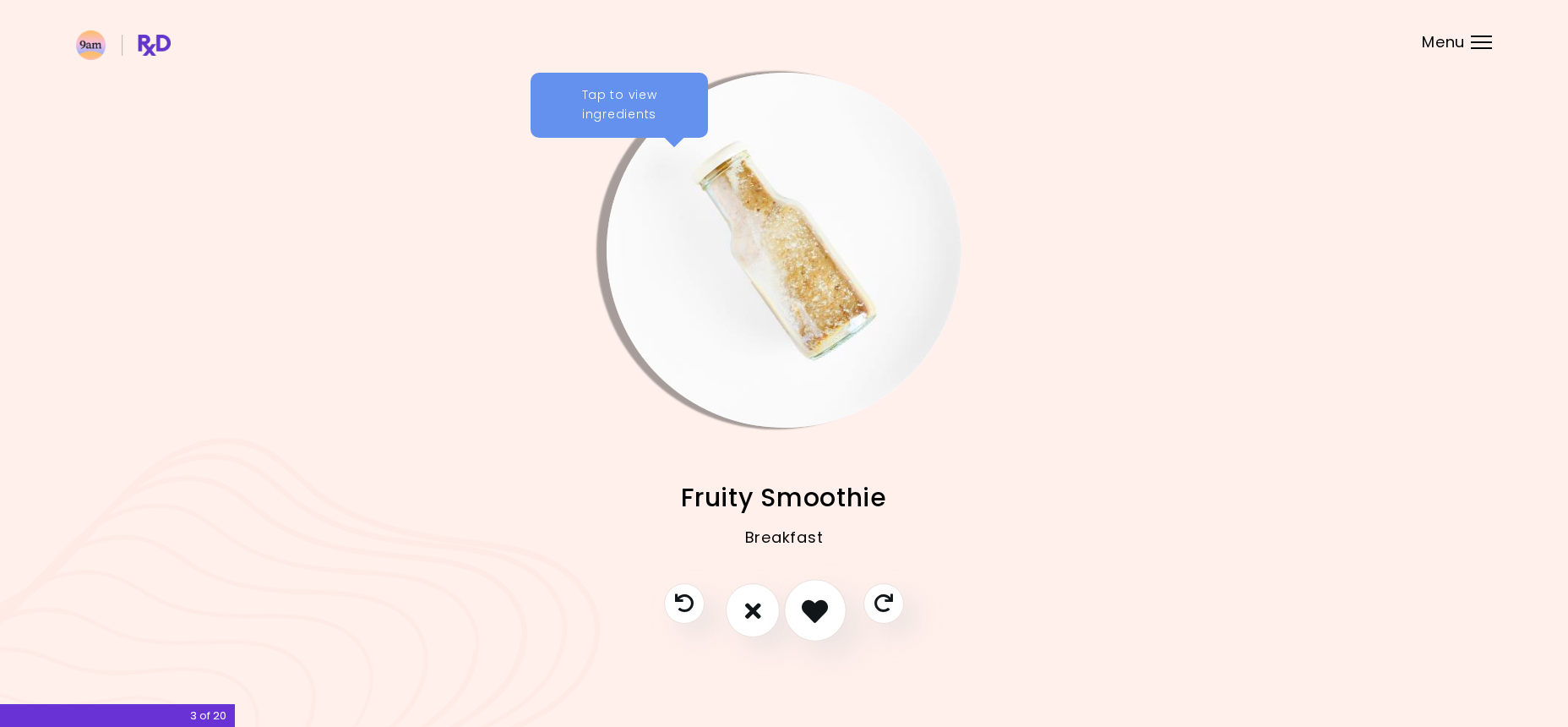
click at [833, 593] on button "I like this recipe" at bounding box center [816, 611] width 63 height 63
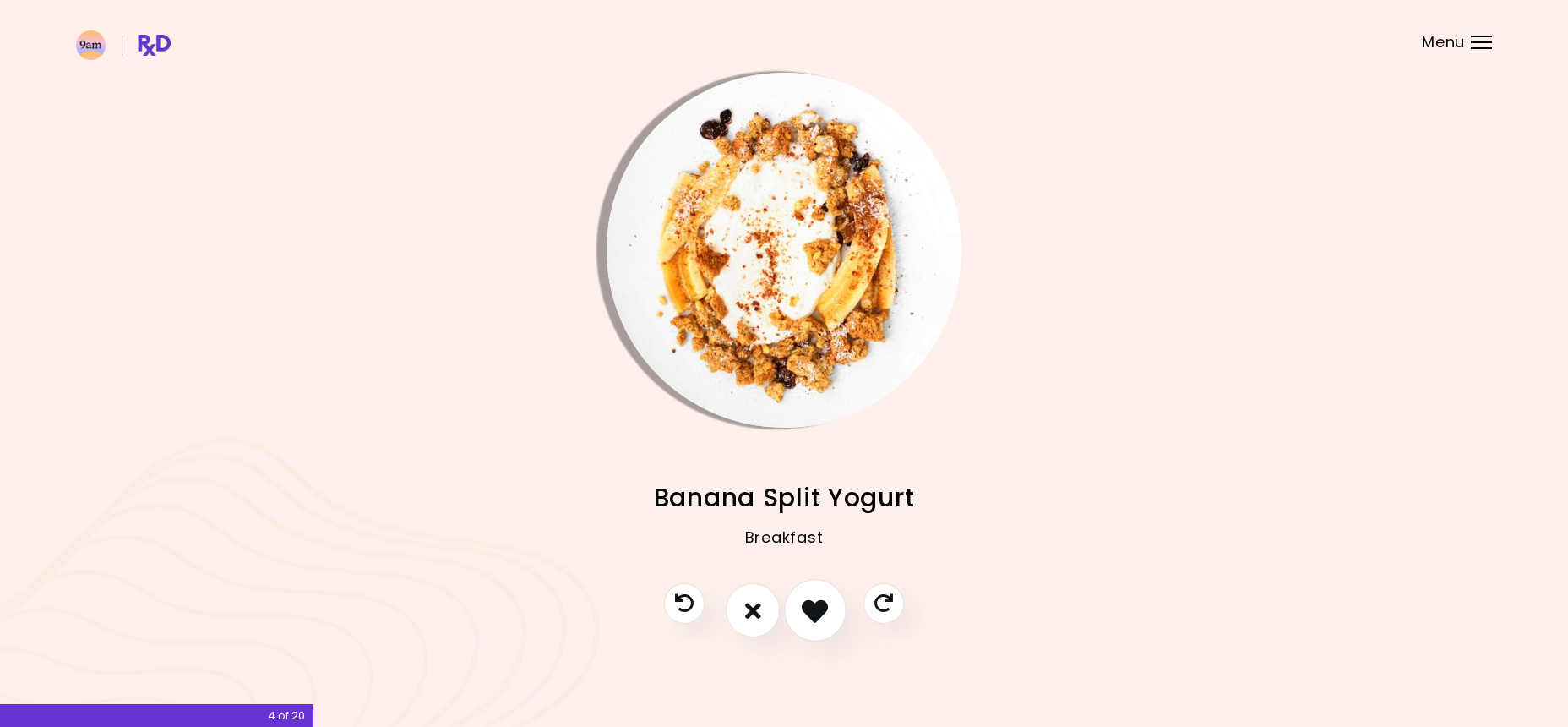
click at [827, 597] on icon "I like this recipe" at bounding box center [815, 610] width 26 height 26
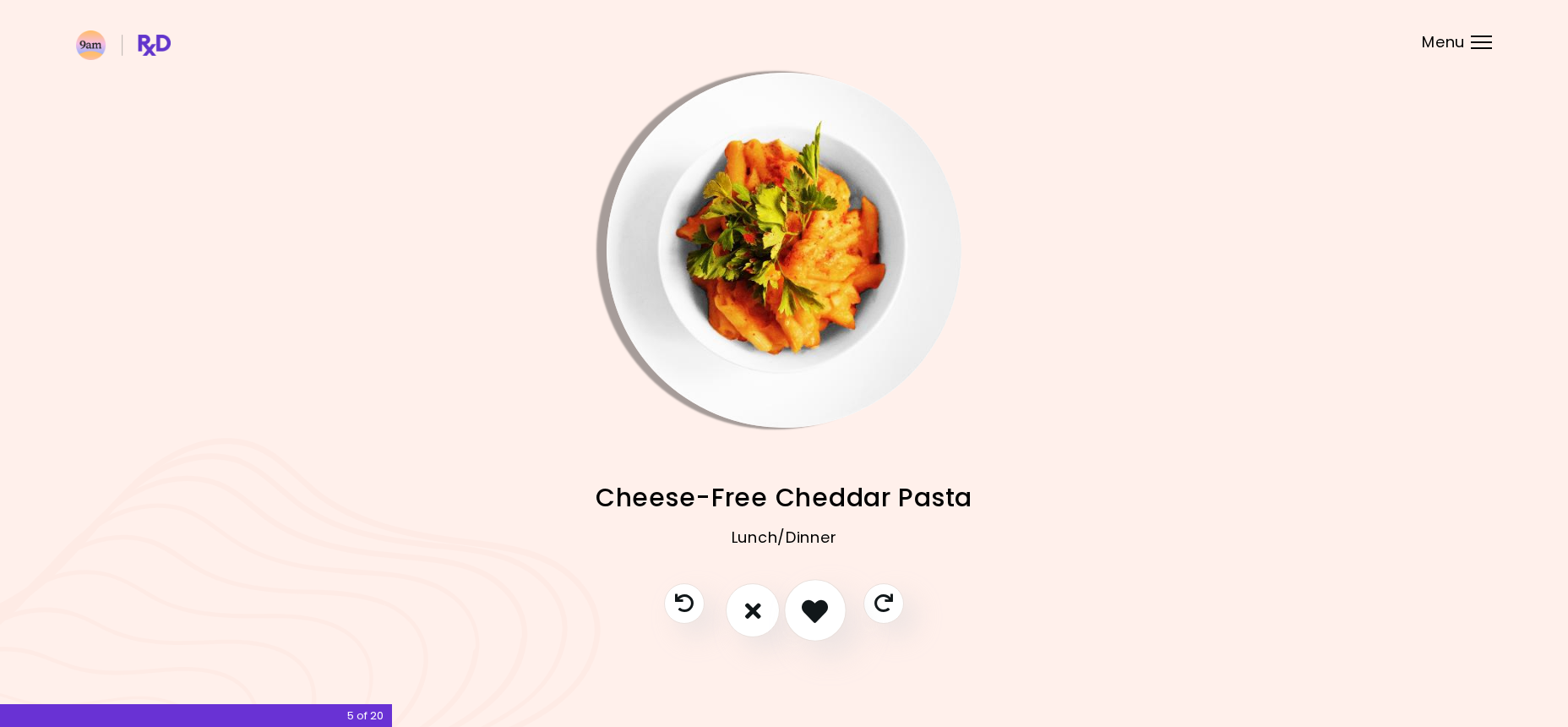
click at [820, 613] on icon "I like this recipe" at bounding box center [815, 610] width 26 height 26
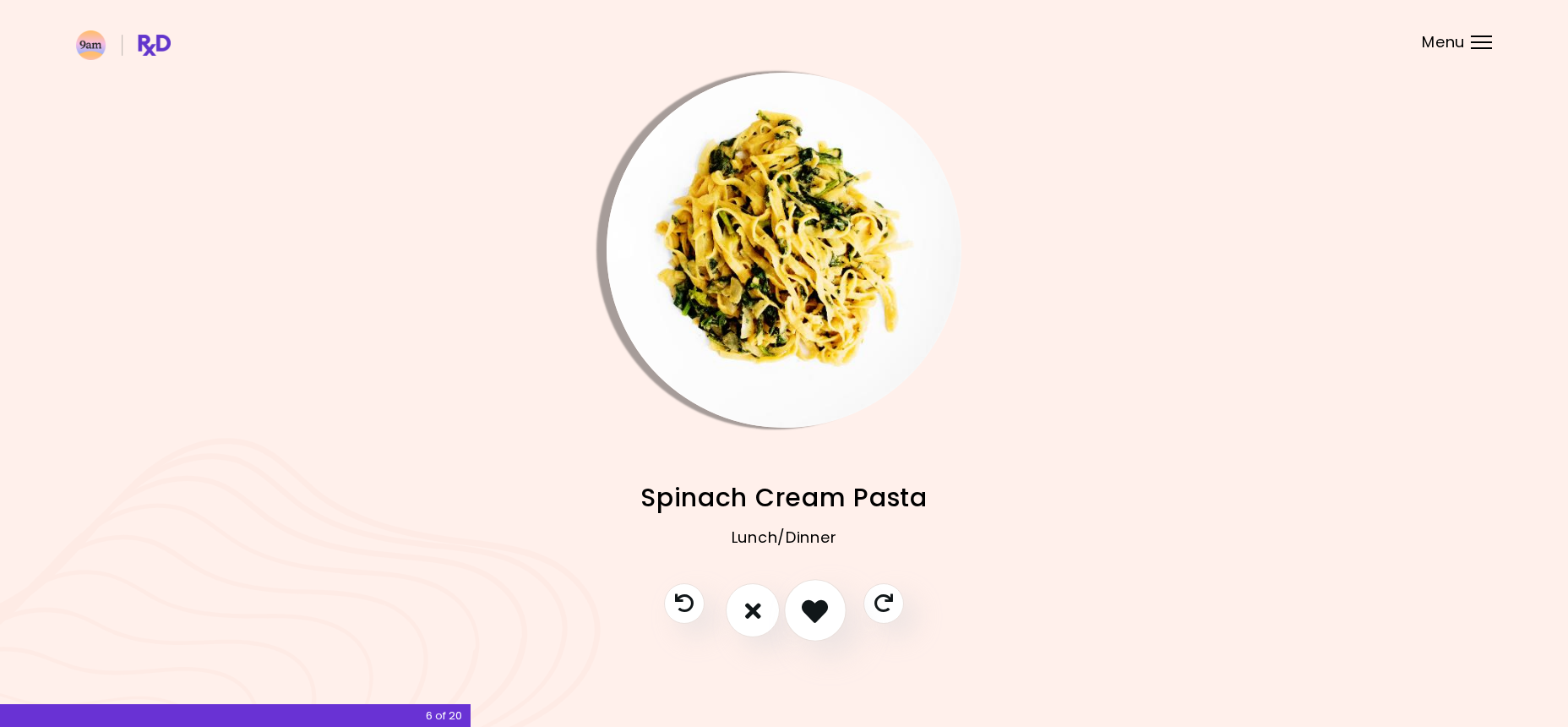
click at [822, 611] on icon "I like this recipe" at bounding box center [815, 610] width 26 height 26
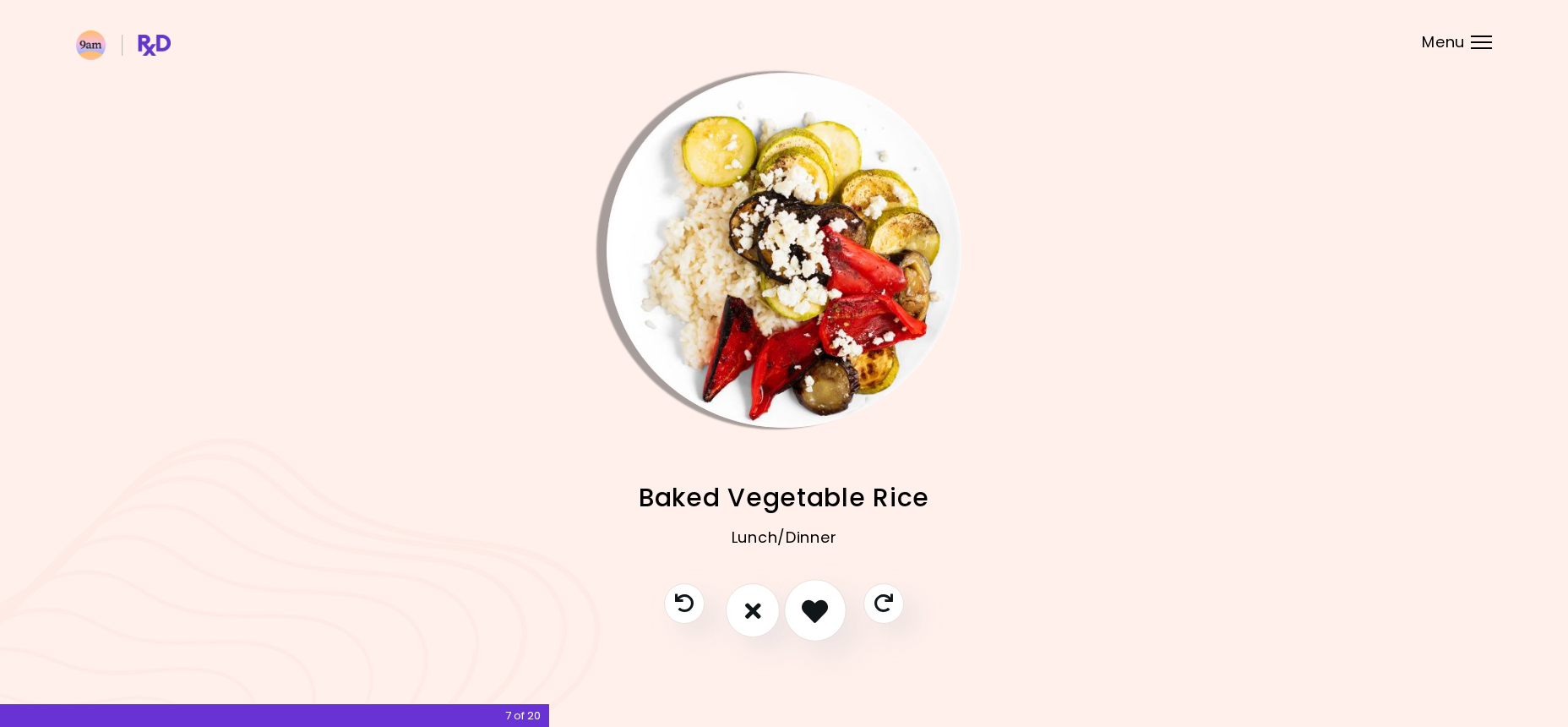
click at [822, 611] on icon "I like this recipe" at bounding box center [815, 610] width 26 height 26
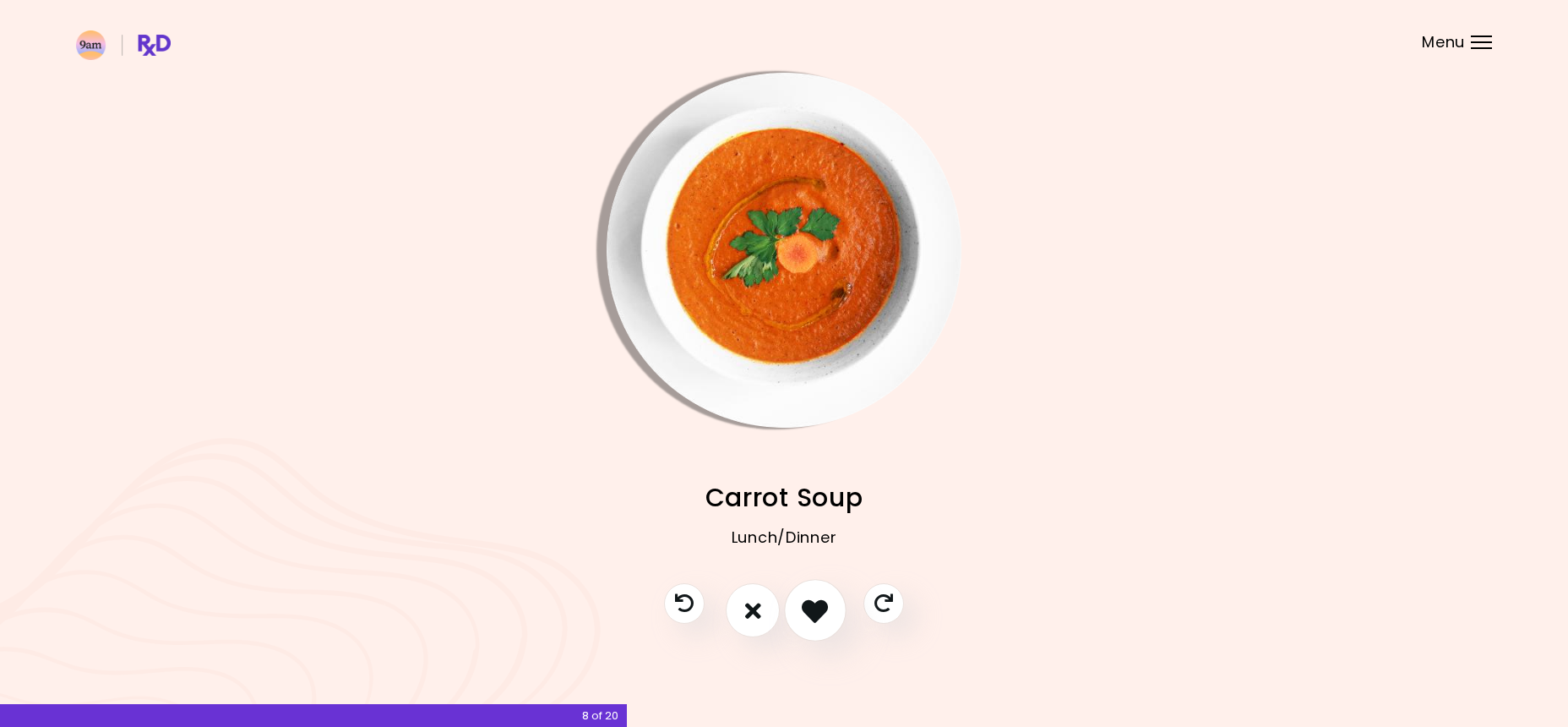
click at [822, 611] on icon "I like this recipe" at bounding box center [815, 610] width 26 height 26
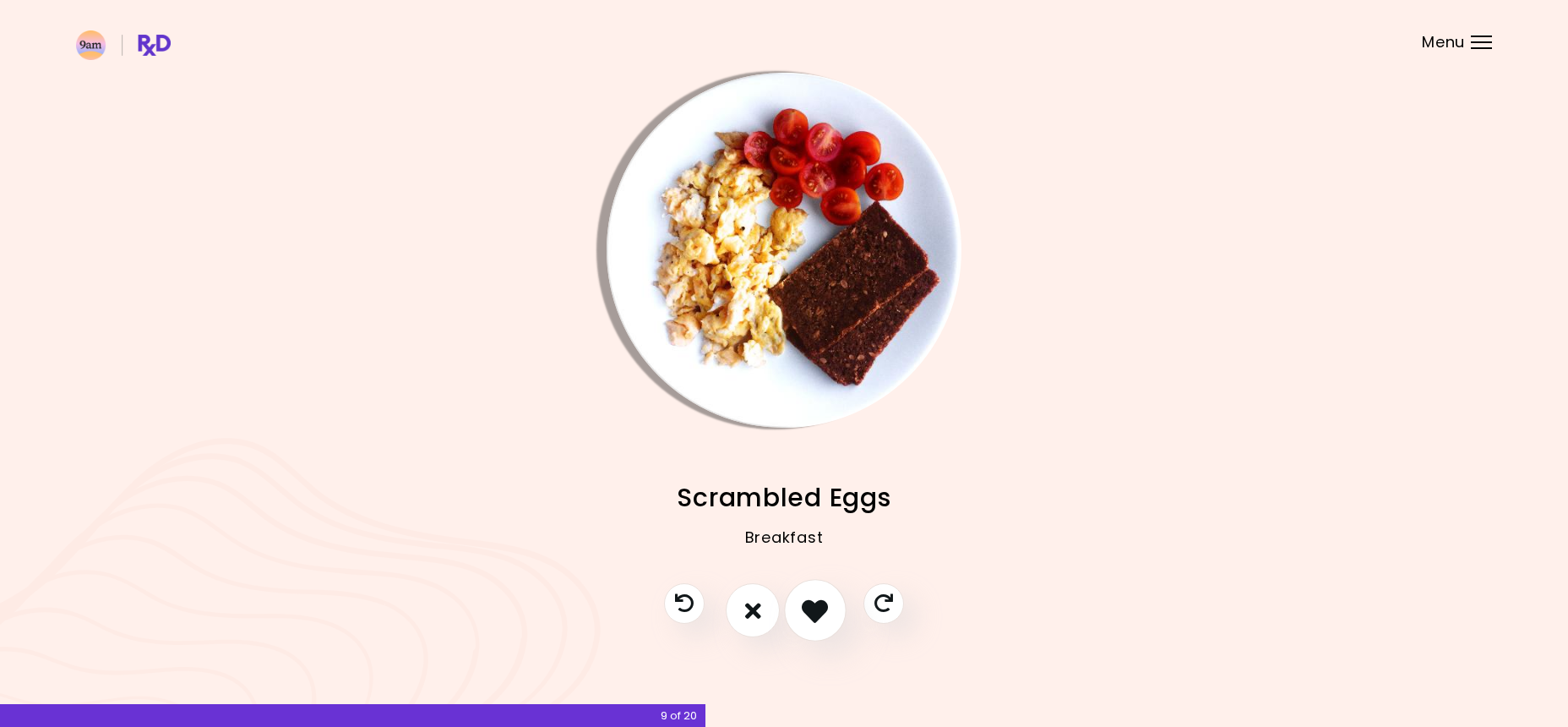
click at [822, 611] on icon "I like this recipe" at bounding box center [815, 610] width 26 height 26
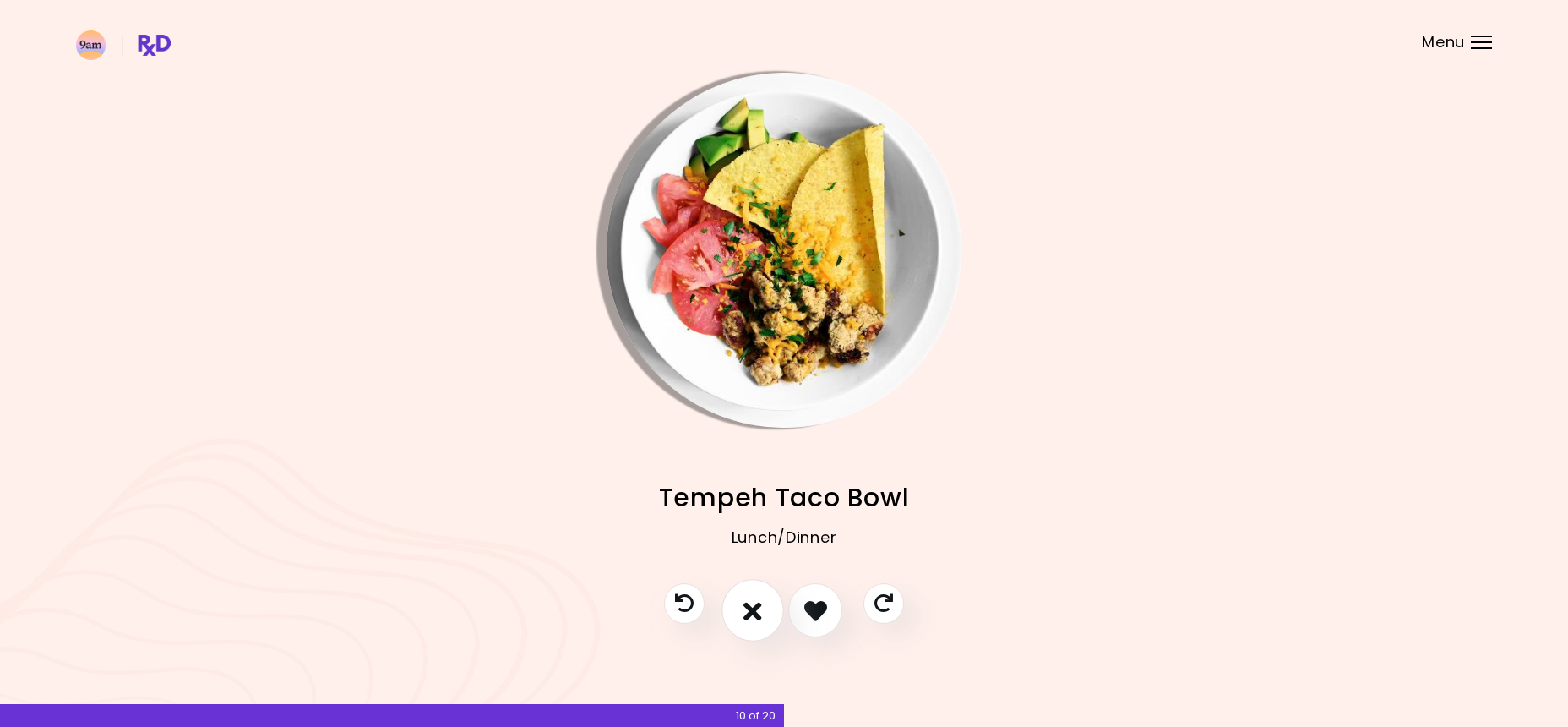
click at [739, 598] on button "I don't like this recipe" at bounding box center [753, 611] width 63 height 63
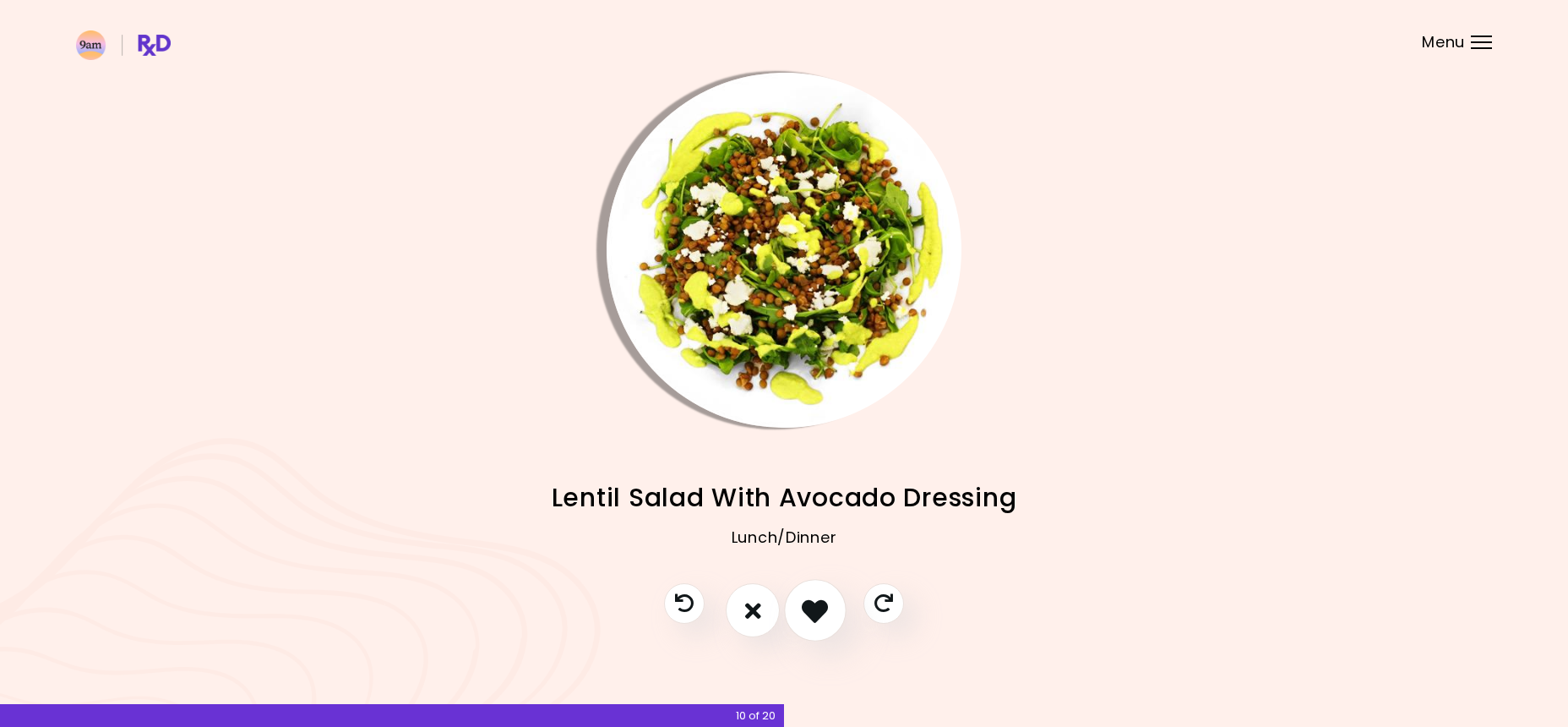
click at [822, 592] on button "I like this recipe" at bounding box center [816, 611] width 63 height 63
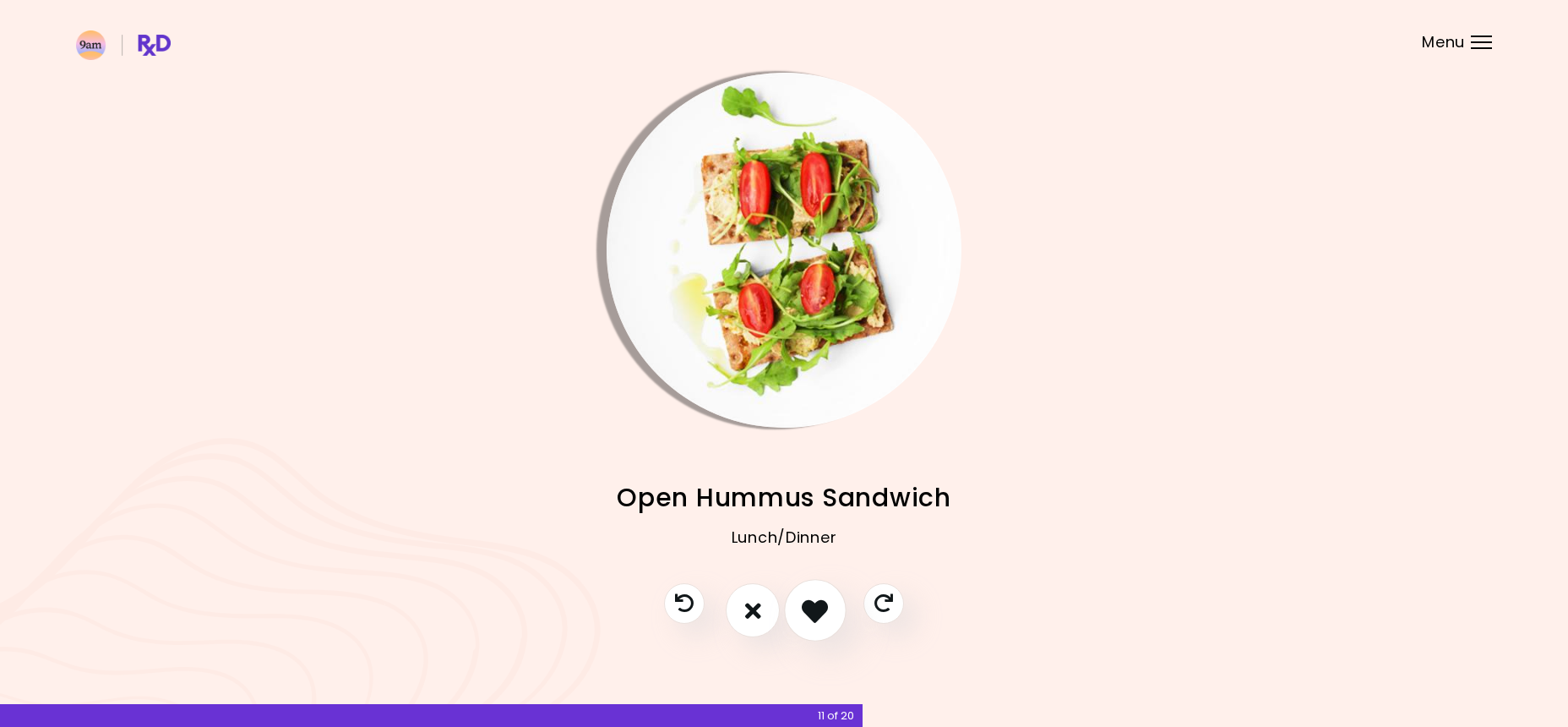
click at [822, 592] on button "I like this recipe" at bounding box center [816, 611] width 63 height 63
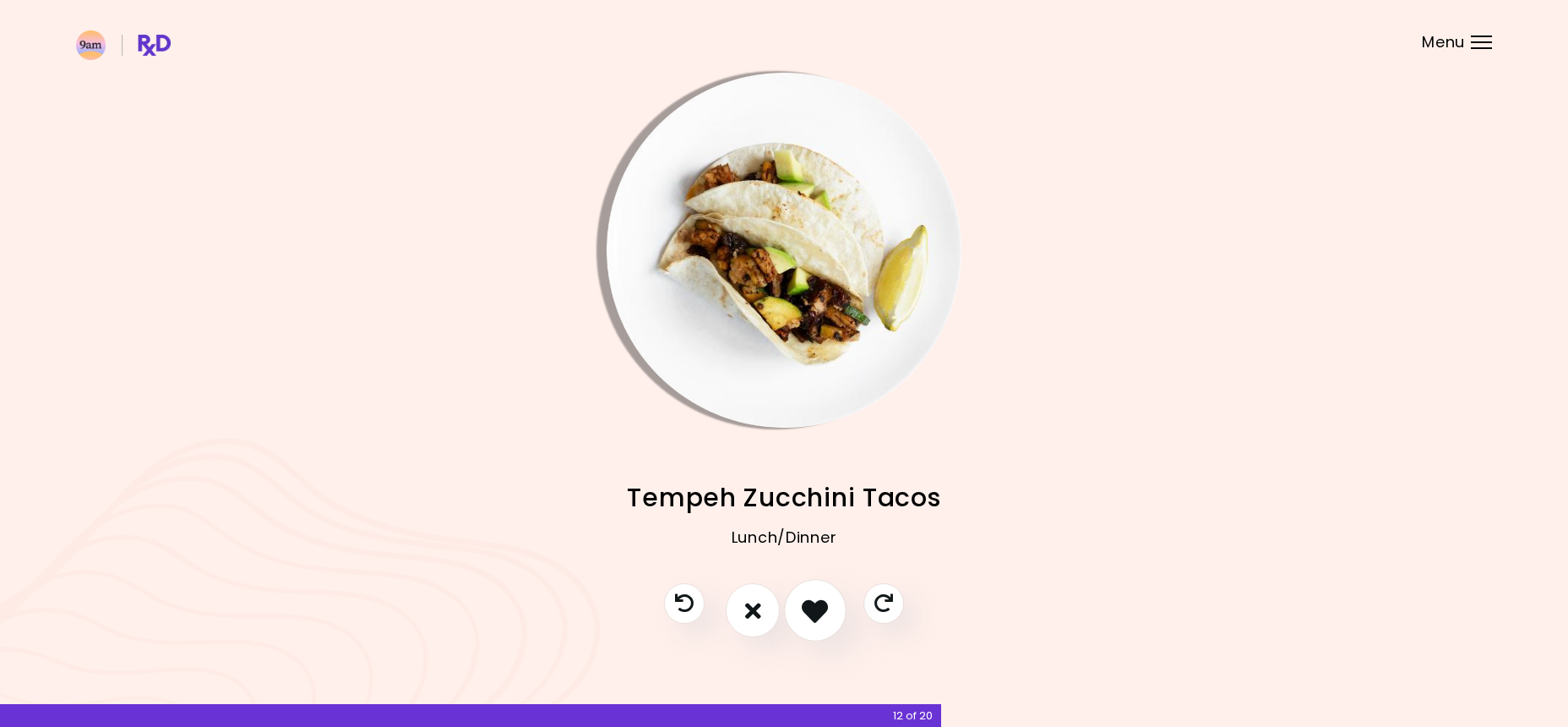
click at [822, 592] on button "I like this recipe" at bounding box center [816, 611] width 63 height 63
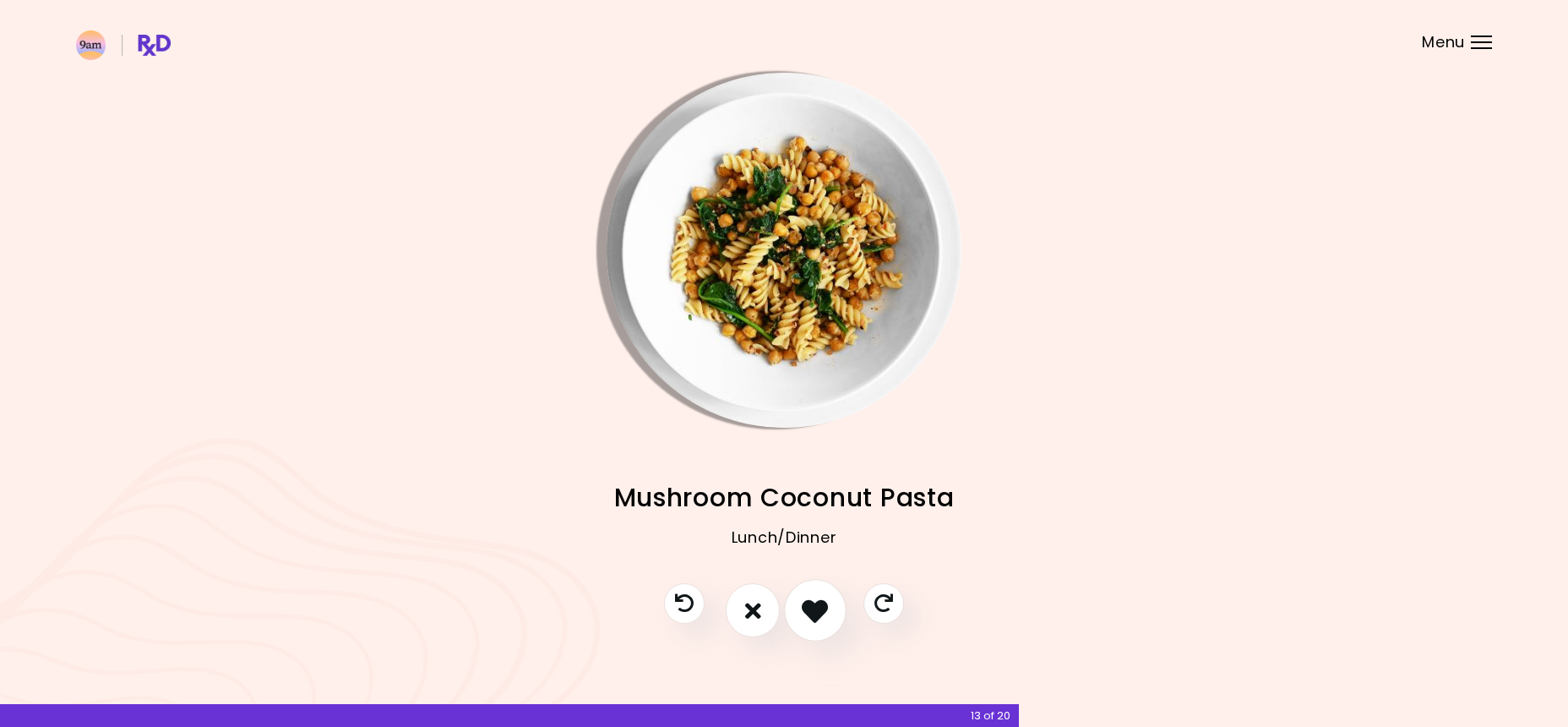
click at [822, 592] on button "I like this recipe" at bounding box center [816, 611] width 63 height 63
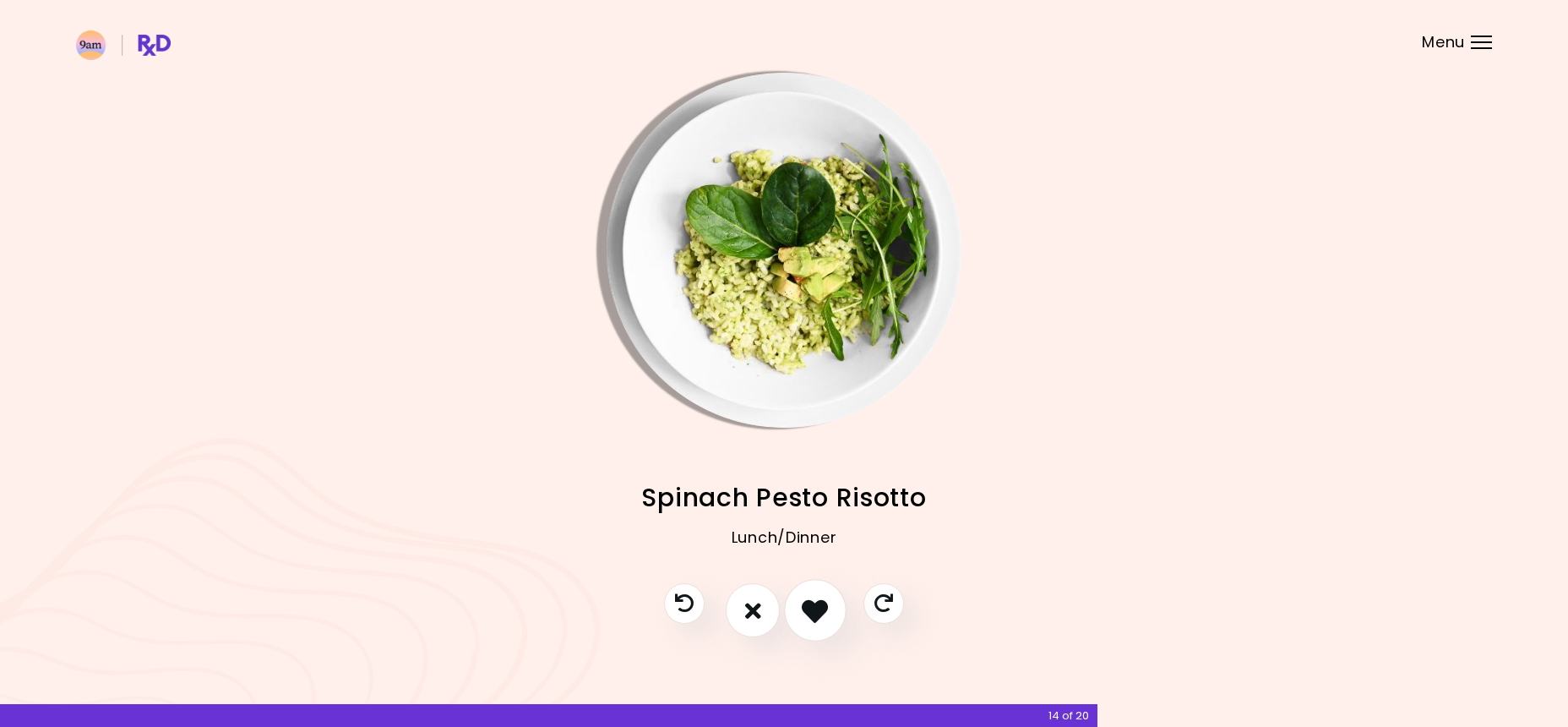
click at [822, 592] on button "I like this recipe" at bounding box center [816, 611] width 63 height 63
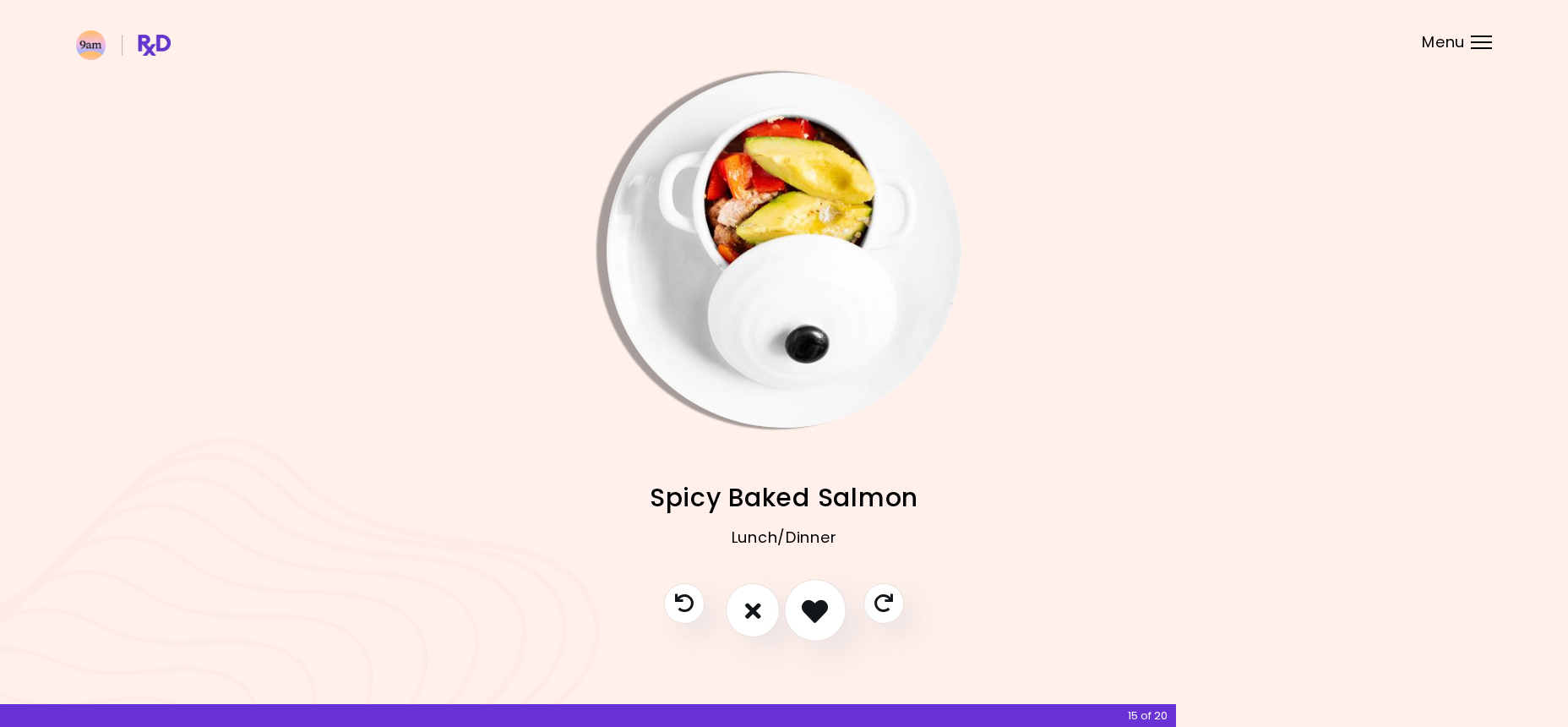
click at [822, 592] on button "I like this recipe" at bounding box center [816, 611] width 63 height 63
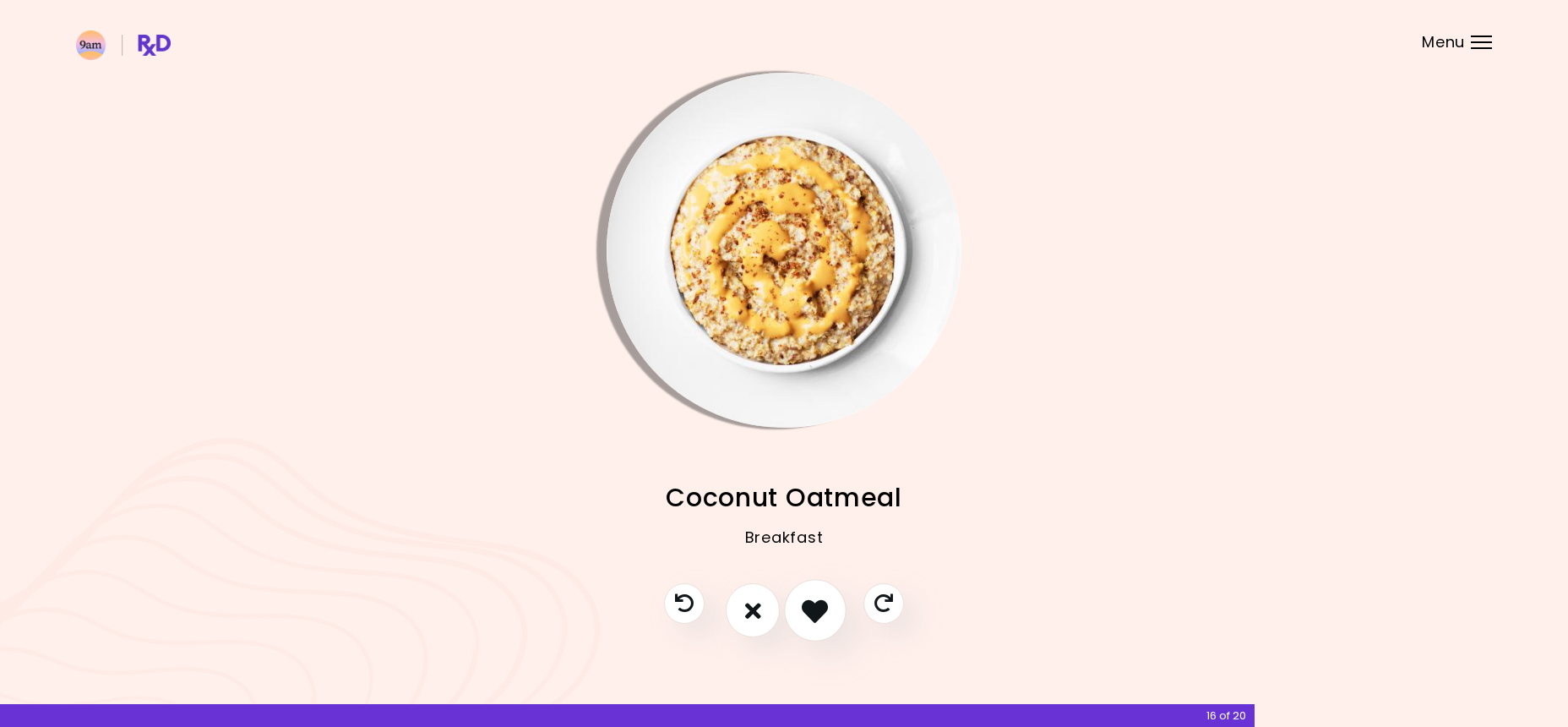
click at [822, 592] on button "I like this recipe" at bounding box center [816, 611] width 63 height 63
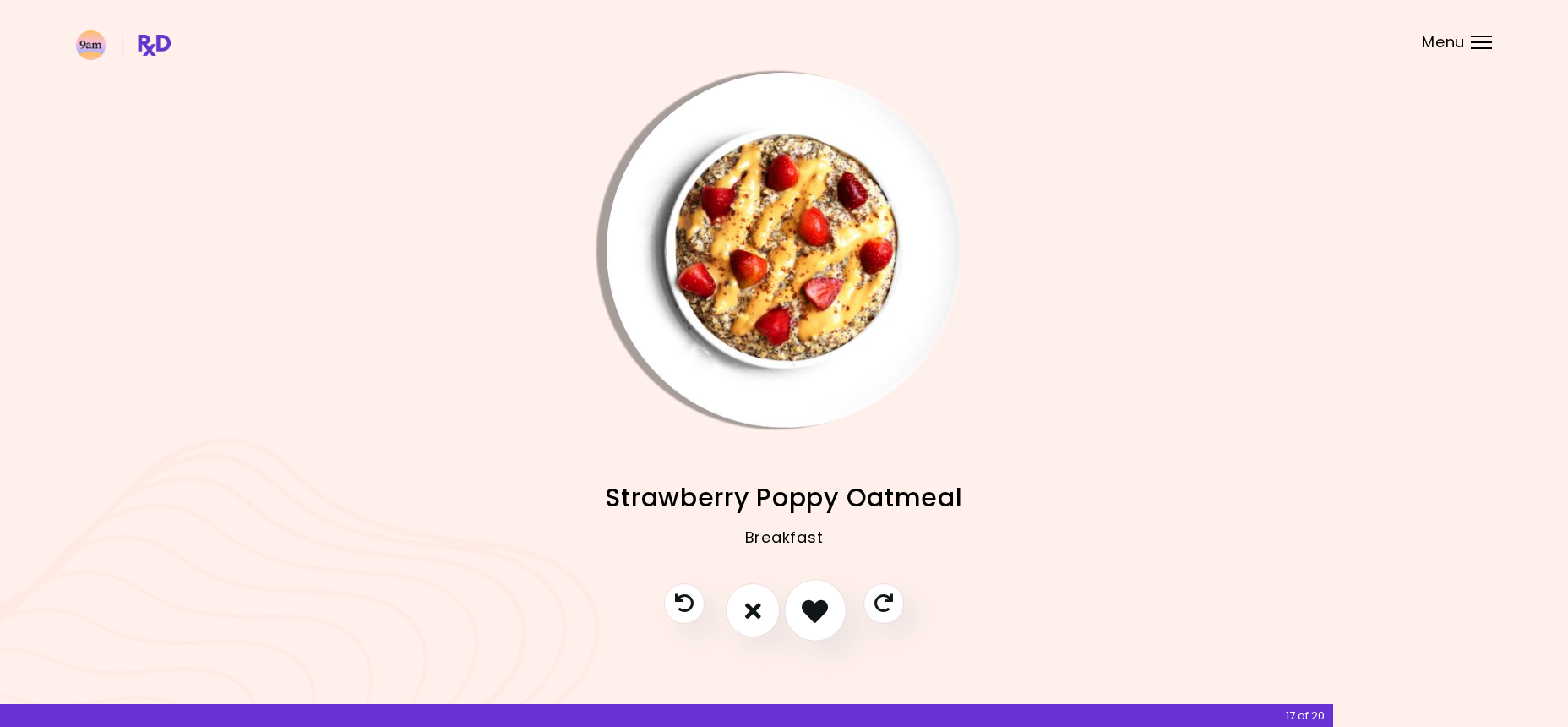
click at [822, 592] on button "I like this recipe" at bounding box center [816, 611] width 63 height 63
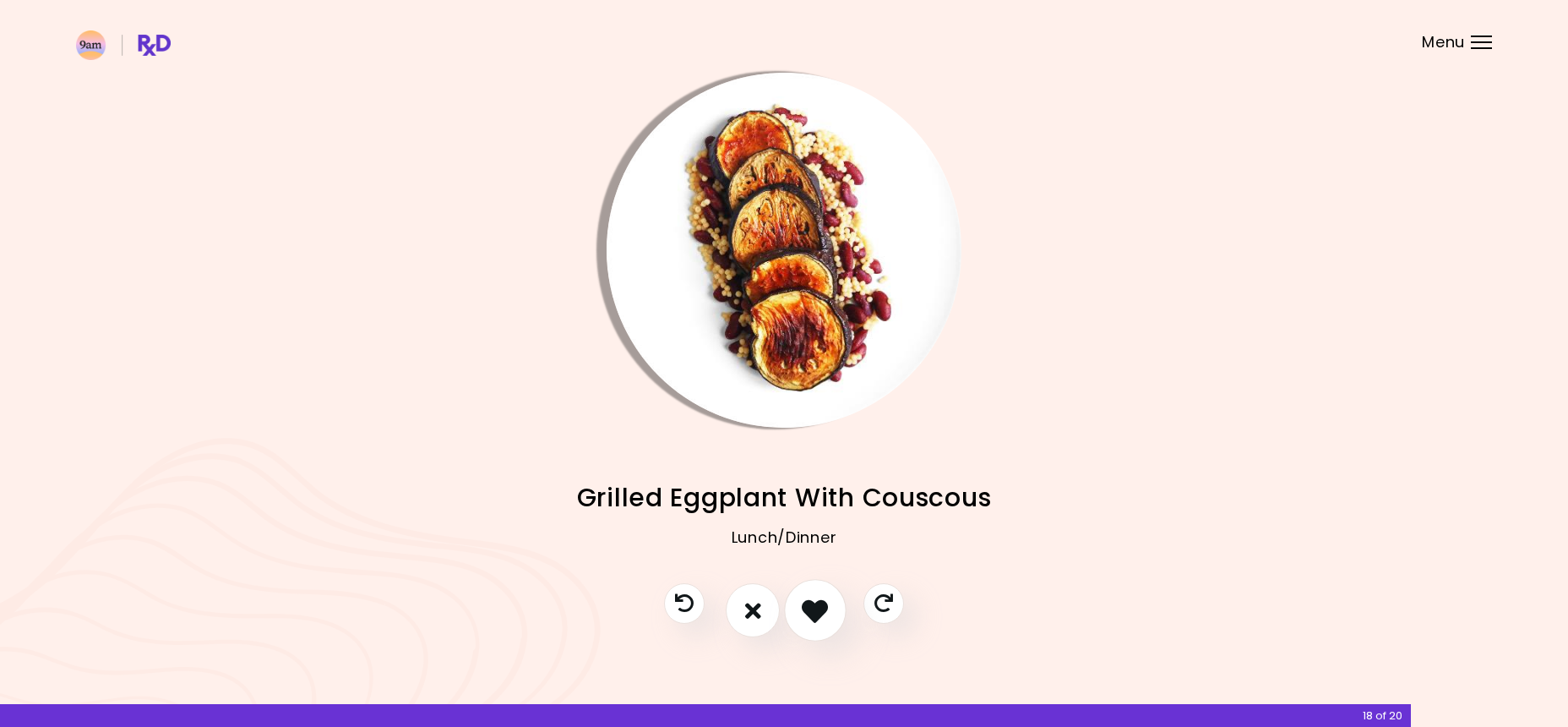
click at [822, 592] on button "I like this recipe" at bounding box center [816, 611] width 63 height 63
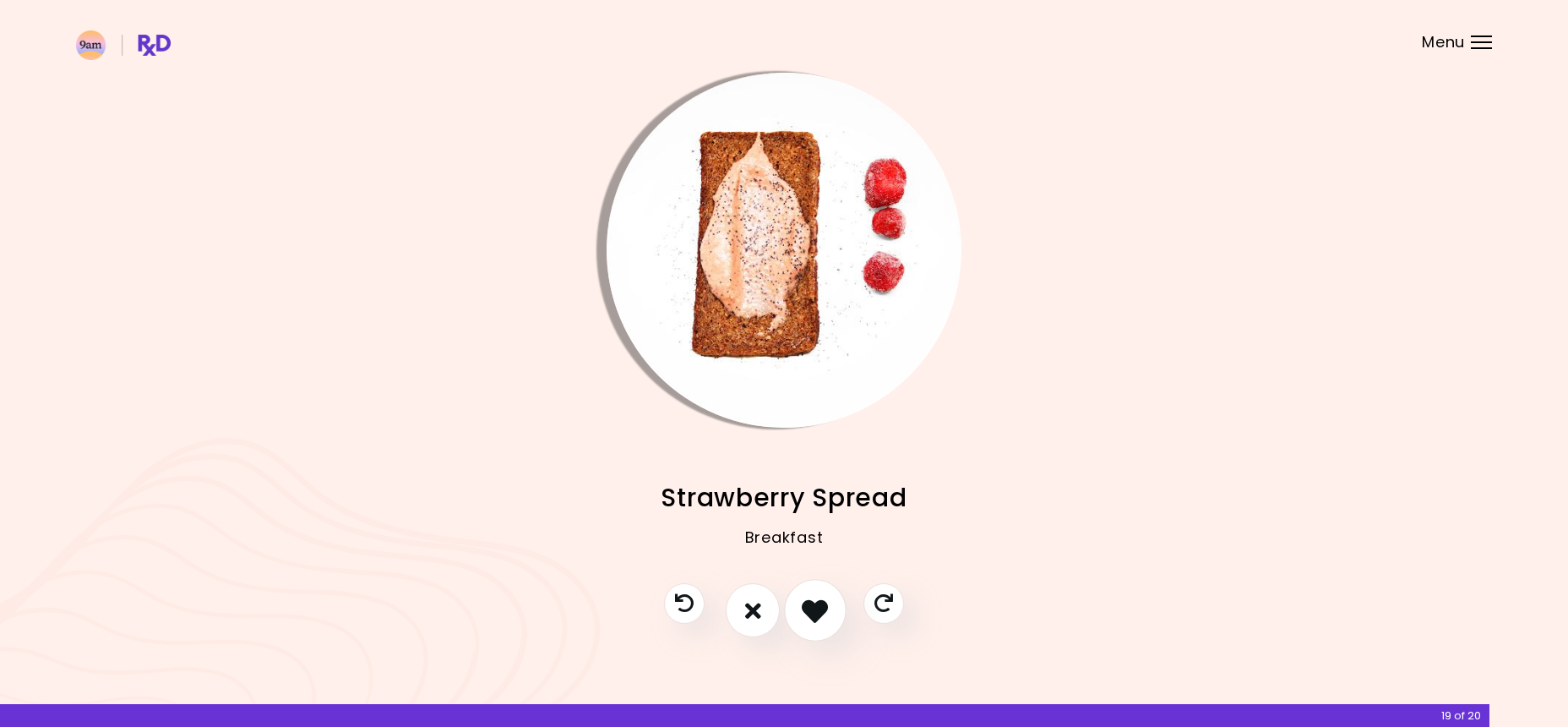
click at [822, 592] on button "I like this recipe" at bounding box center [816, 611] width 63 height 63
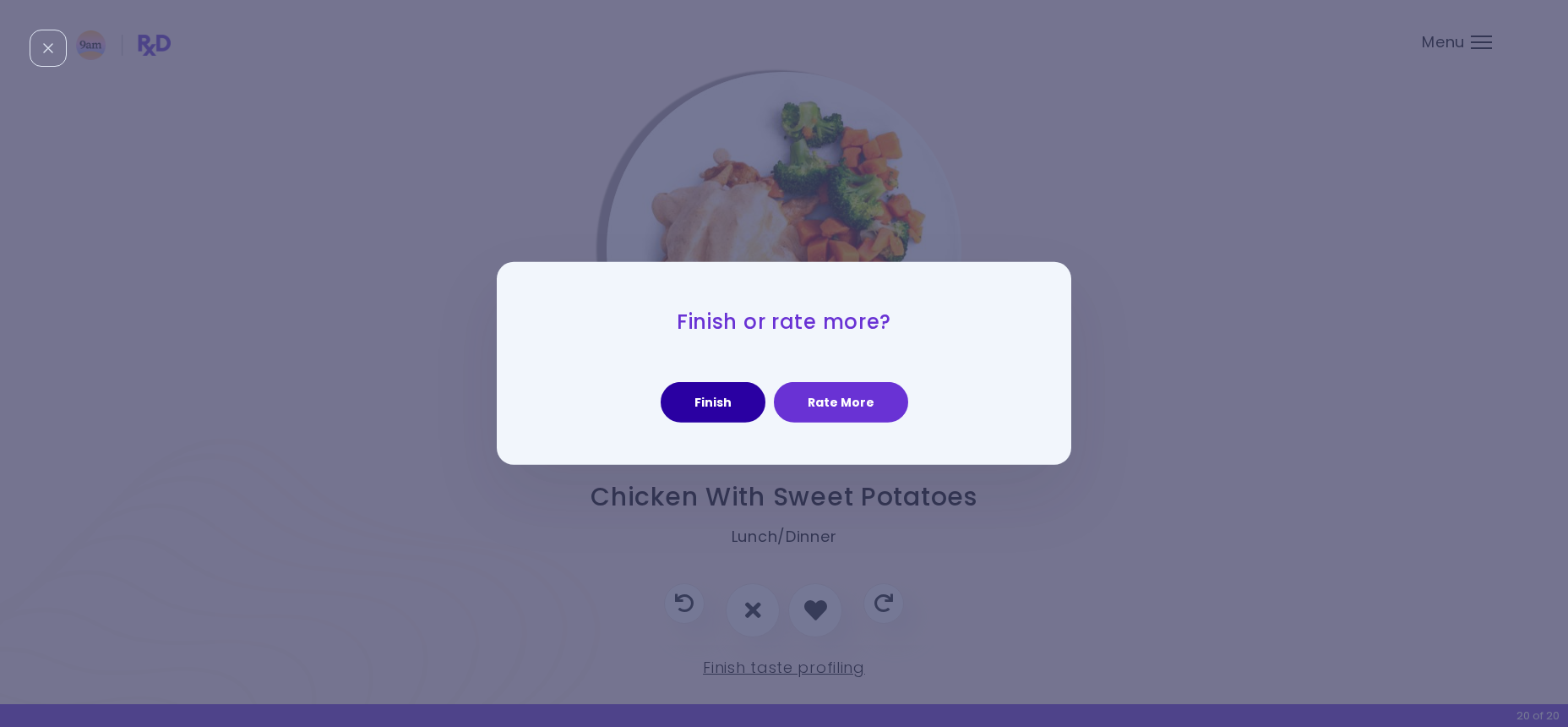
click at [729, 401] on button "Finish" at bounding box center [712, 402] width 105 height 41
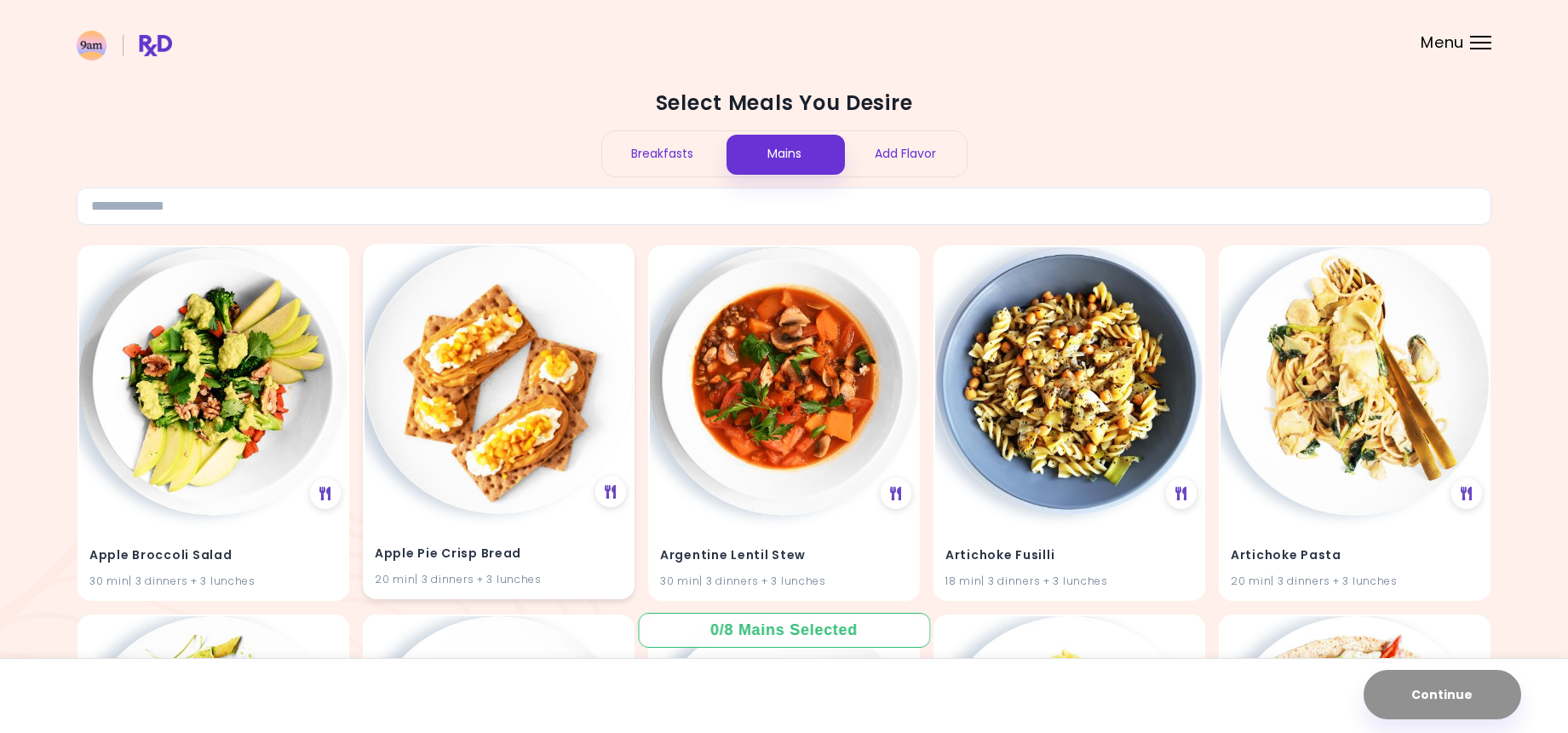
click at [566, 422] on img at bounding box center [498, 379] width 268 height 268
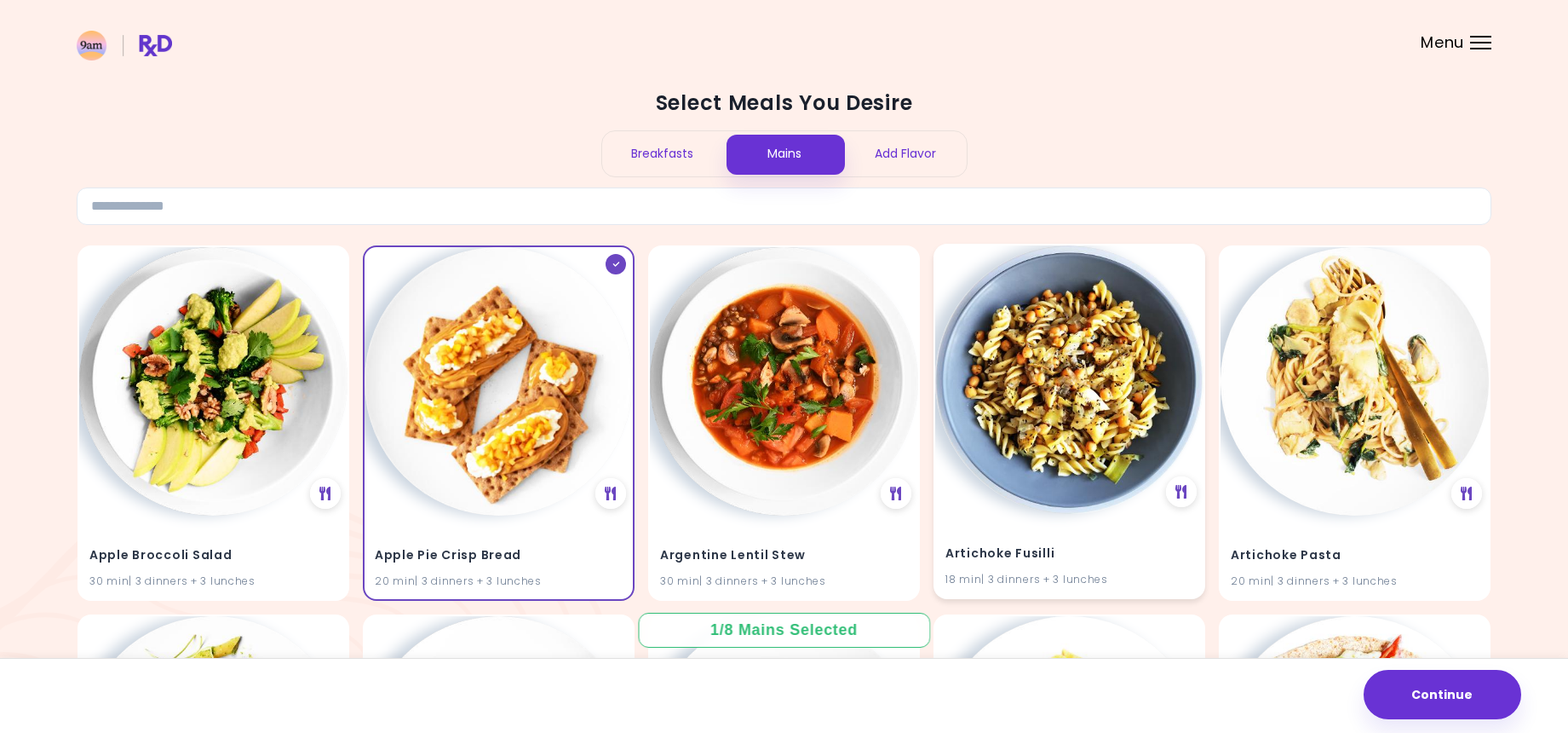
click at [1056, 437] on img at bounding box center [1069, 379] width 268 height 268
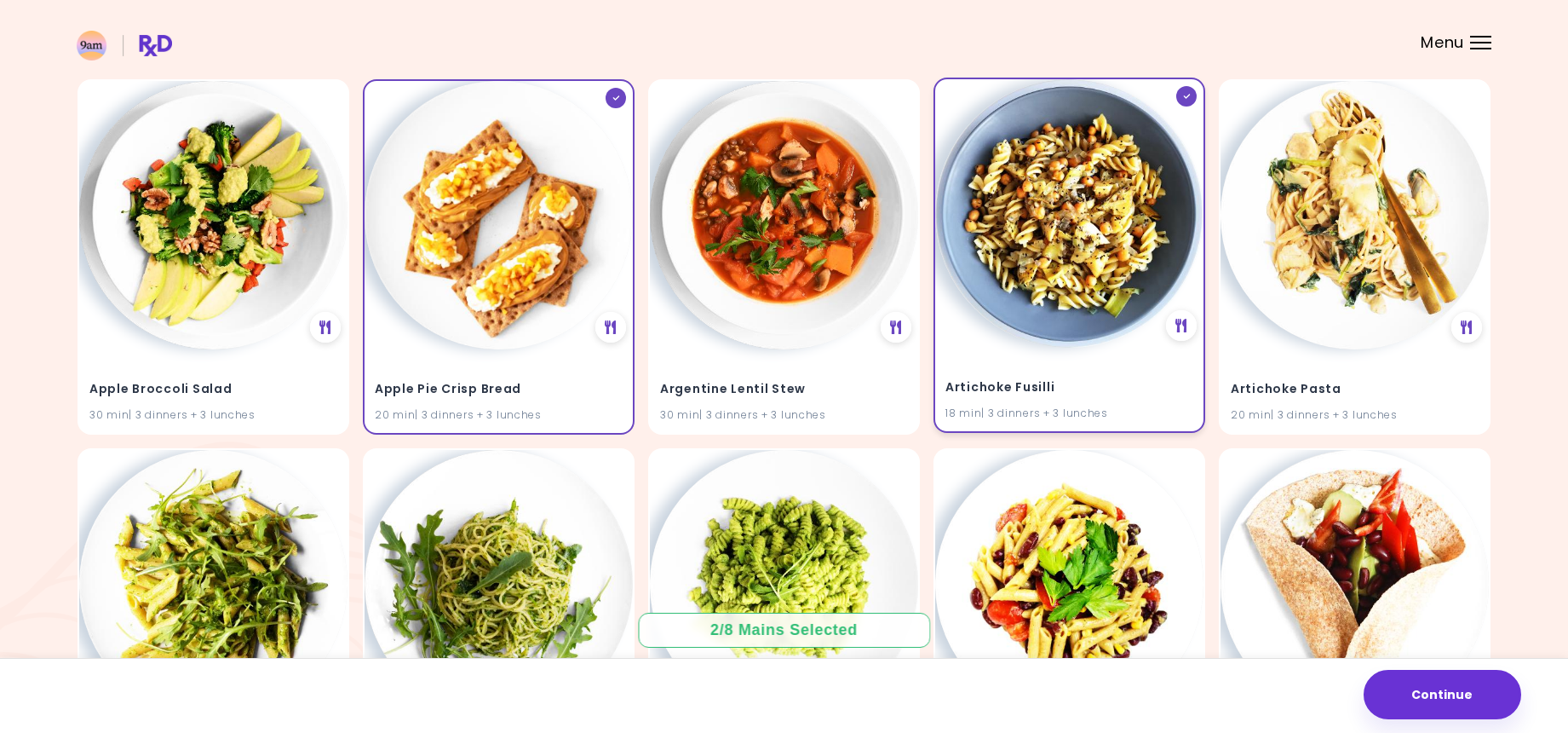
scroll to position [346, 0]
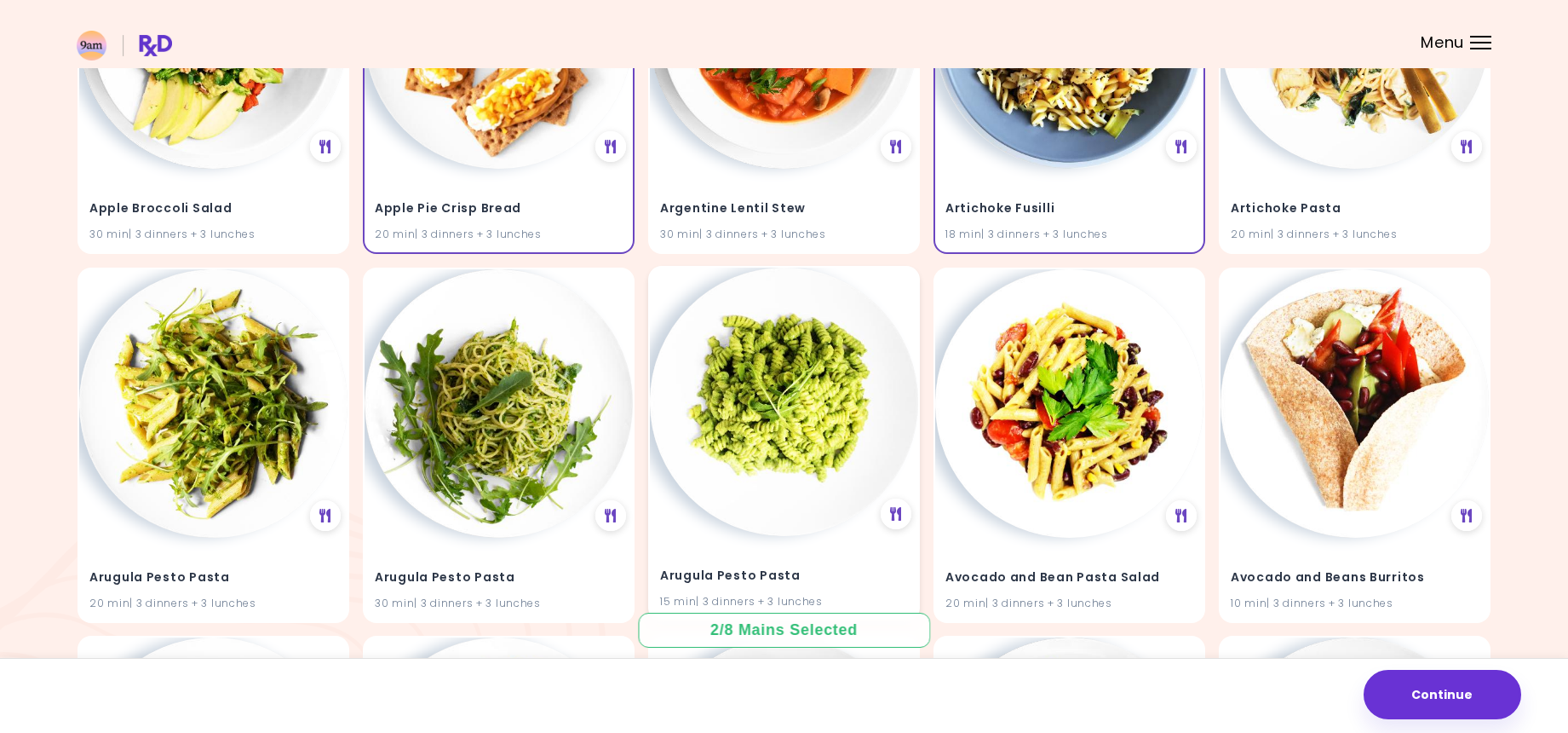
click at [778, 451] on img at bounding box center [784, 401] width 268 height 268
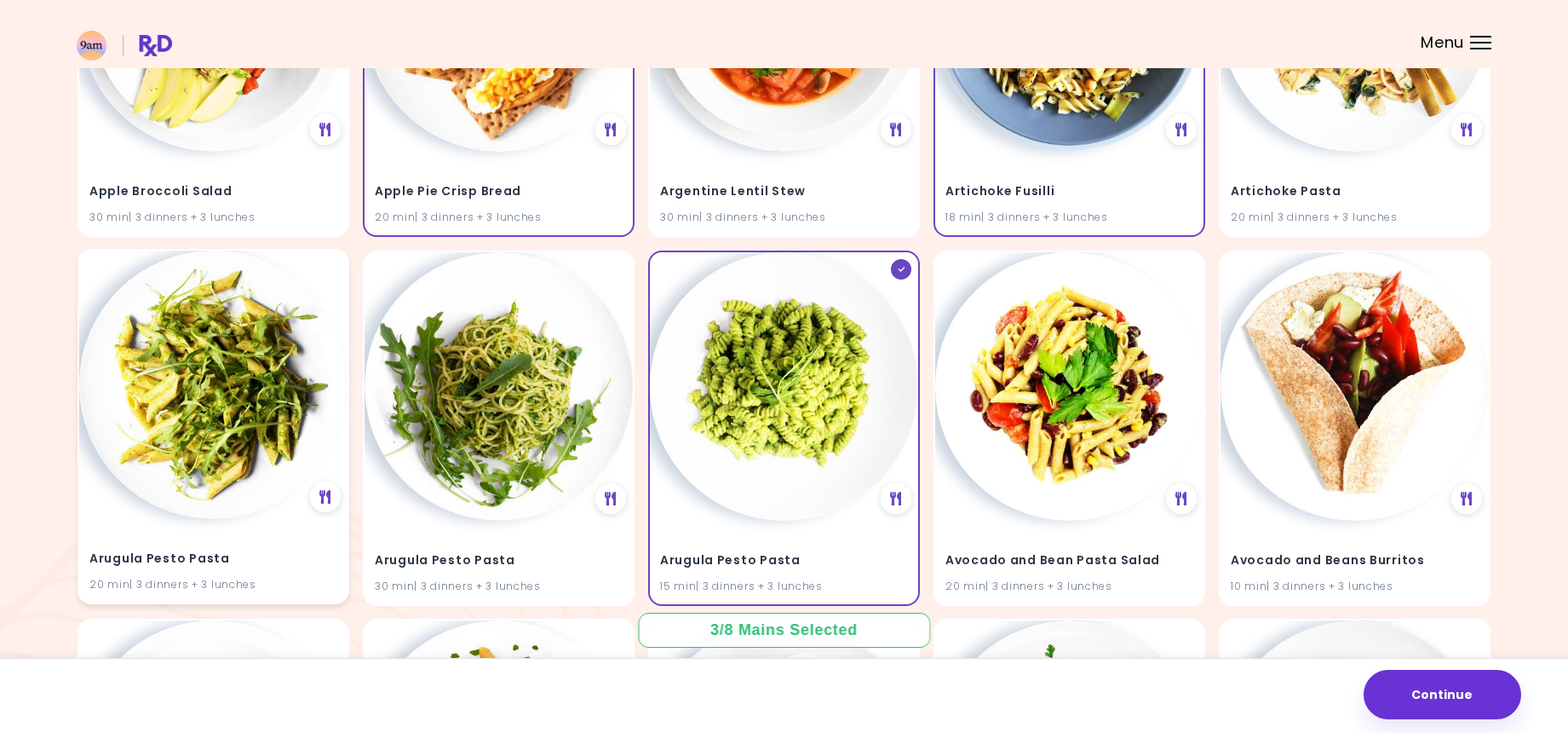
scroll to position [375, 0]
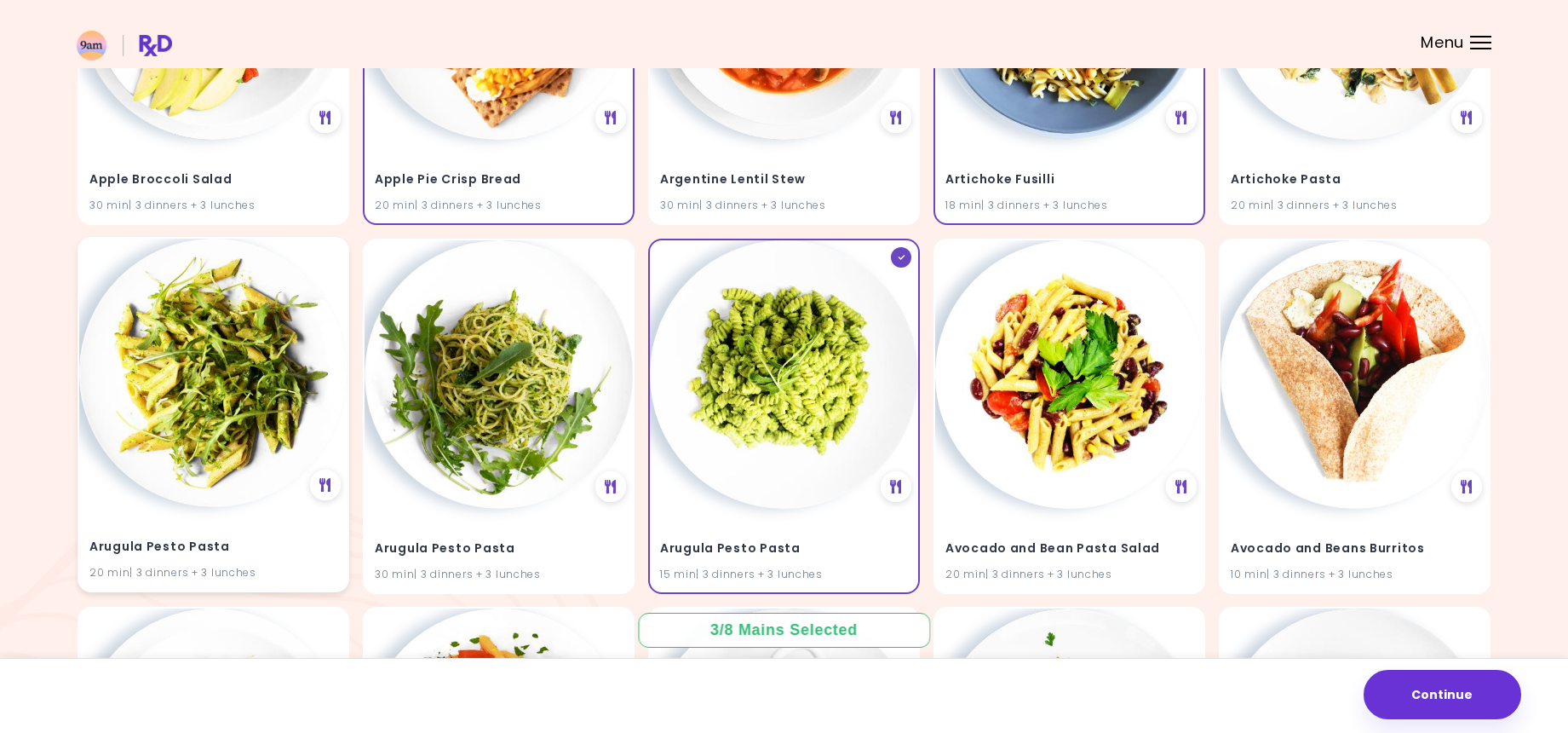
click at [244, 371] on img at bounding box center [213, 372] width 268 height 268
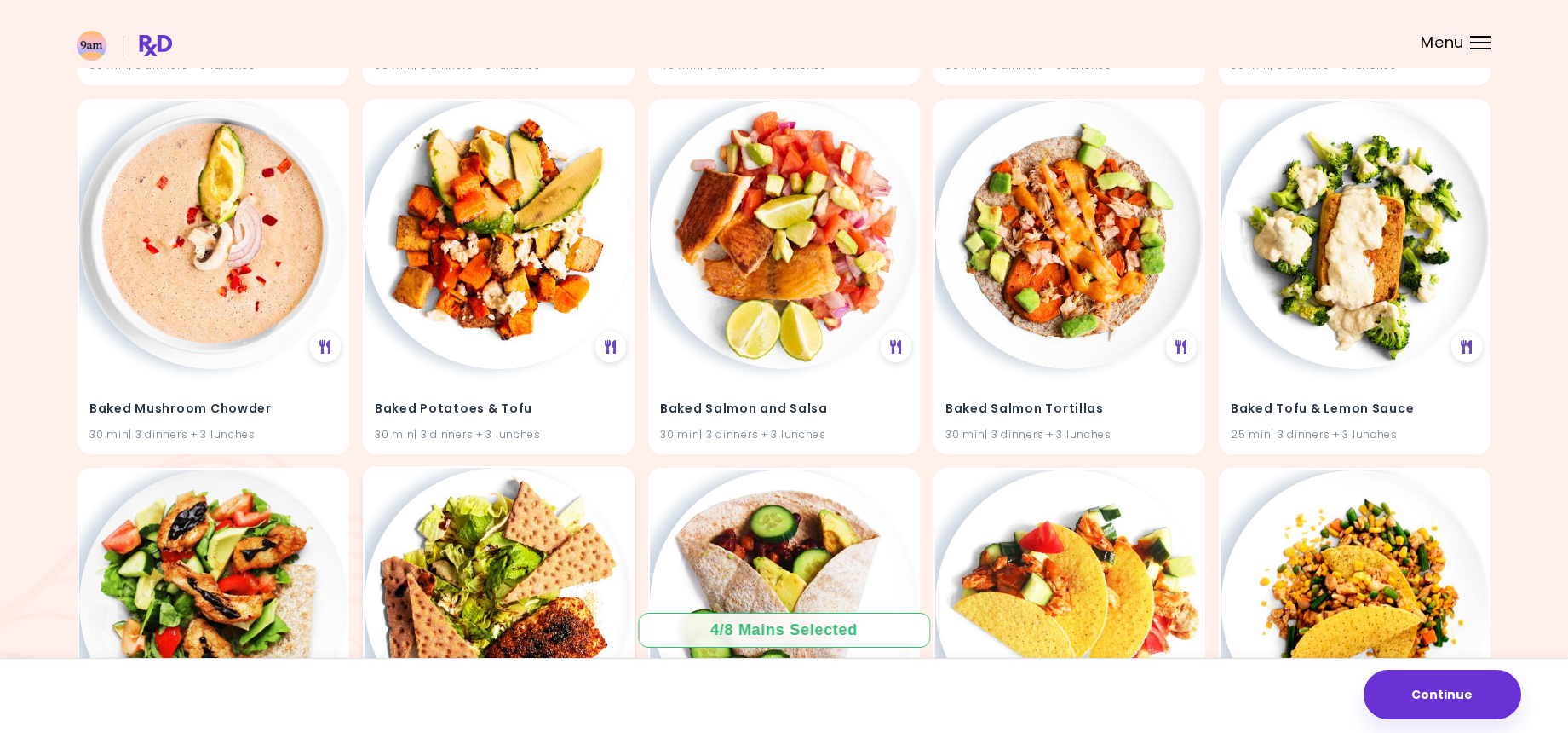
scroll to position [2362, 0]
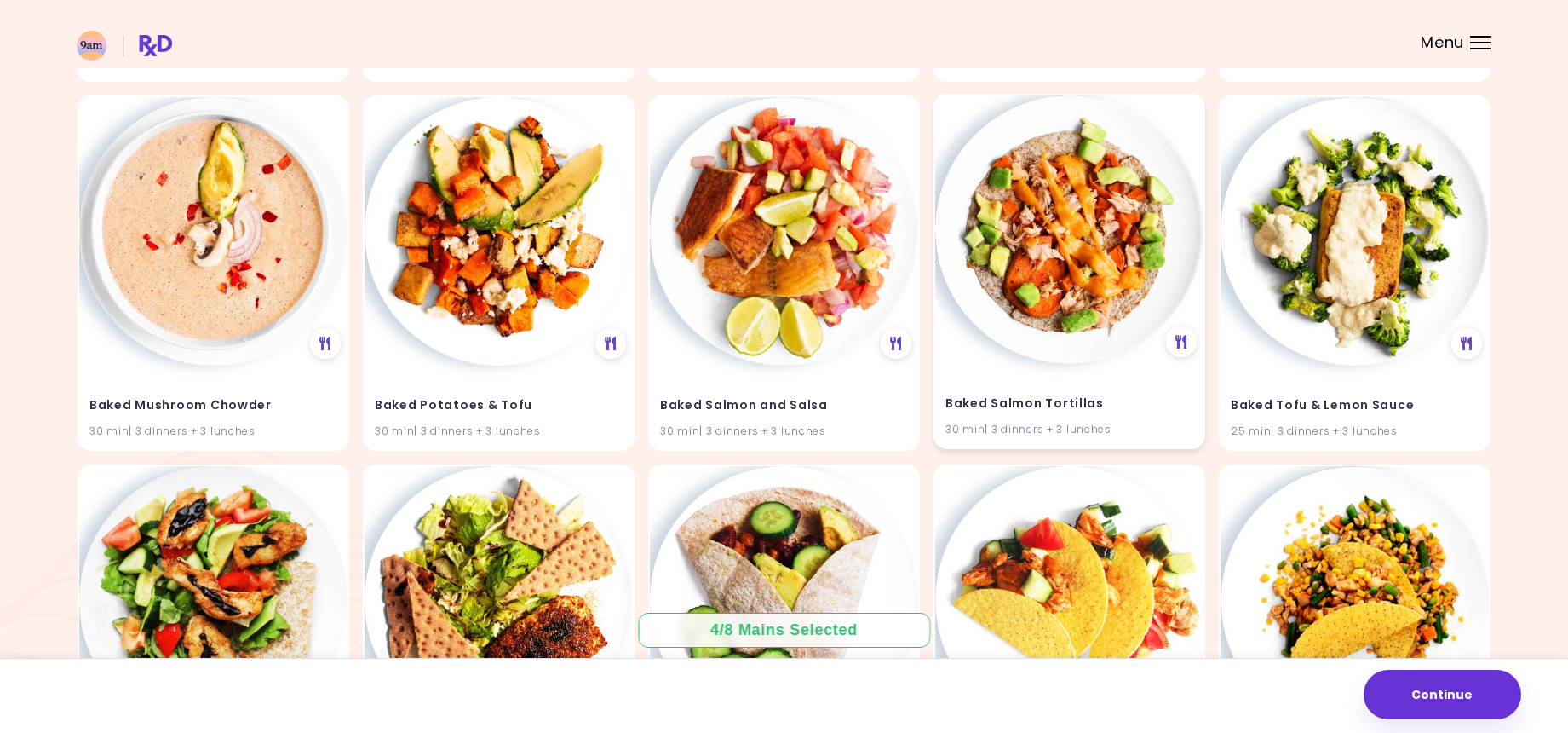
click at [1116, 273] on img at bounding box center [1069, 229] width 268 height 268
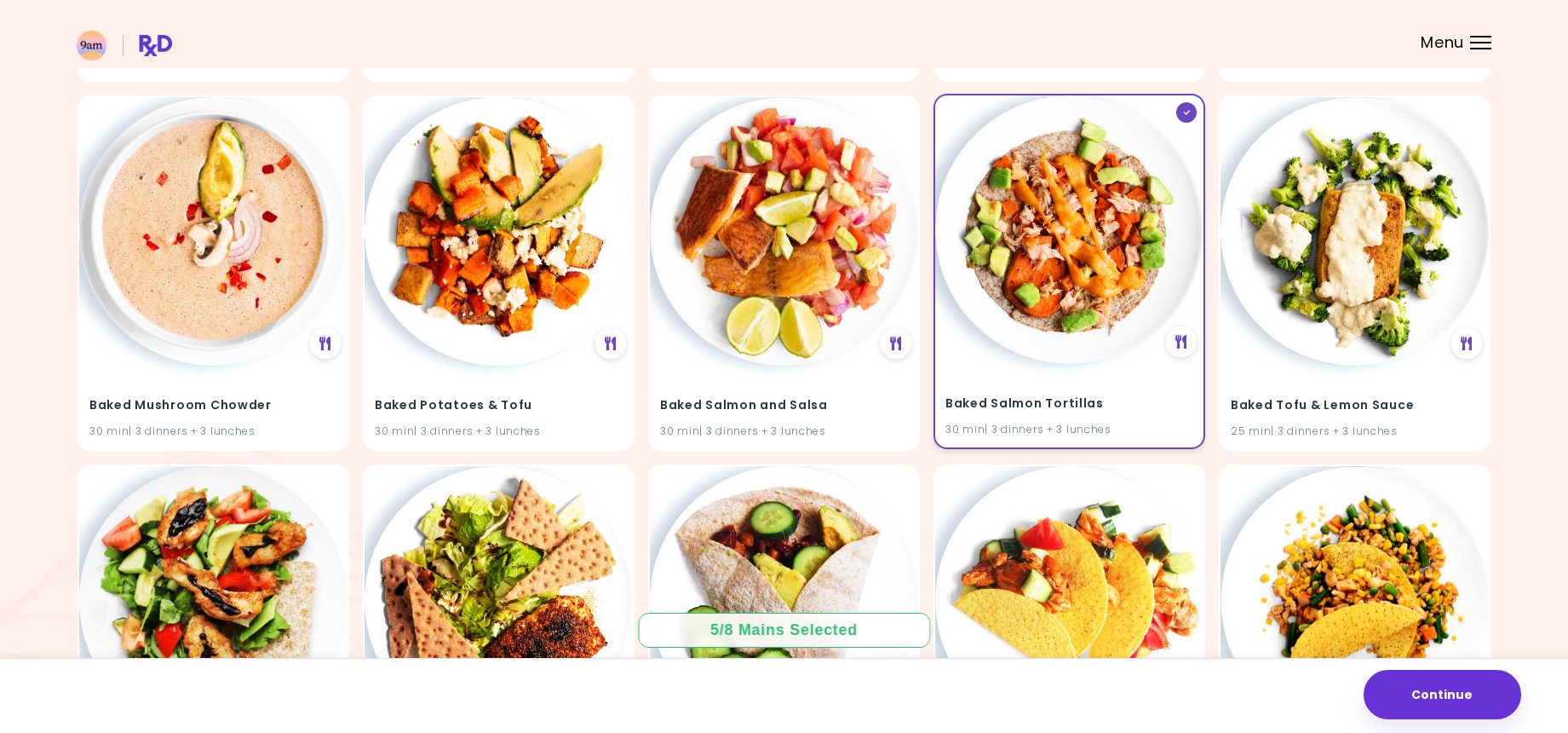
click at [1115, 273] on img at bounding box center [1069, 229] width 268 height 268
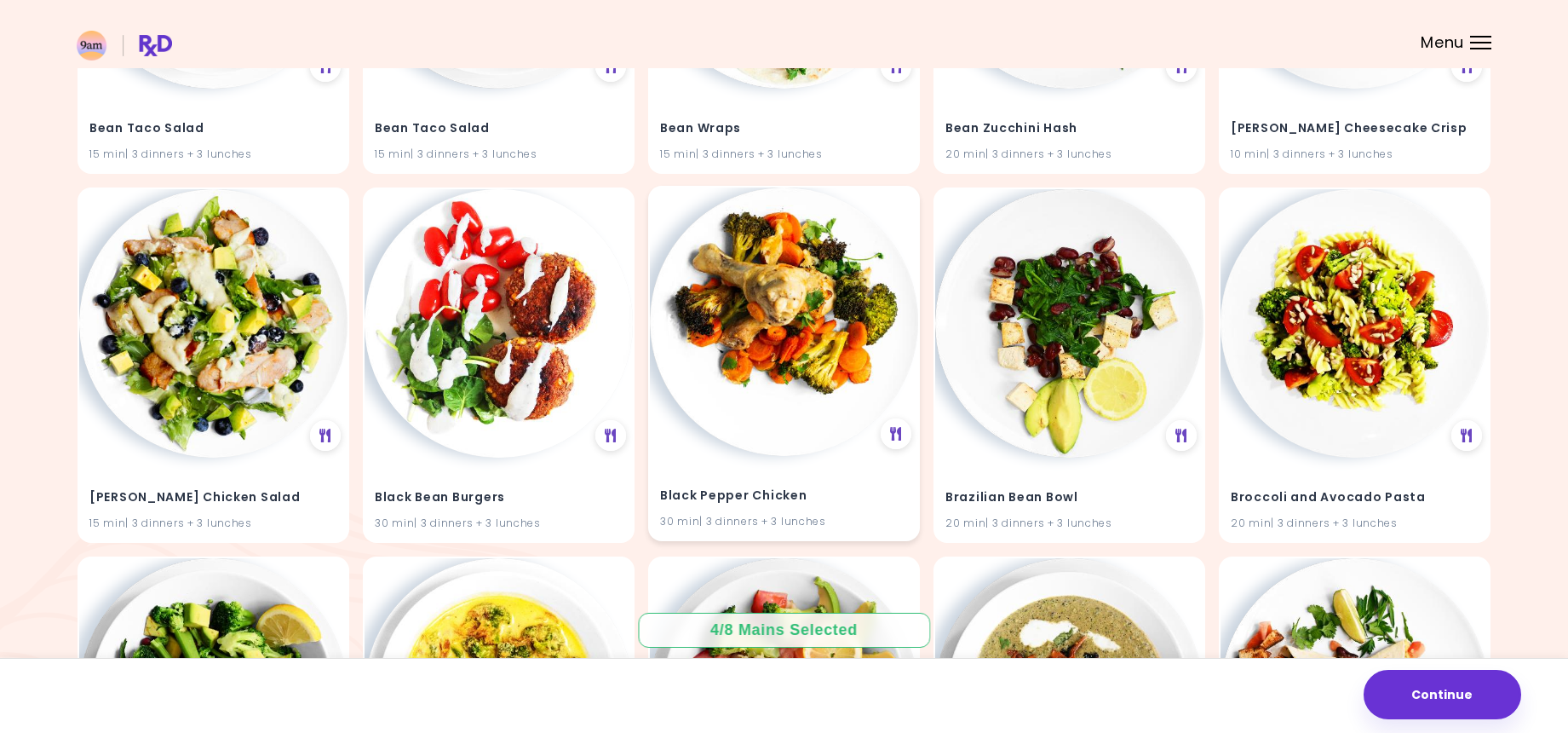
scroll to position [5221, 0]
click at [836, 373] on img at bounding box center [784, 320] width 268 height 268
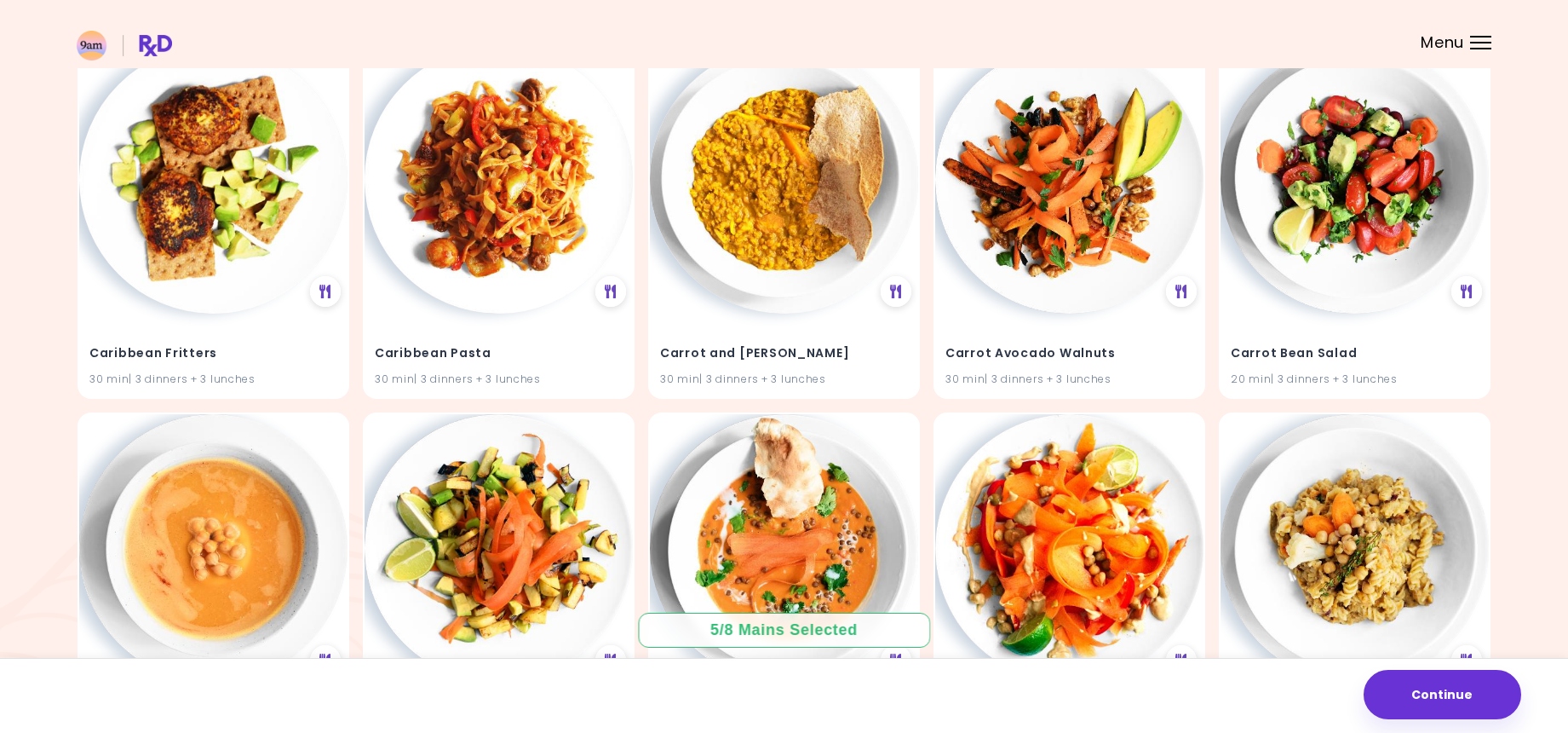
scroll to position [6471, 0]
click at [796, 238] on img at bounding box center [784, 176] width 268 height 268
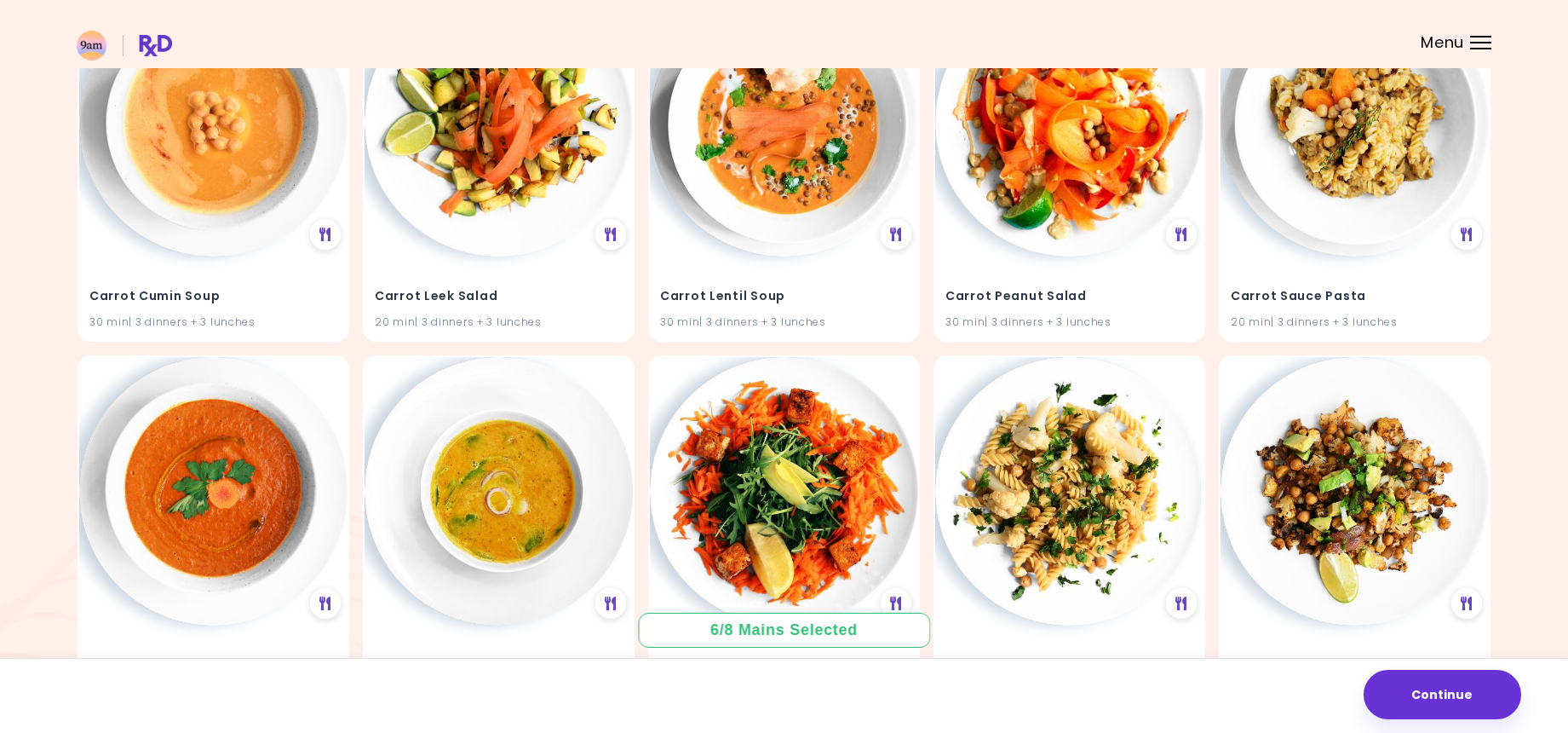
scroll to position [7138, 0]
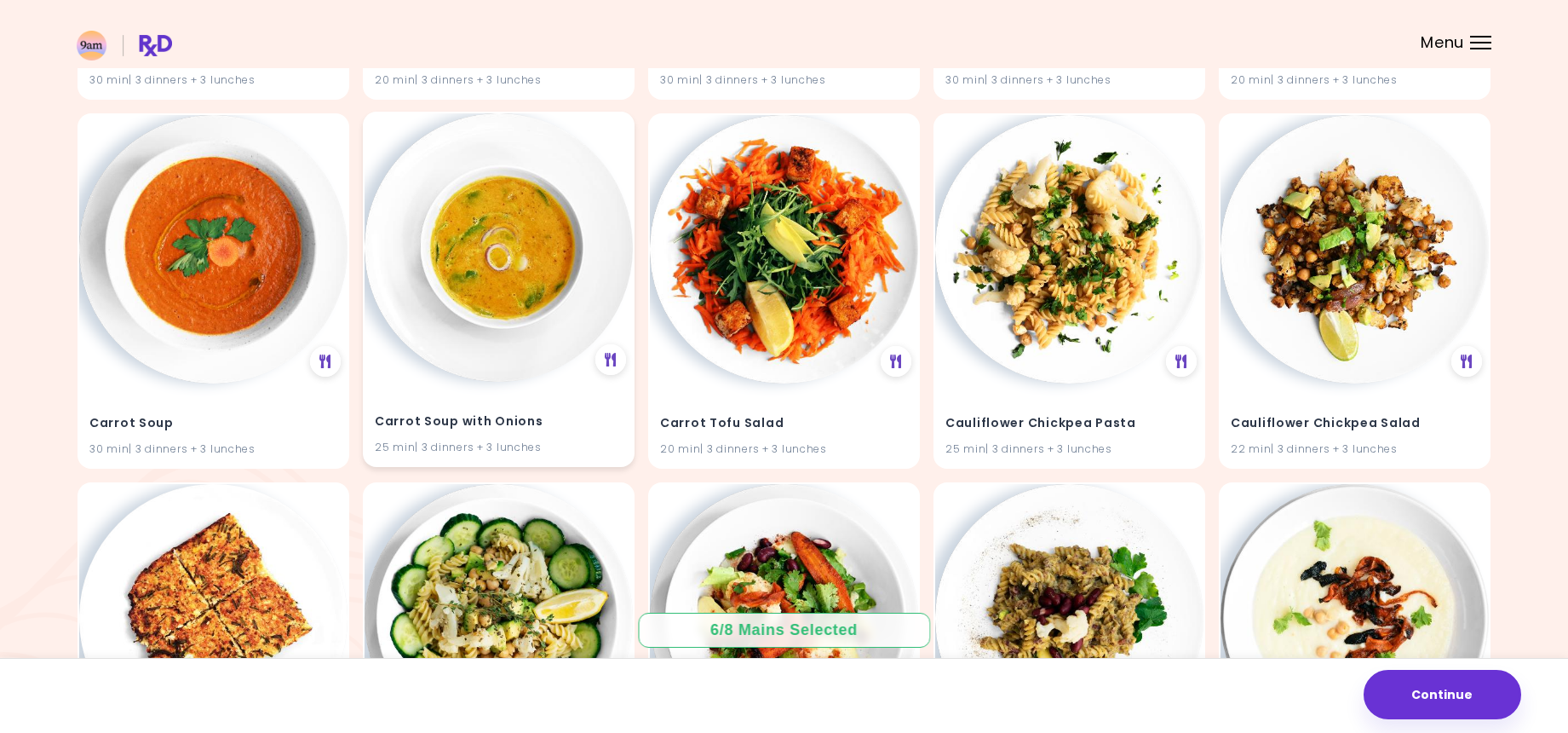
click at [506, 272] on img at bounding box center [498, 247] width 268 height 268
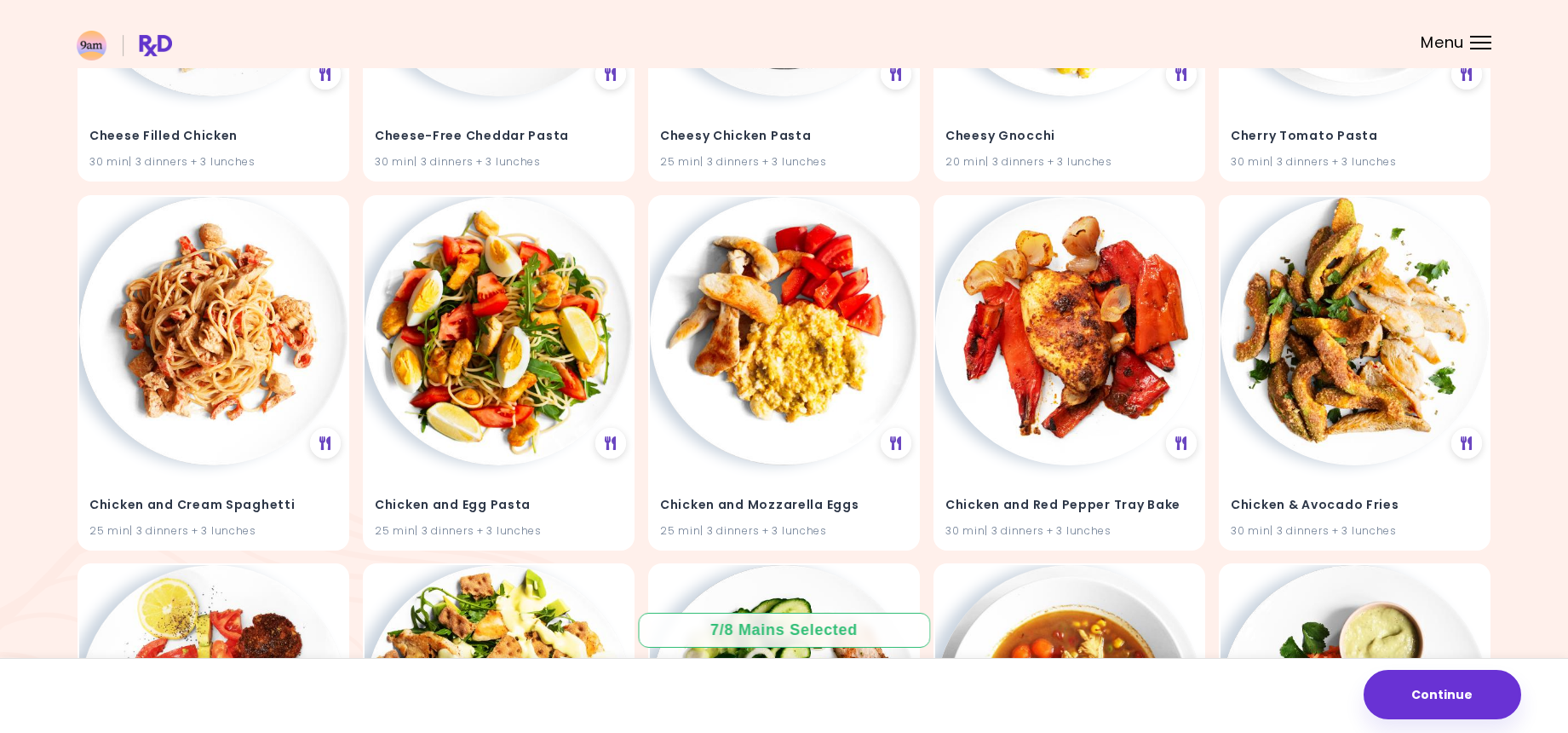
scroll to position [8533, 0]
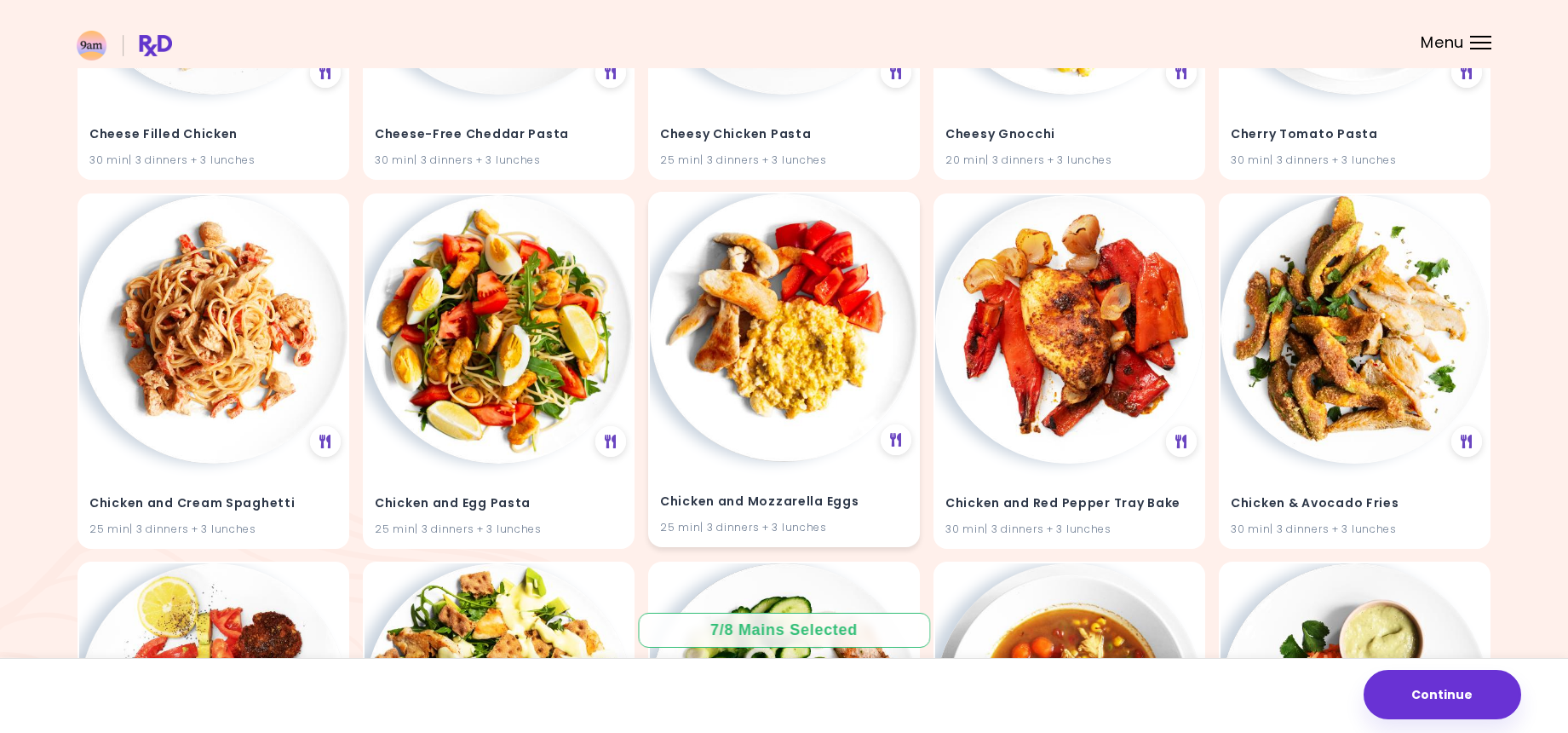
click at [764, 375] on img at bounding box center [784, 327] width 268 height 268
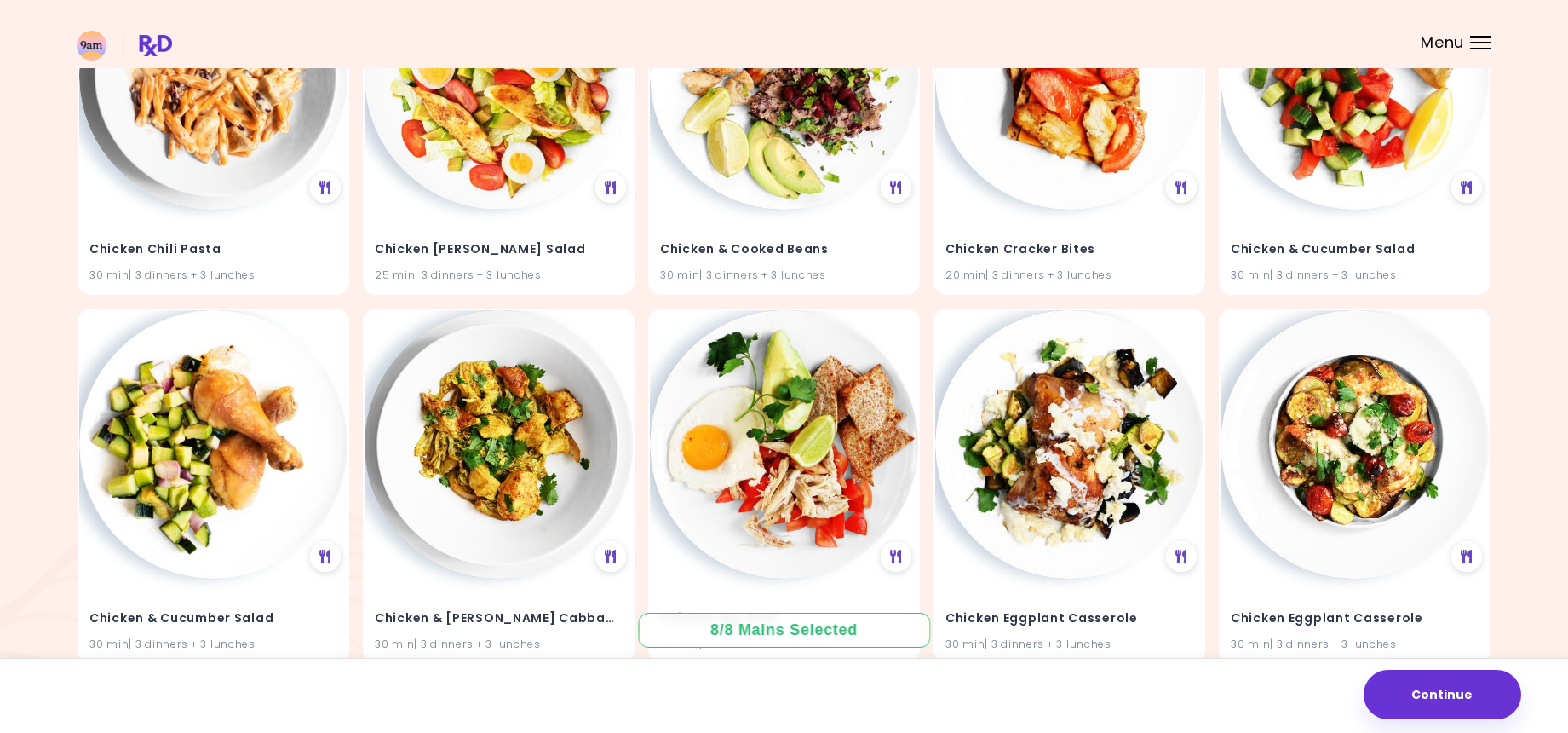
scroll to position [9909, 0]
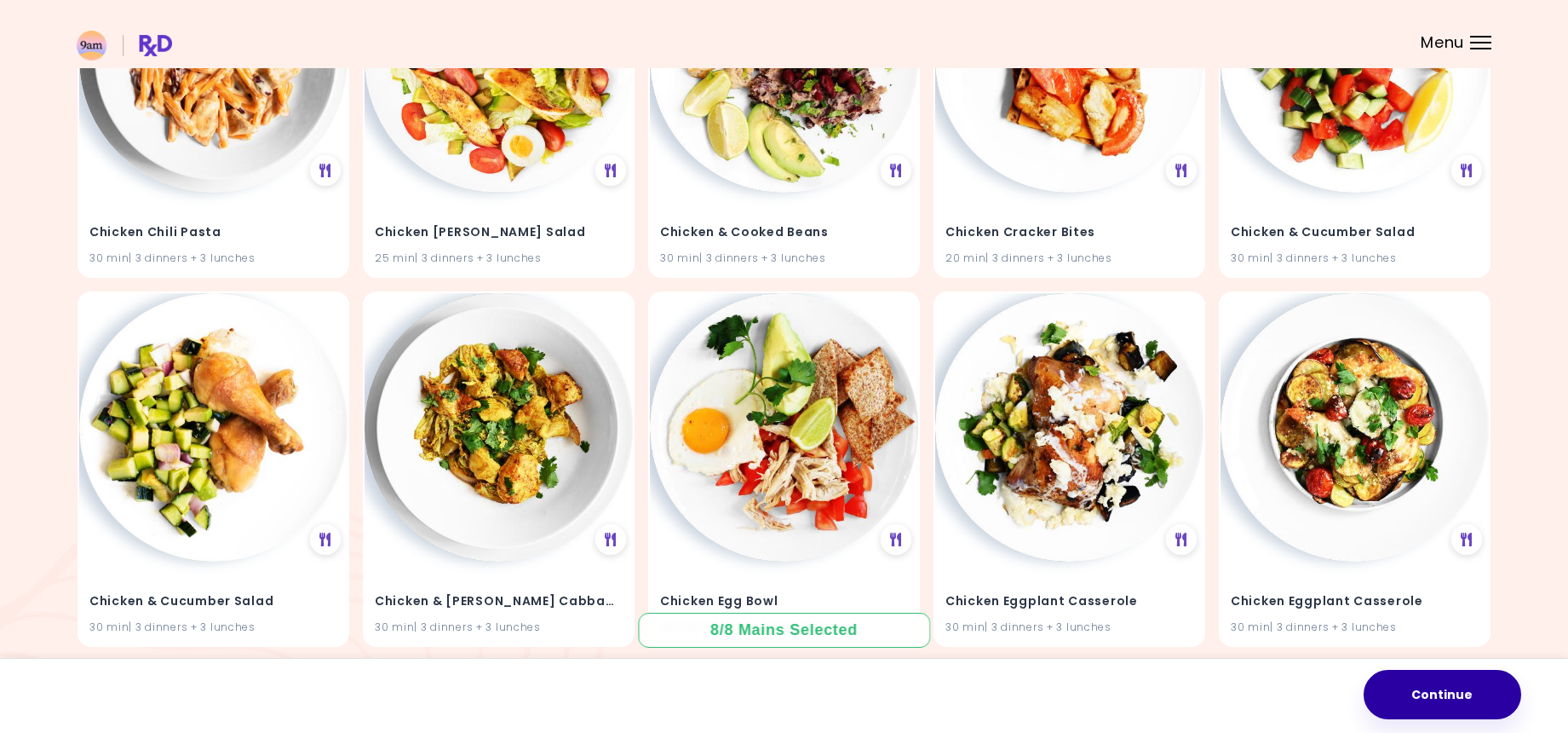
click at [1492, 712] on button "Continue" at bounding box center [1443, 694] width 158 height 49
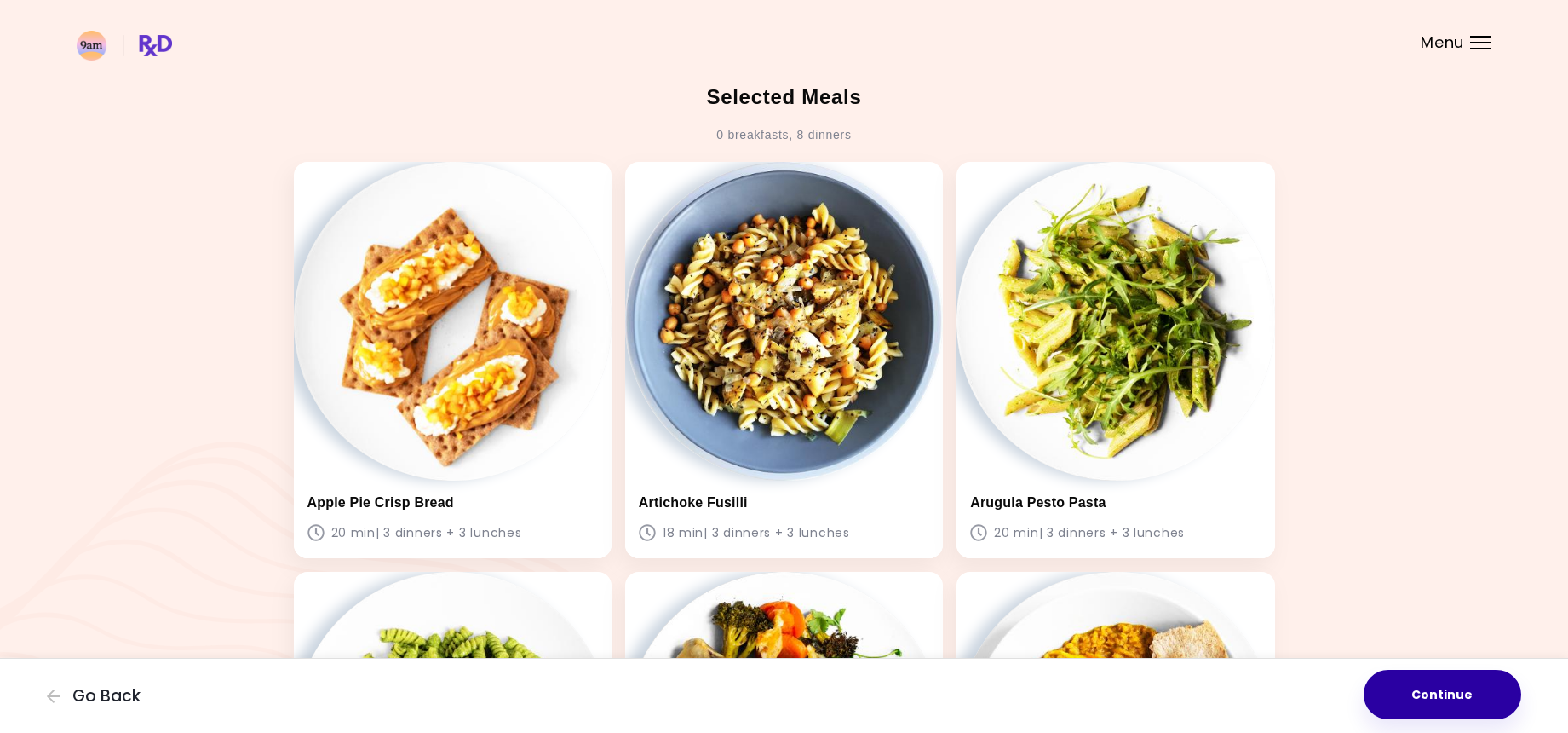
click at [1438, 680] on button "Continue" at bounding box center [1443, 694] width 158 height 49
